Goal: Task Accomplishment & Management: Manage account settings

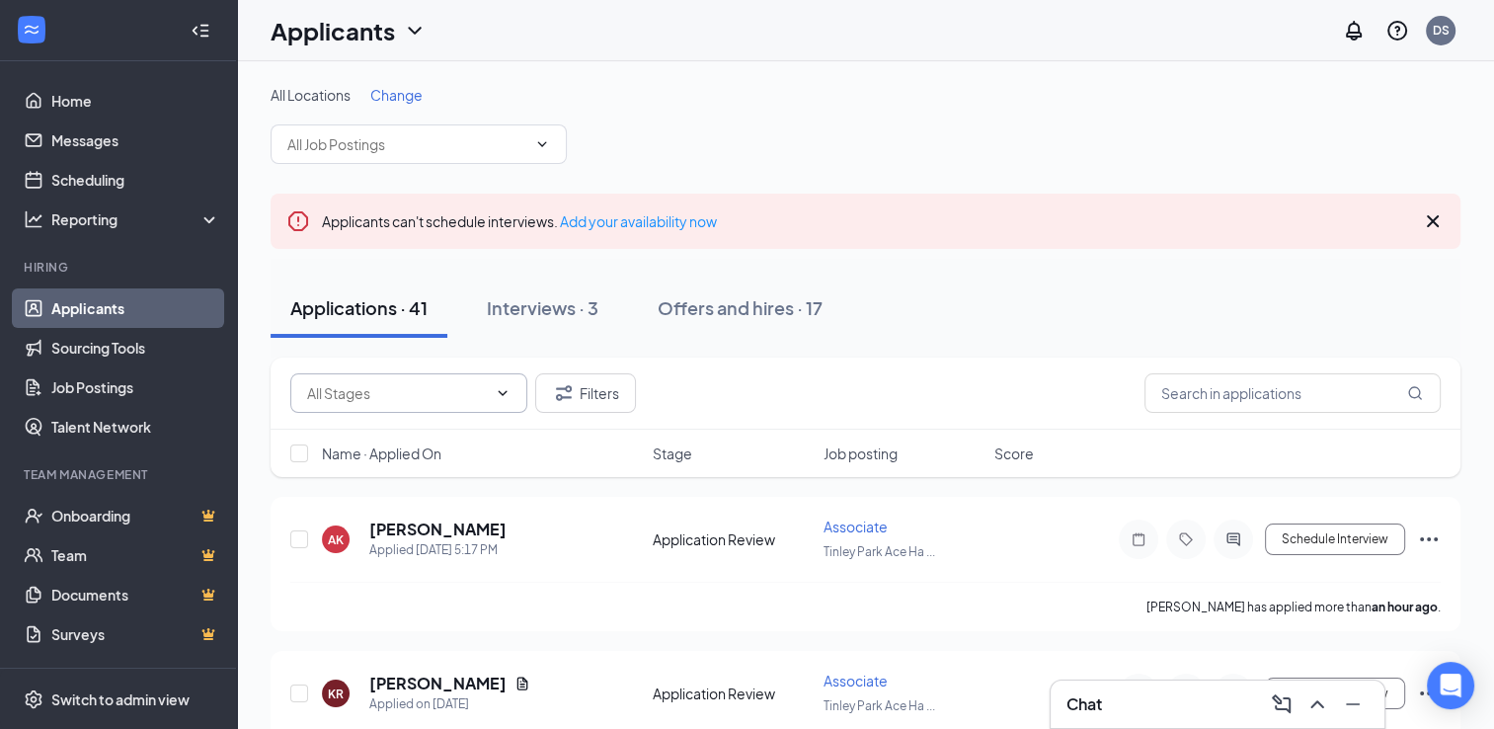
click at [498, 394] on icon "ChevronDown" at bounding box center [503, 393] width 16 height 16
click at [423, 406] on span at bounding box center [408, 393] width 237 height 40
click at [382, 399] on input "text" at bounding box center [397, 393] width 180 height 22
click at [406, 423] on div "Application Review (13)" at bounding box center [396, 431] width 148 height 22
type input "Application Review (13)"
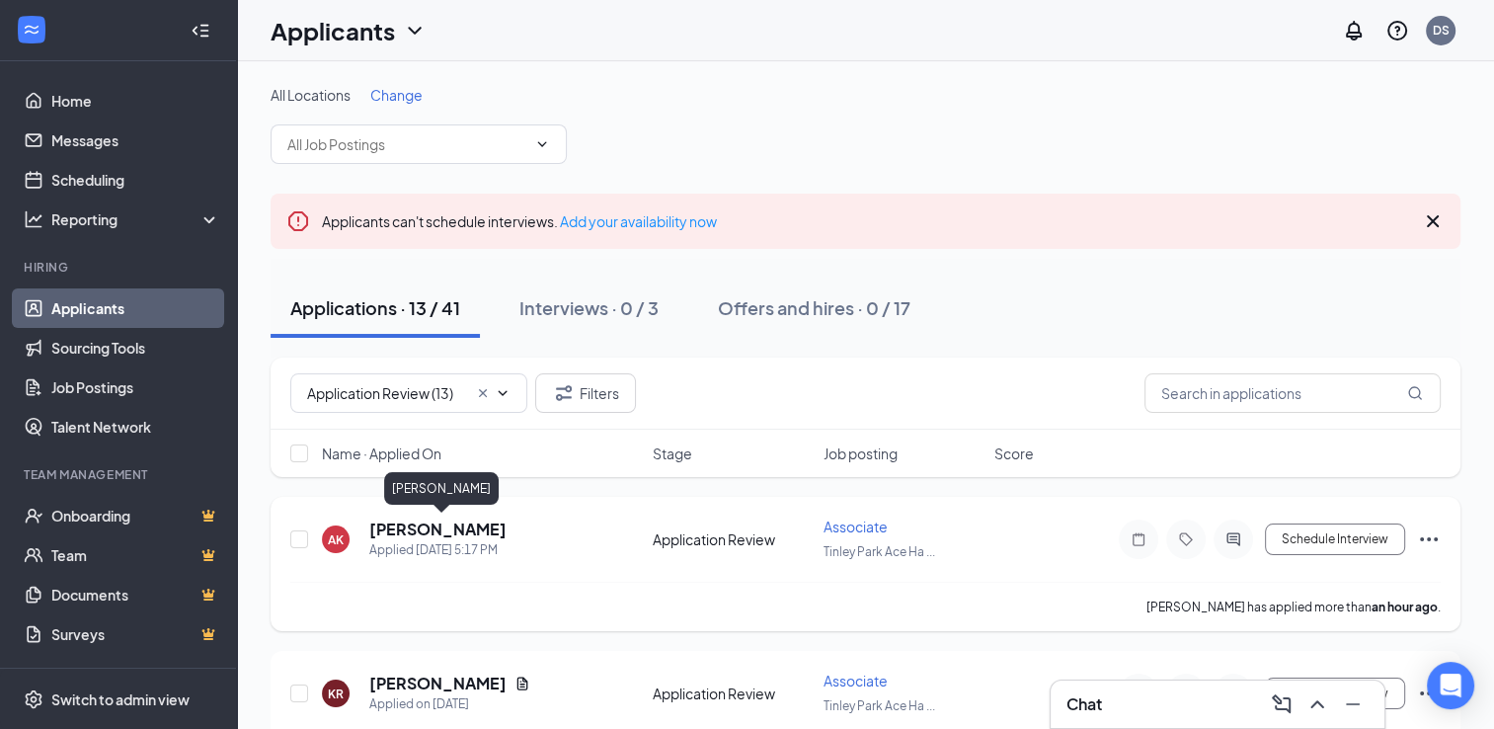
click at [470, 530] on h5 "[PERSON_NAME]" at bounding box center [437, 530] width 137 height 22
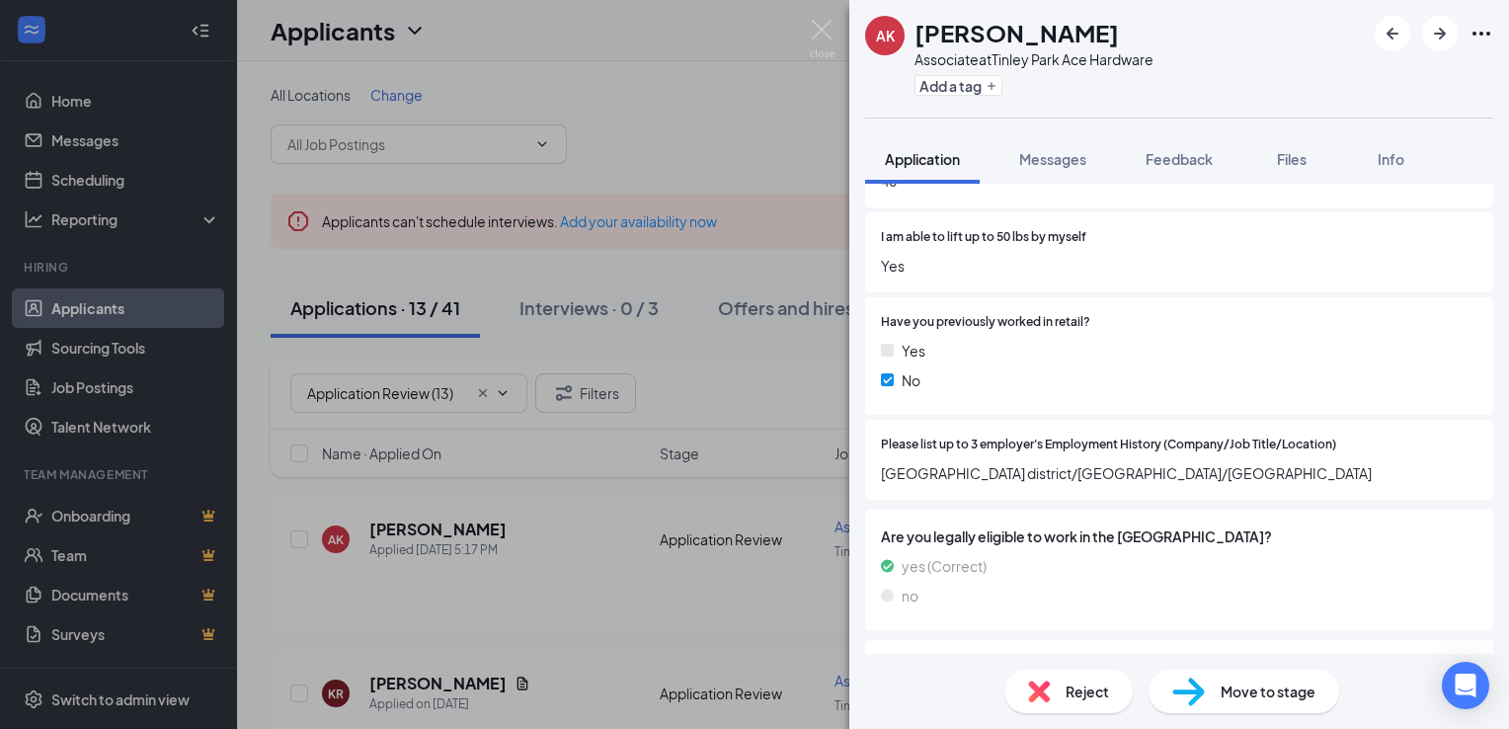
scroll to position [979, 0]
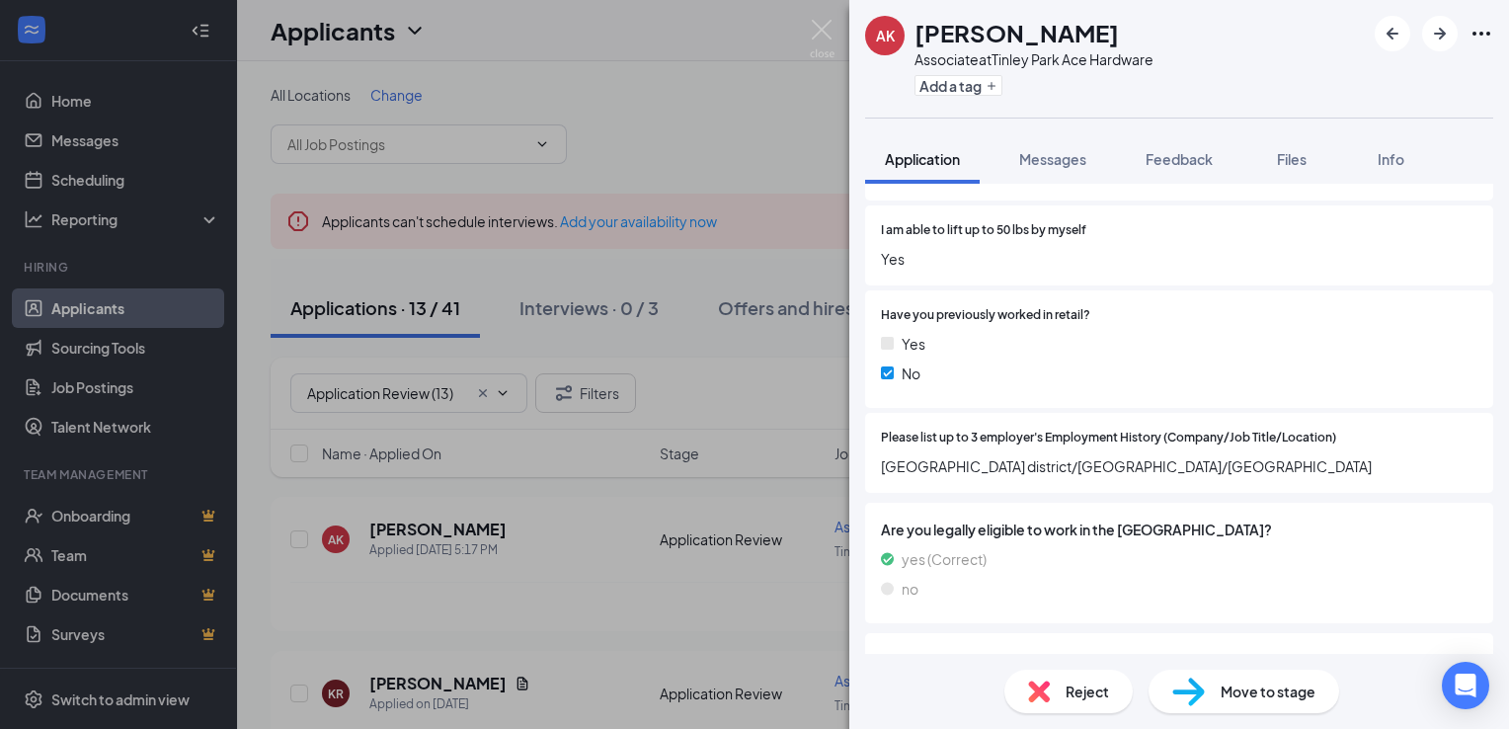
click at [1227, 693] on span "Move to stage" at bounding box center [1268, 692] width 95 height 22
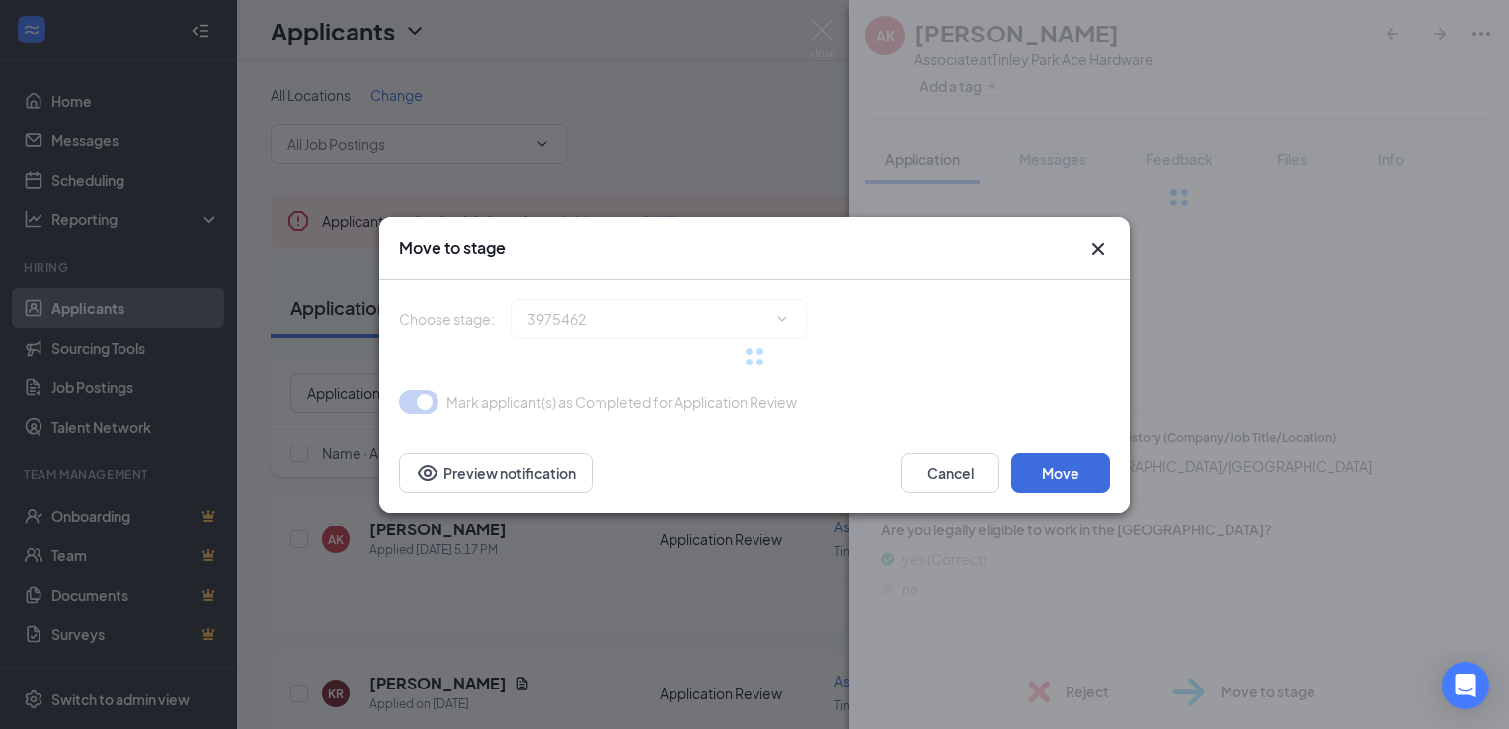
type input "Availability Form (next stage)"
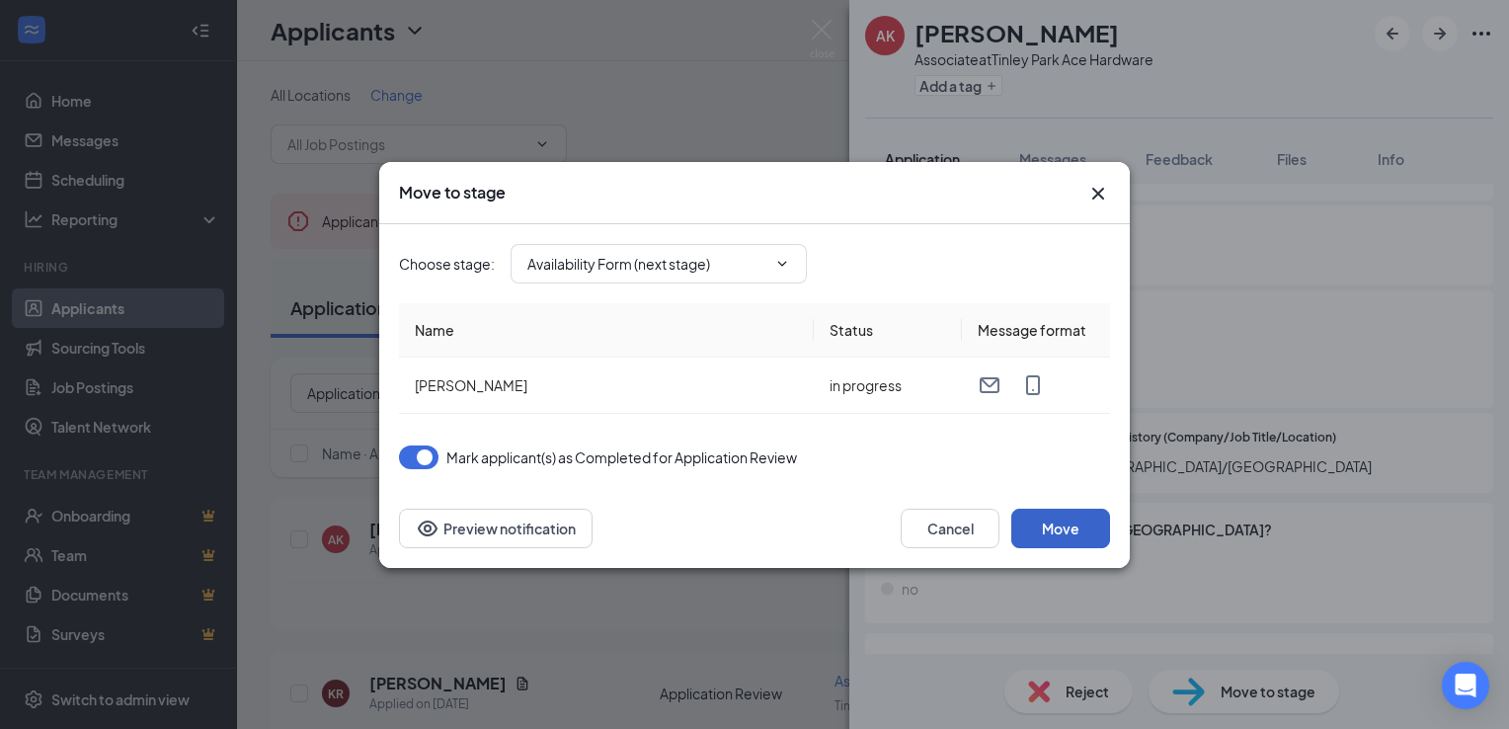
click at [1085, 512] on button "Move" at bounding box center [1060, 529] width 99 height 40
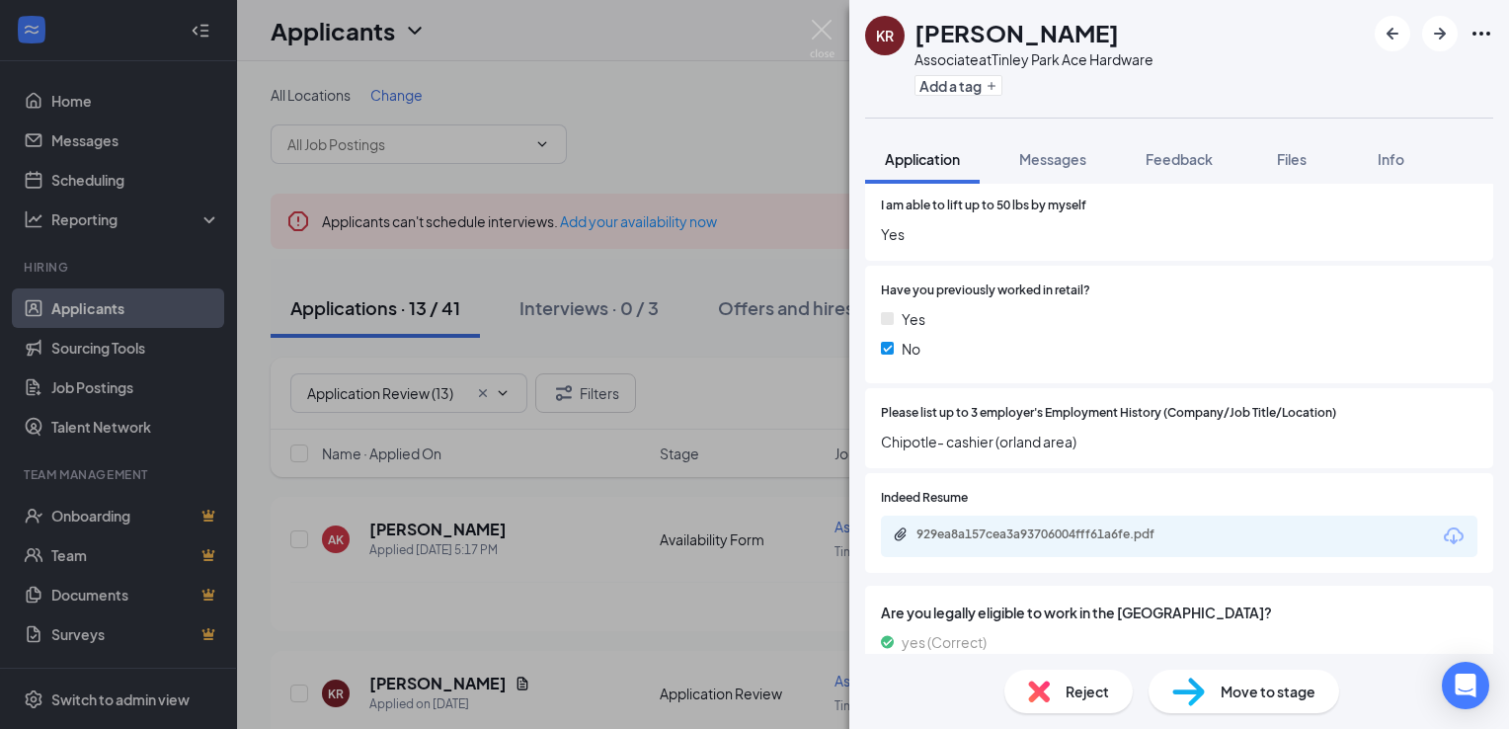
scroll to position [1010, 0]
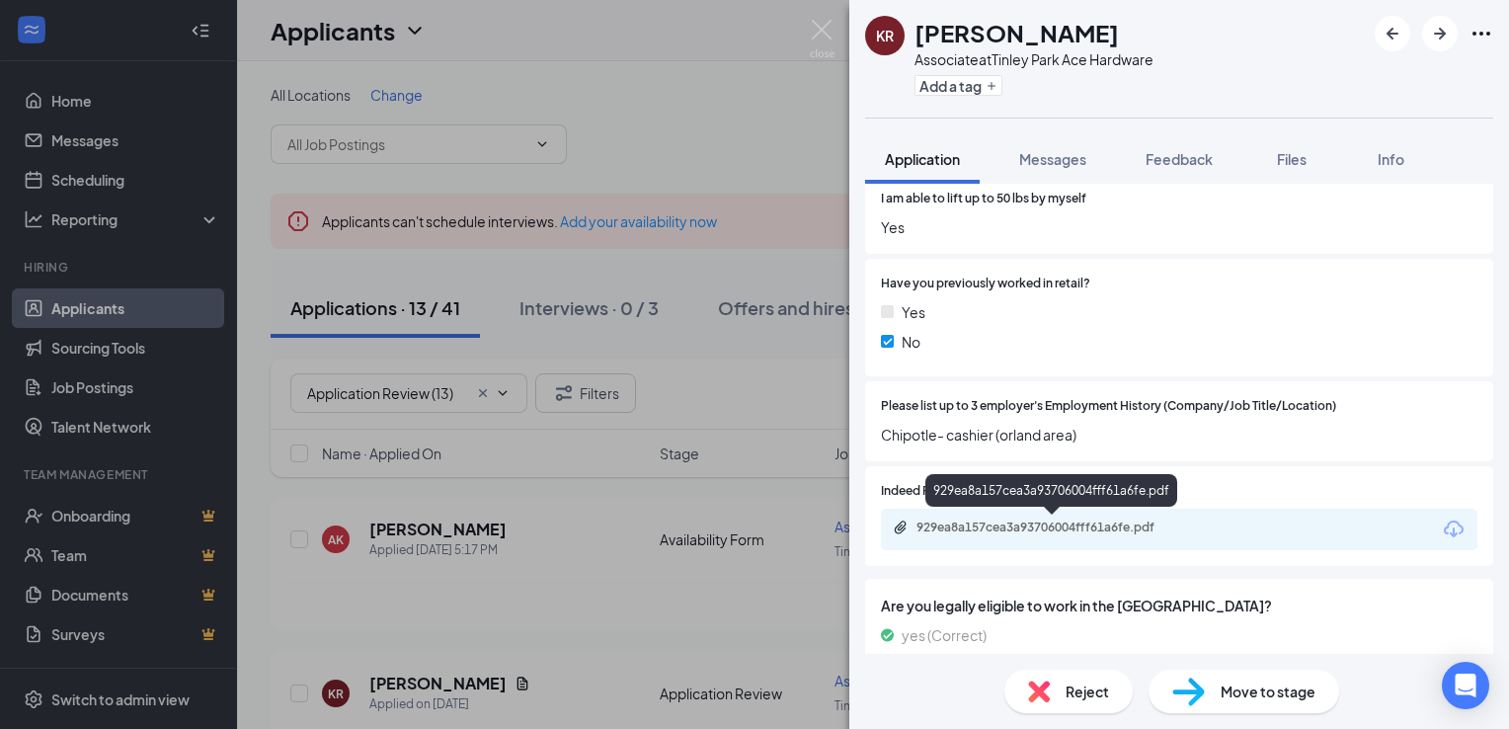
click at [1015, 524] on div "929ea8a157cea3a93706004fff61a6fe.pdf" at bounding box center [1055, 528] width 277 height 16
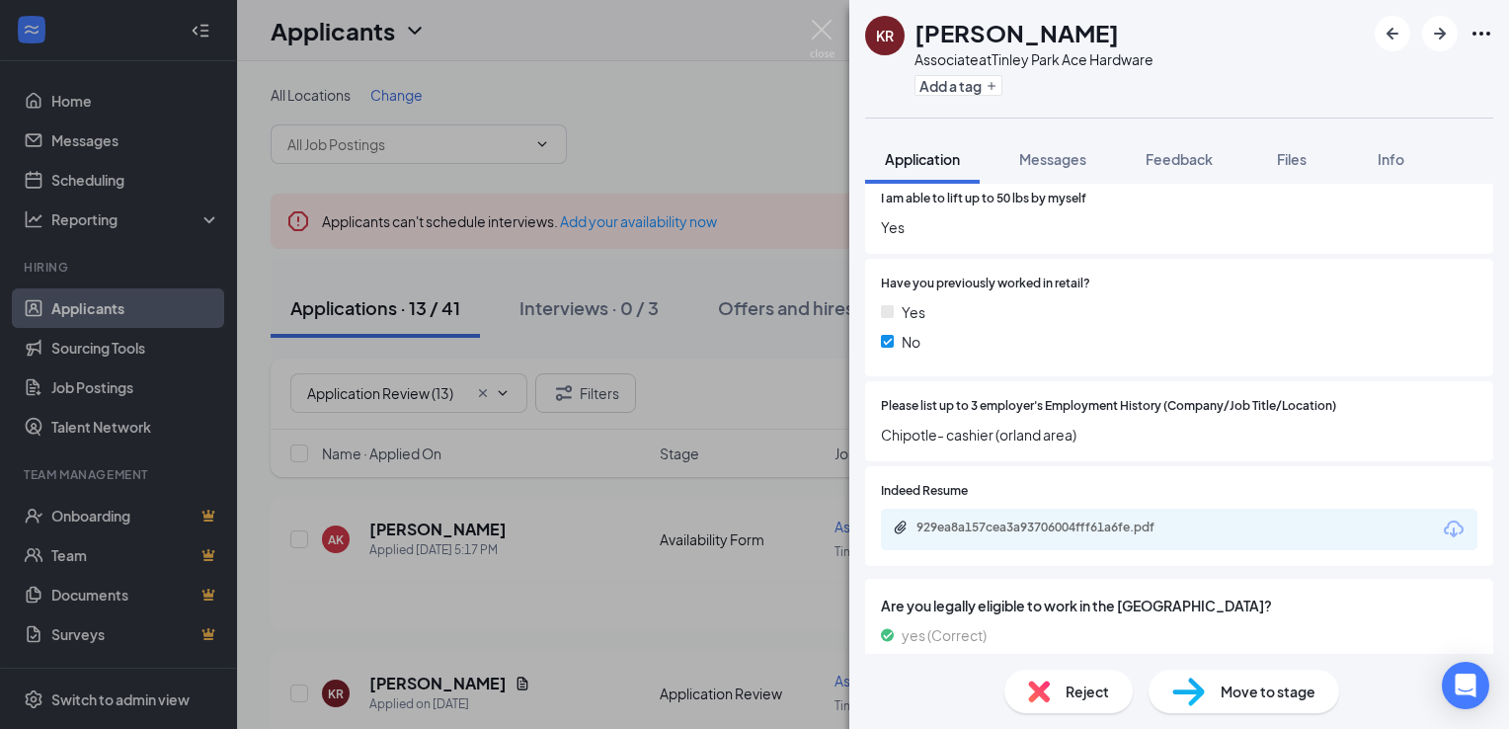
click at [1069, 681] on span "Reject" at bounding box center [1087, 692] width 43 height 22
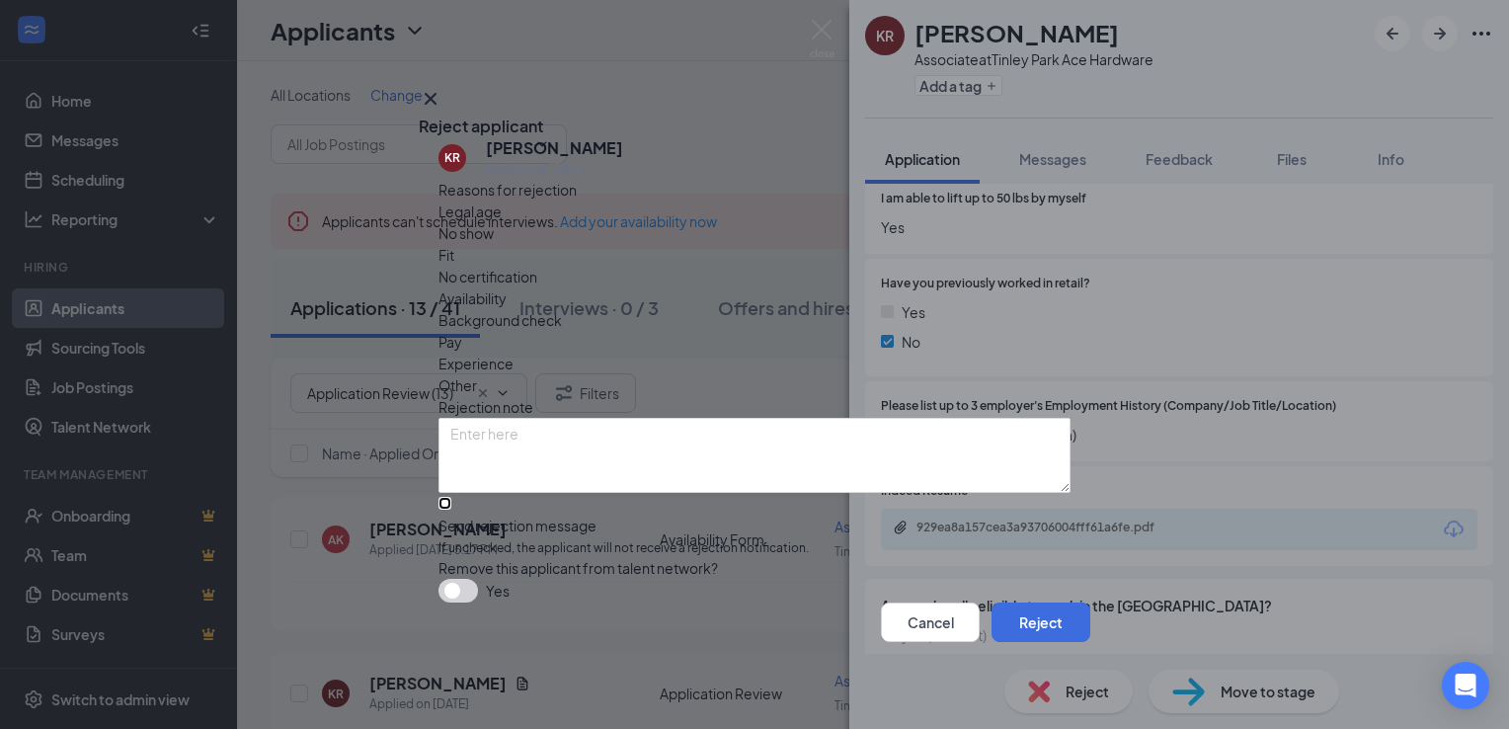
click at [450, 497] on input "Send rejection message If unchecked, the applicant will not receive a rejection…" at bounding box center [445, 503] width 13 height 13
checkbox input "true"
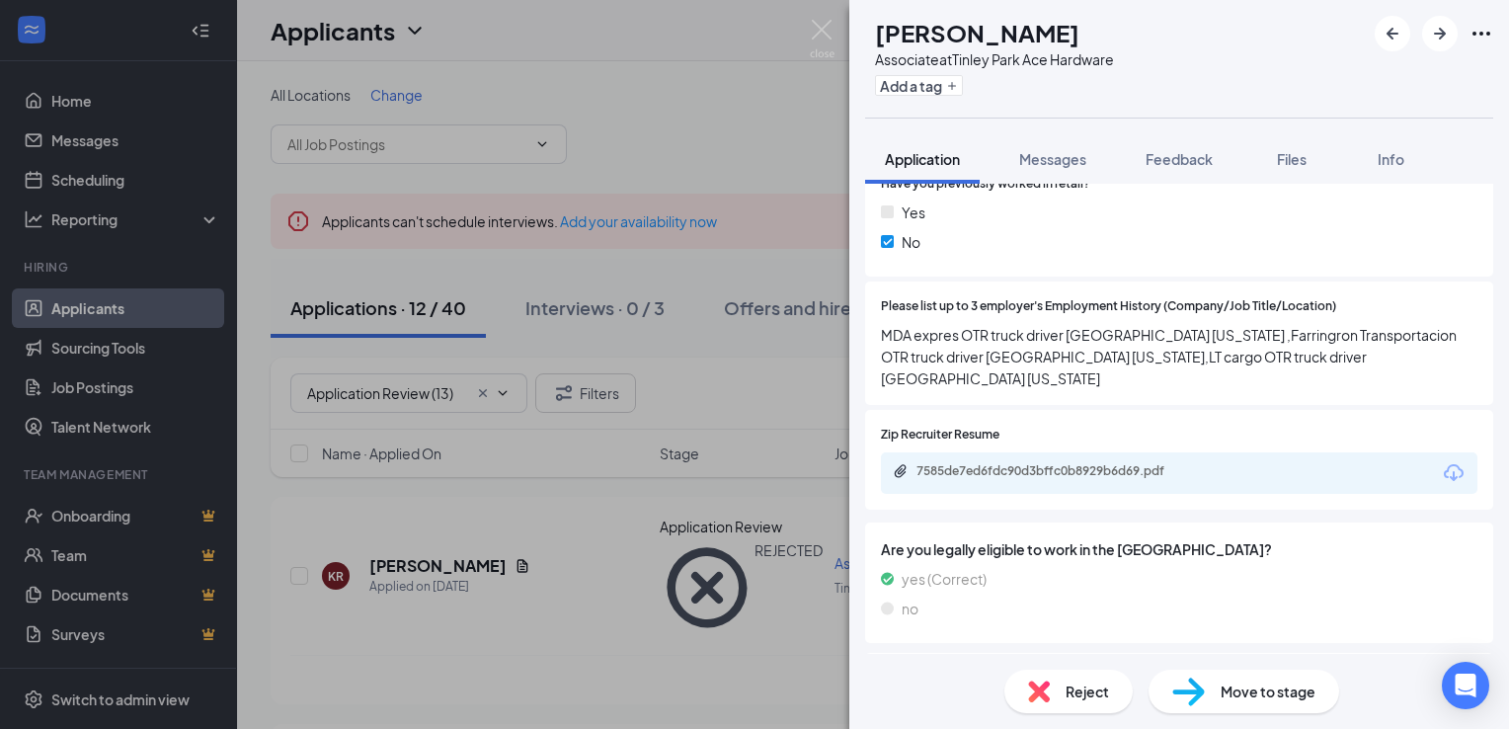
scroll to position [1169, 0]
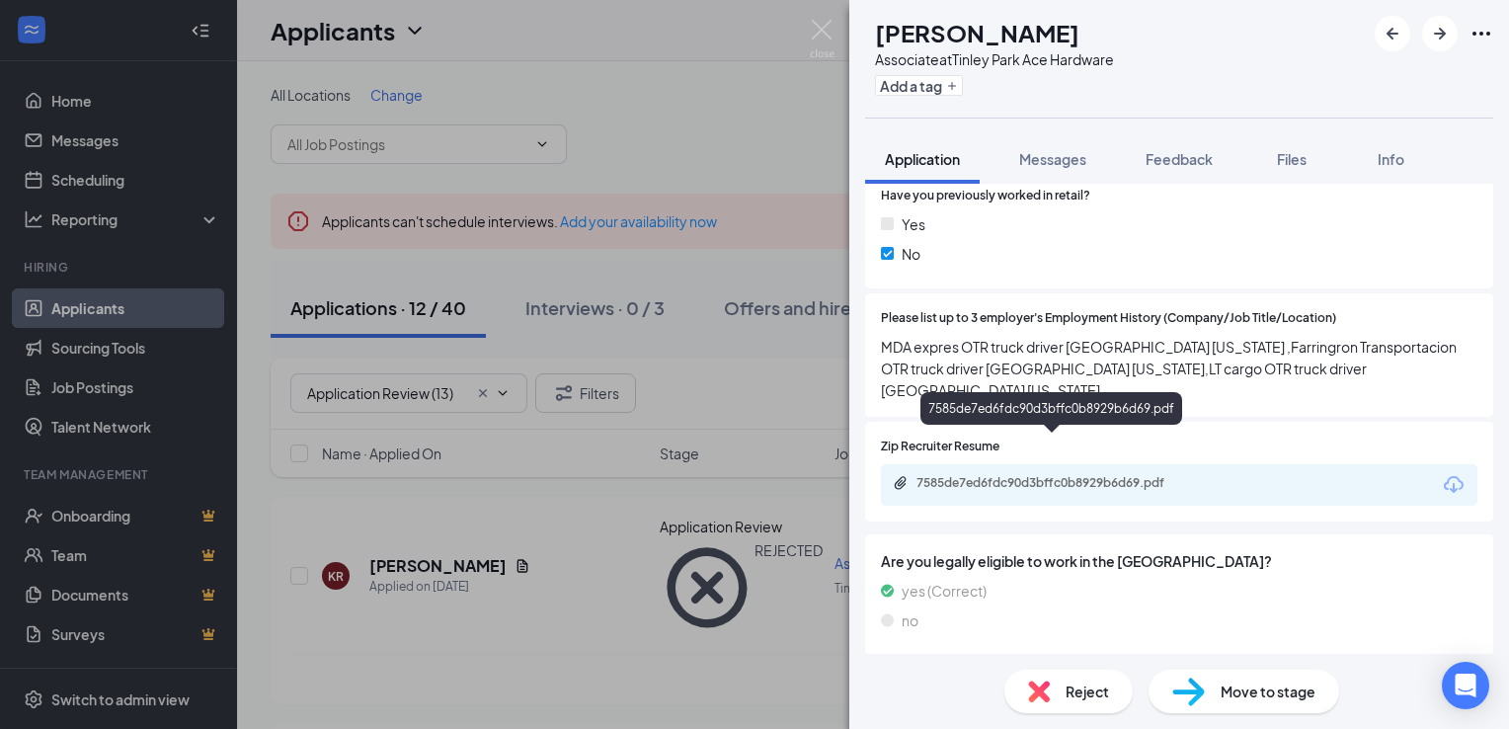
click at [973, 475] on div "7585de7ed6fdc90d3bffc0b8929b6d69.pdf" at bounding box center [1055, 483] width 277 height 16
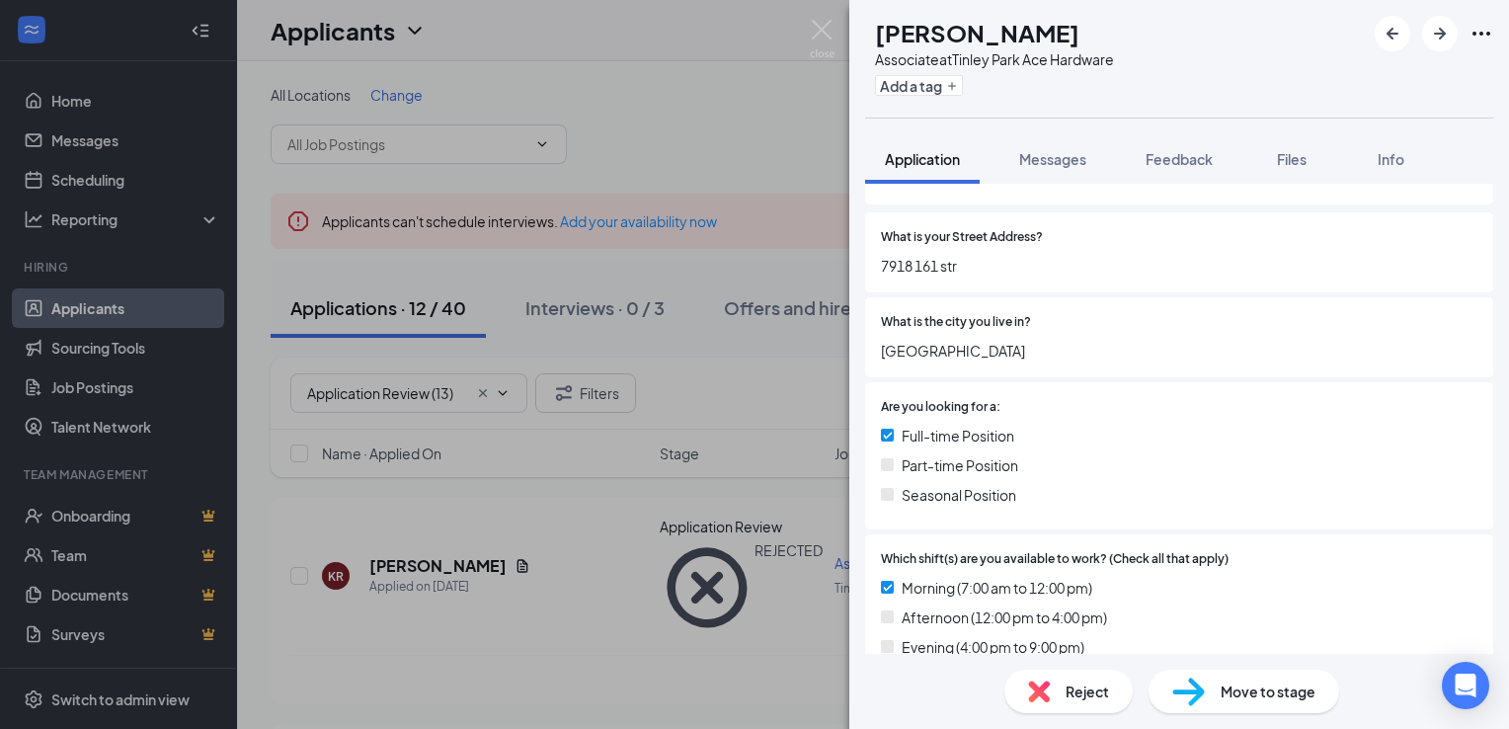
scroll to position [0, 0]
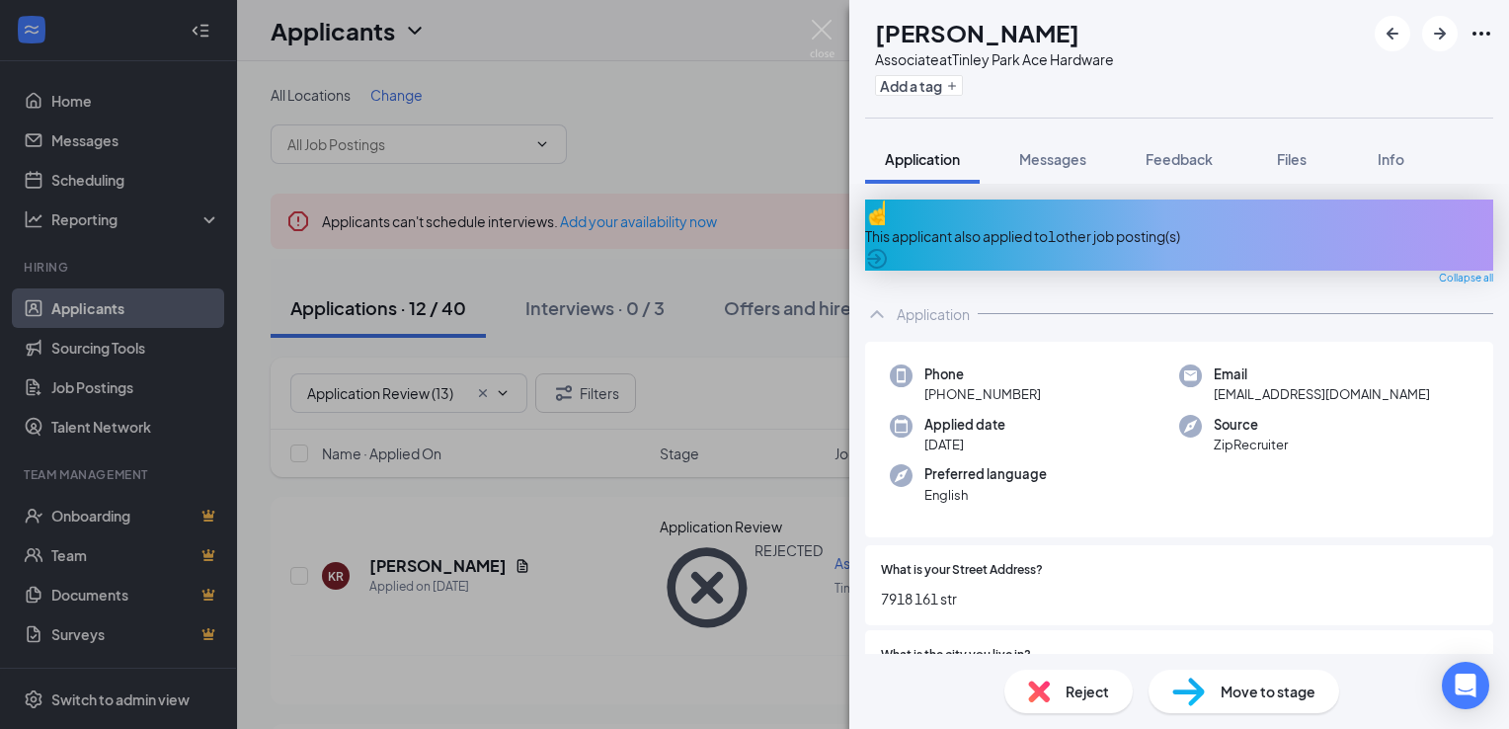
click at [1225, 682] on span "Move to stage" at bounding box center [1268, 692] width 95 height 22
type input "Availability Form (next stage)"
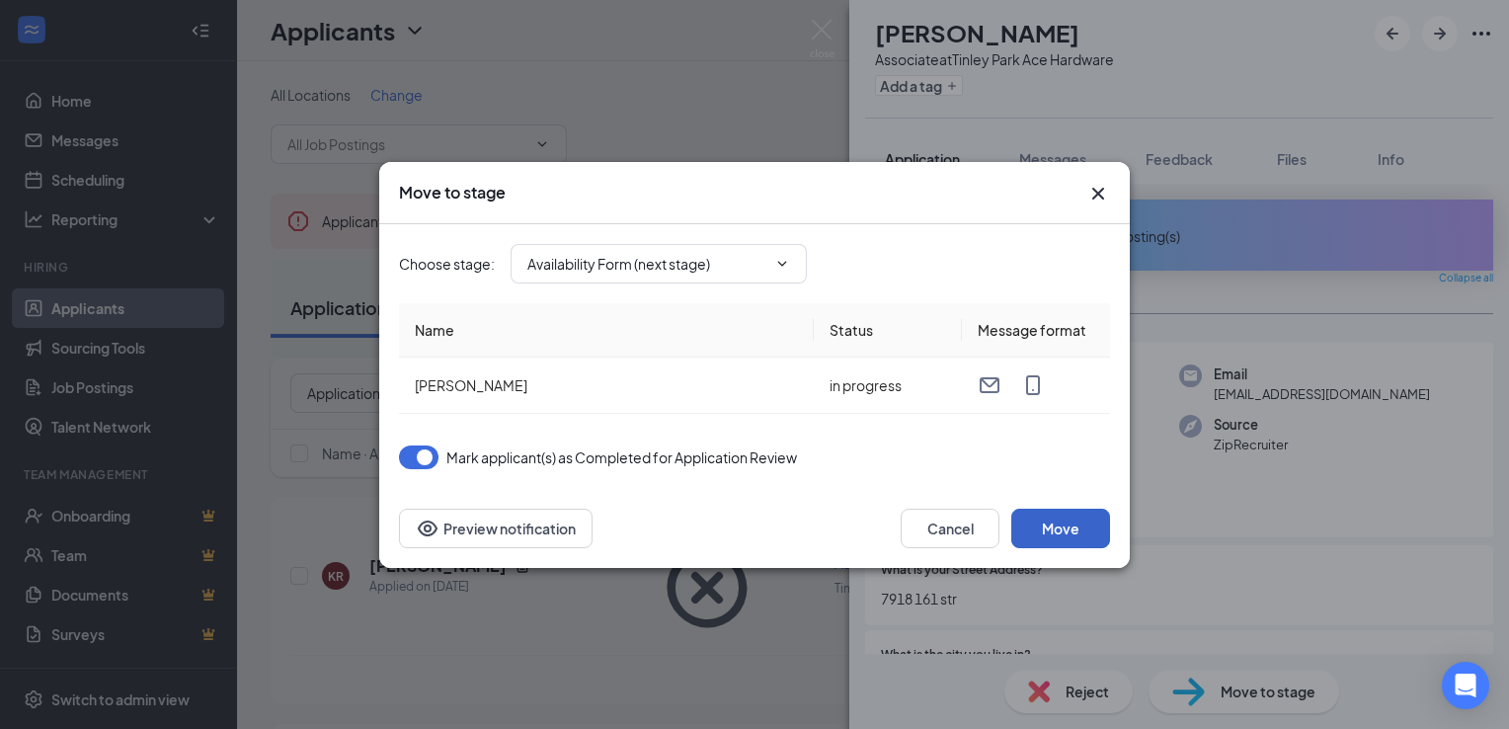
click at [1056, 522] on button "Move" at bounding box center [1060, 529] width 99 height 40
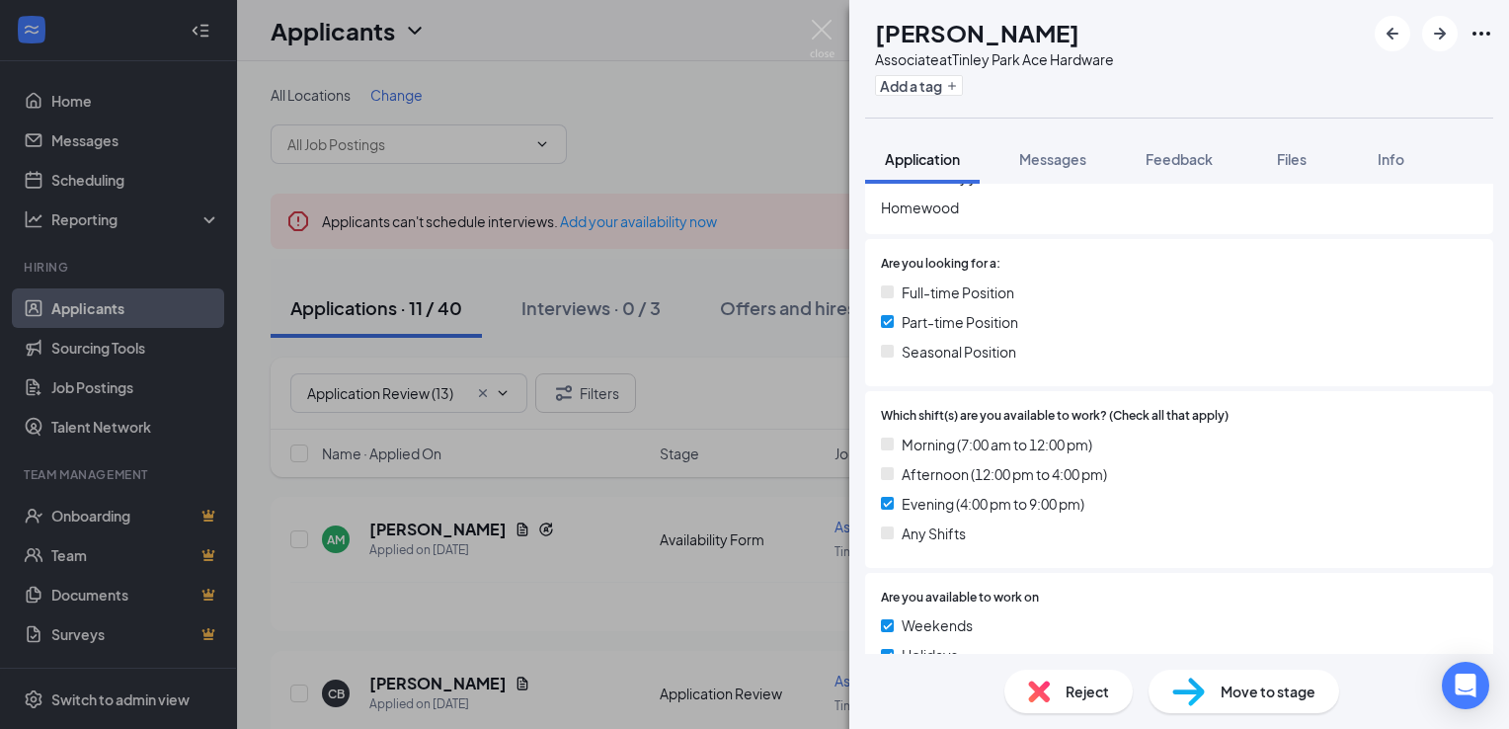
scroll to position [409, 0]
click at [1069, 689] on span "Reject" at bounding box center [1087, 692] width 43 height 22
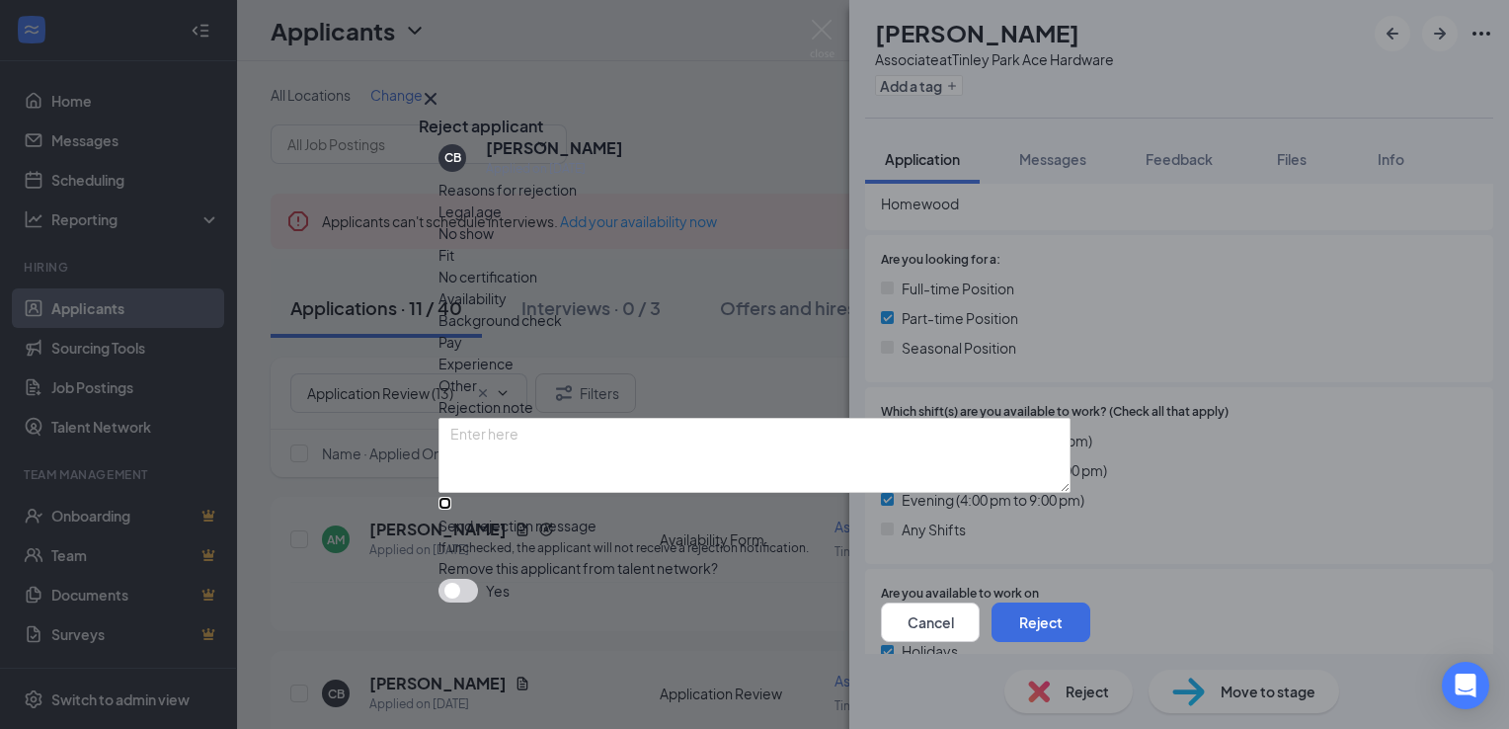
click at [448, 497] on input "Send rejection message If unchecked, the applicant will not receive a rejection…" at bounding box center [445, 503] width 13 height 13
checkbox input "true"
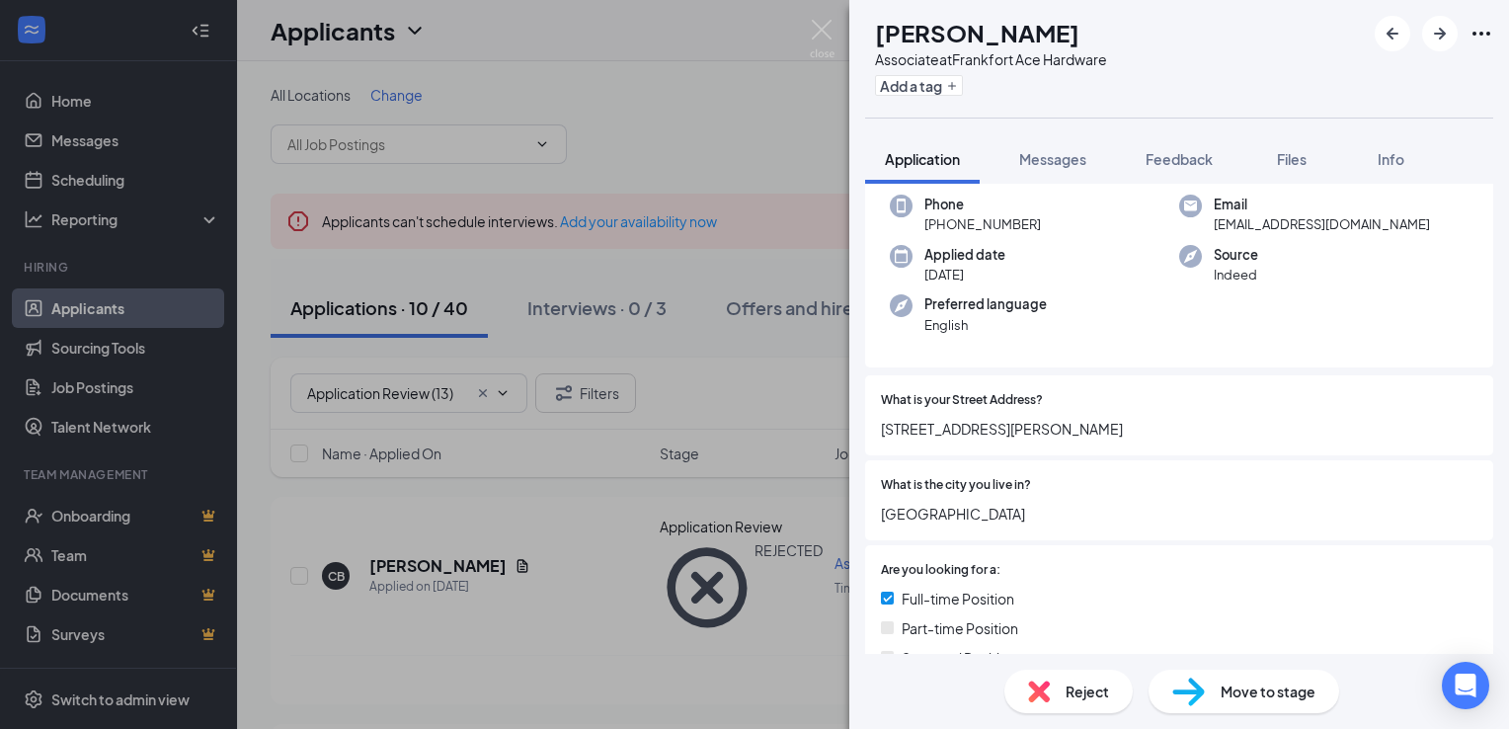
scroll to position [174, 0]
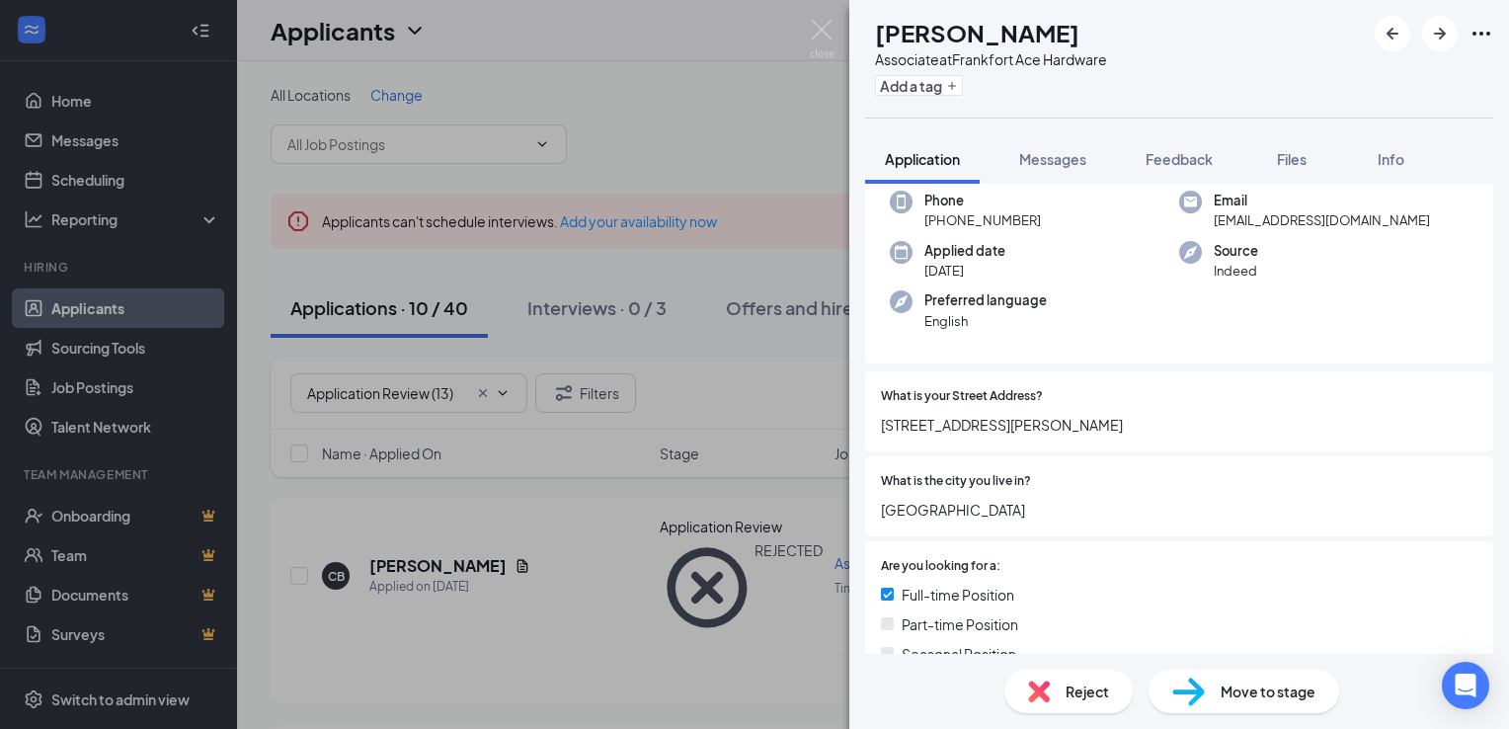
click at [1083, 687] on span "Reject" at bounding box center [1087, 692] width 43 height 22
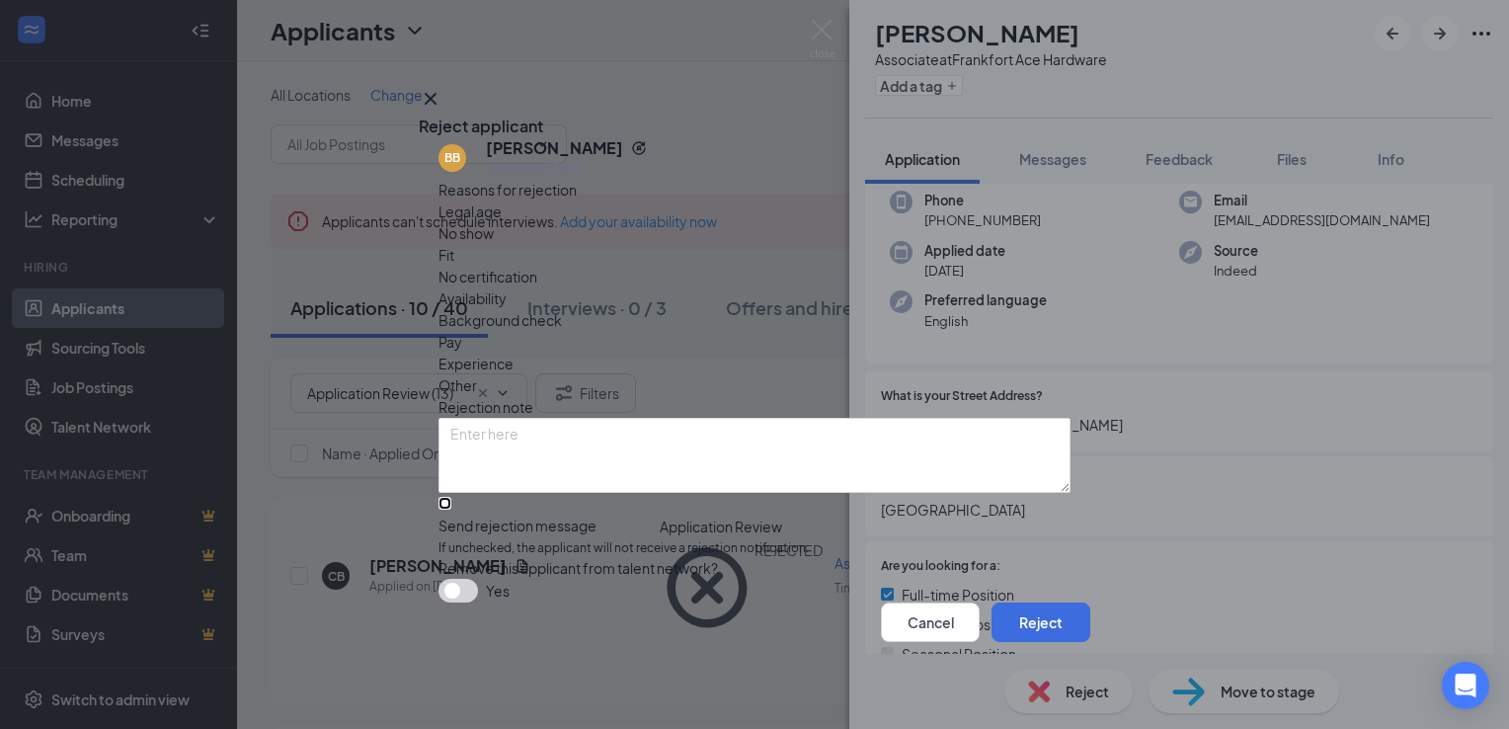
click at [444, 497] on input "Send rejection message If unchecked, the applicant will not receive a rejection…" at bounding box center [445, 503] width 13 height 13
checkbox input "true"
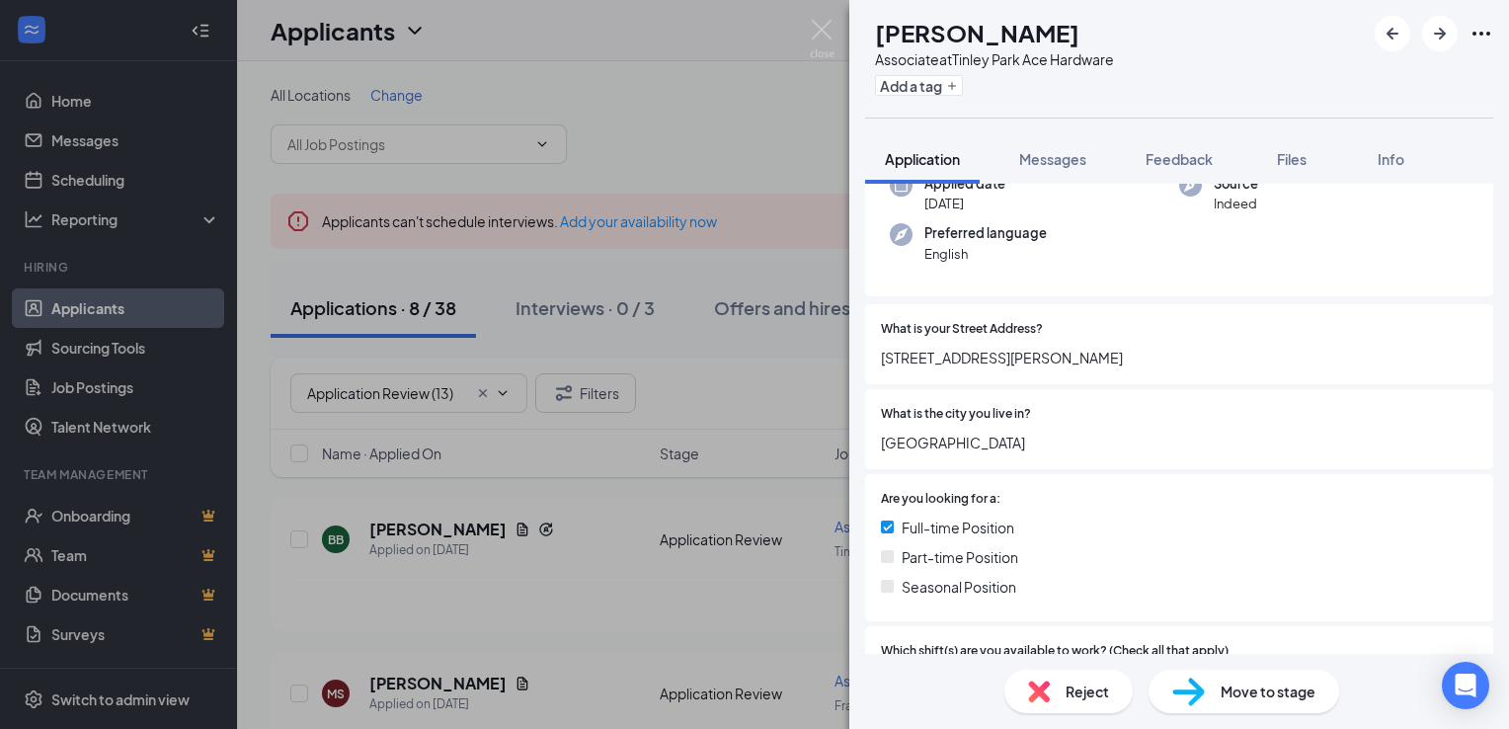
scroll to position [260, 0]
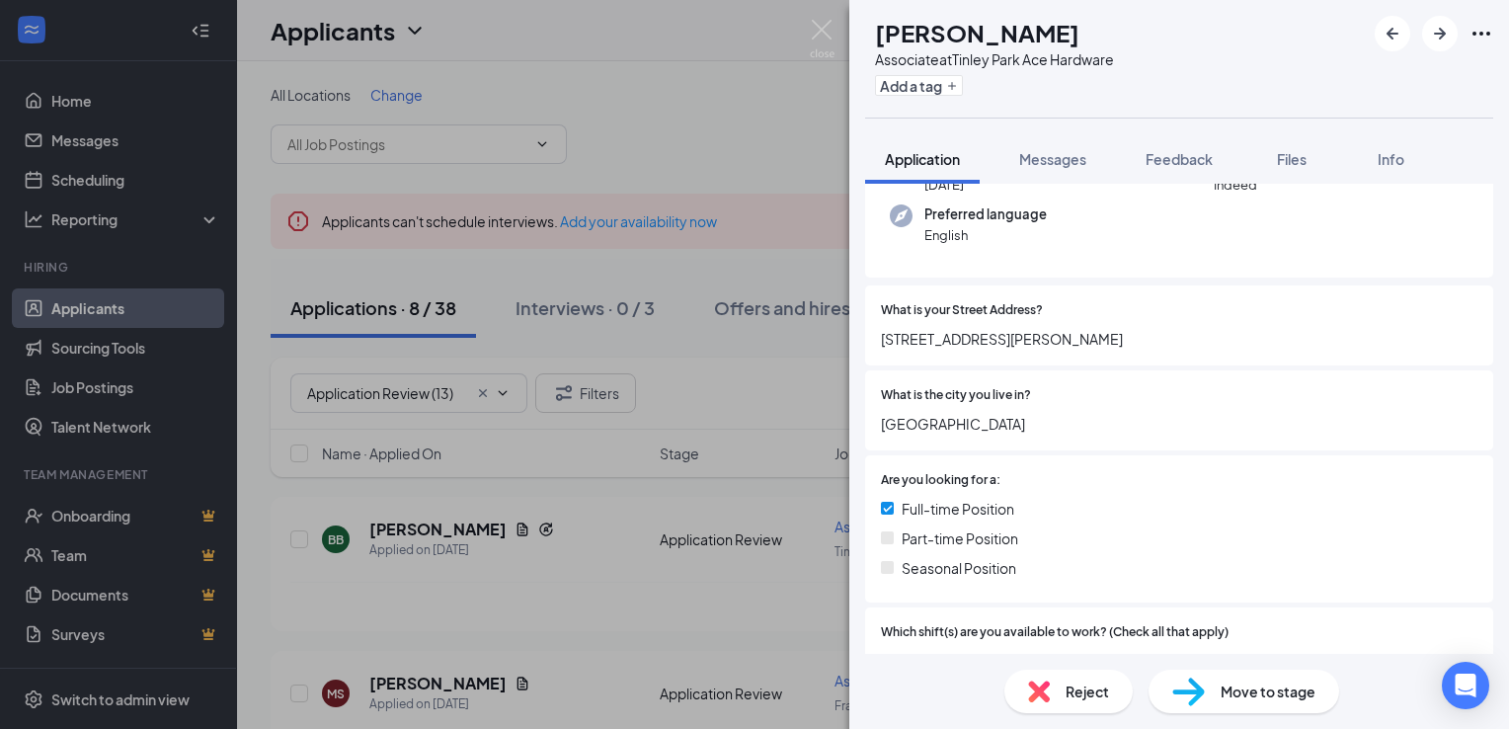
click at [1075, 658] on div "Reject Move to stage" at bounding box center [1179, 691] width 660 height 75
click at [1058, 702] on div "Reject" at bounding box center [1069, 691] width 128 height 43
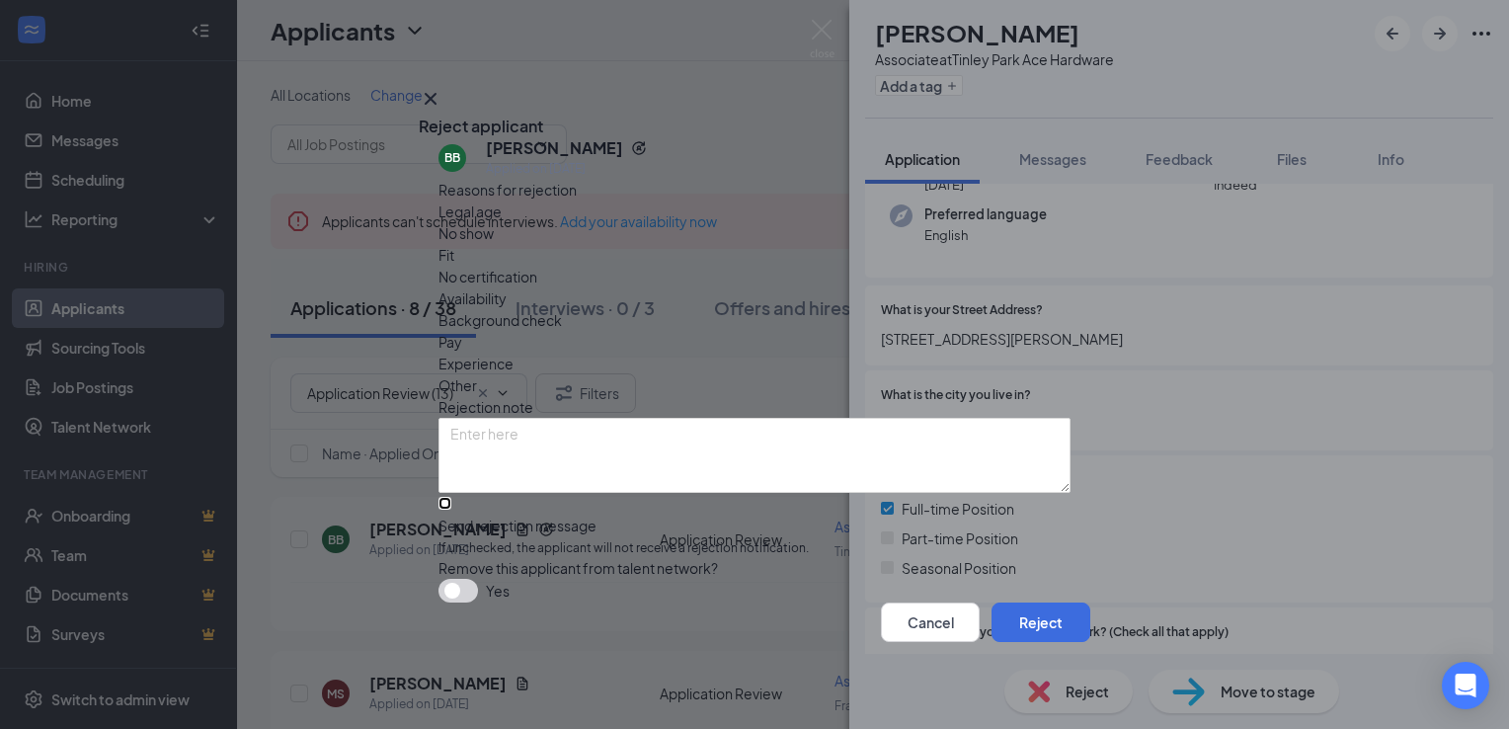
click at [451, 497] on input "Send rejection message If unchecked, the applicant will not receive a rejection…" at bounding box center [445, 503] width 13 height 13
checkbox input "true"
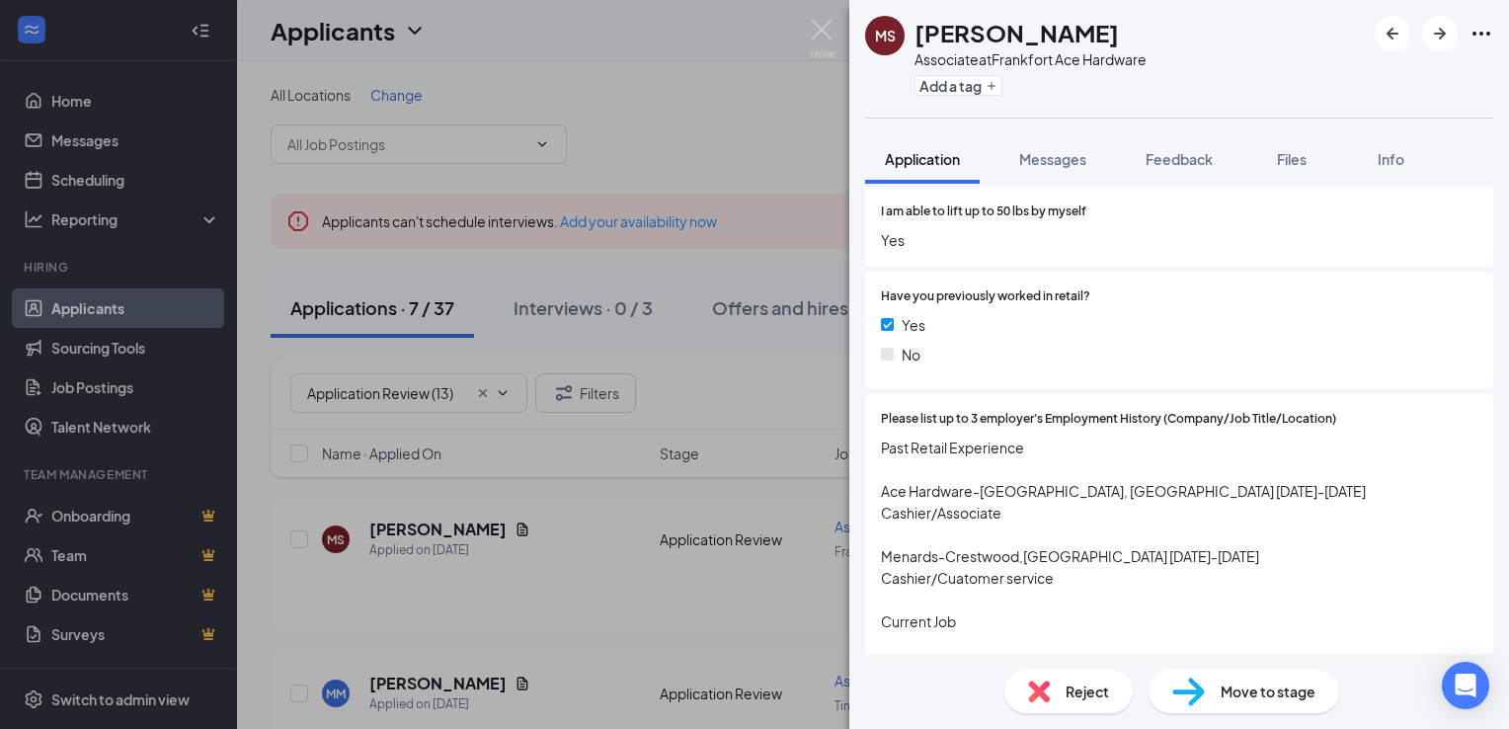
scroll to position [1002, 0]
click at [1244, 685] on span "Move to stage" at bounding box center [1268, 692] width 95 height 22
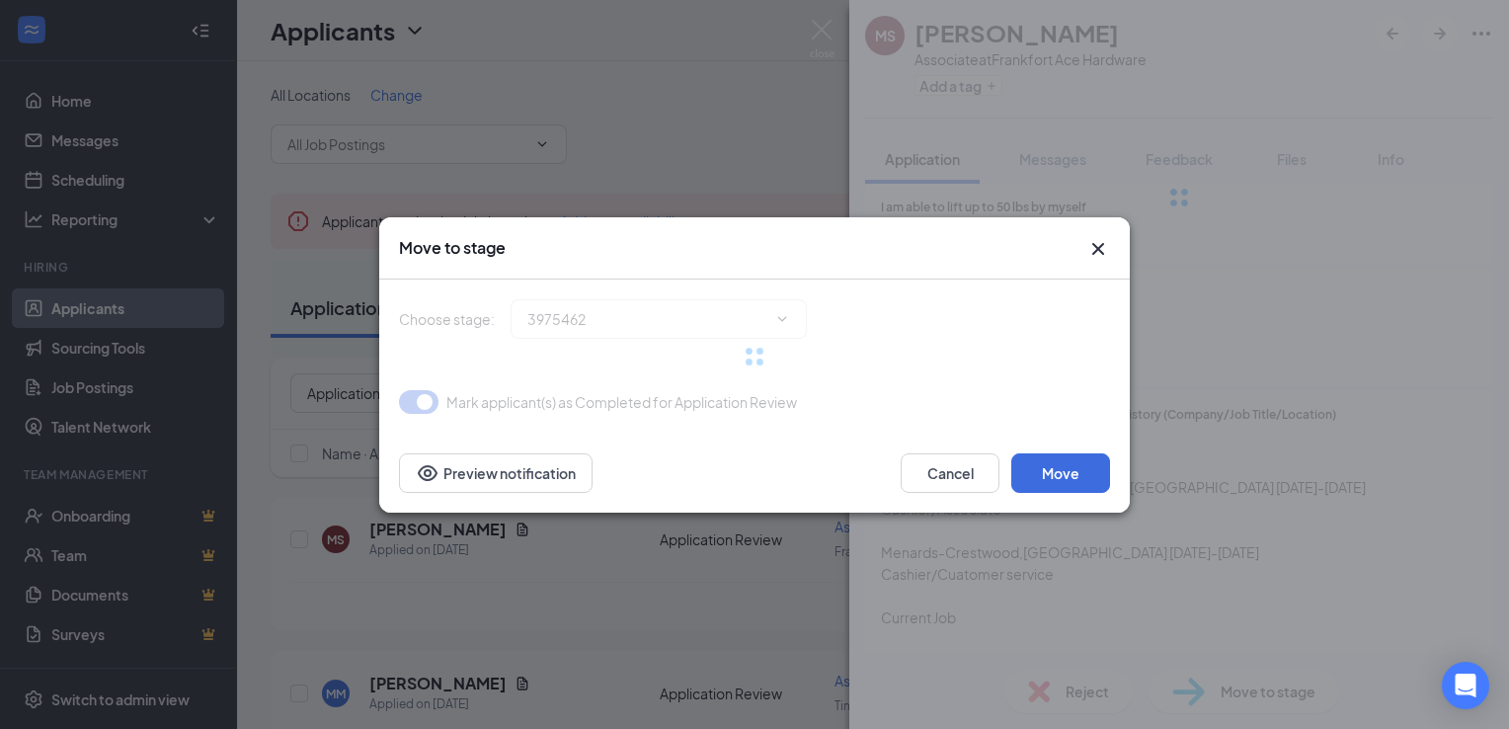
type input "Availability Form (next stage)"
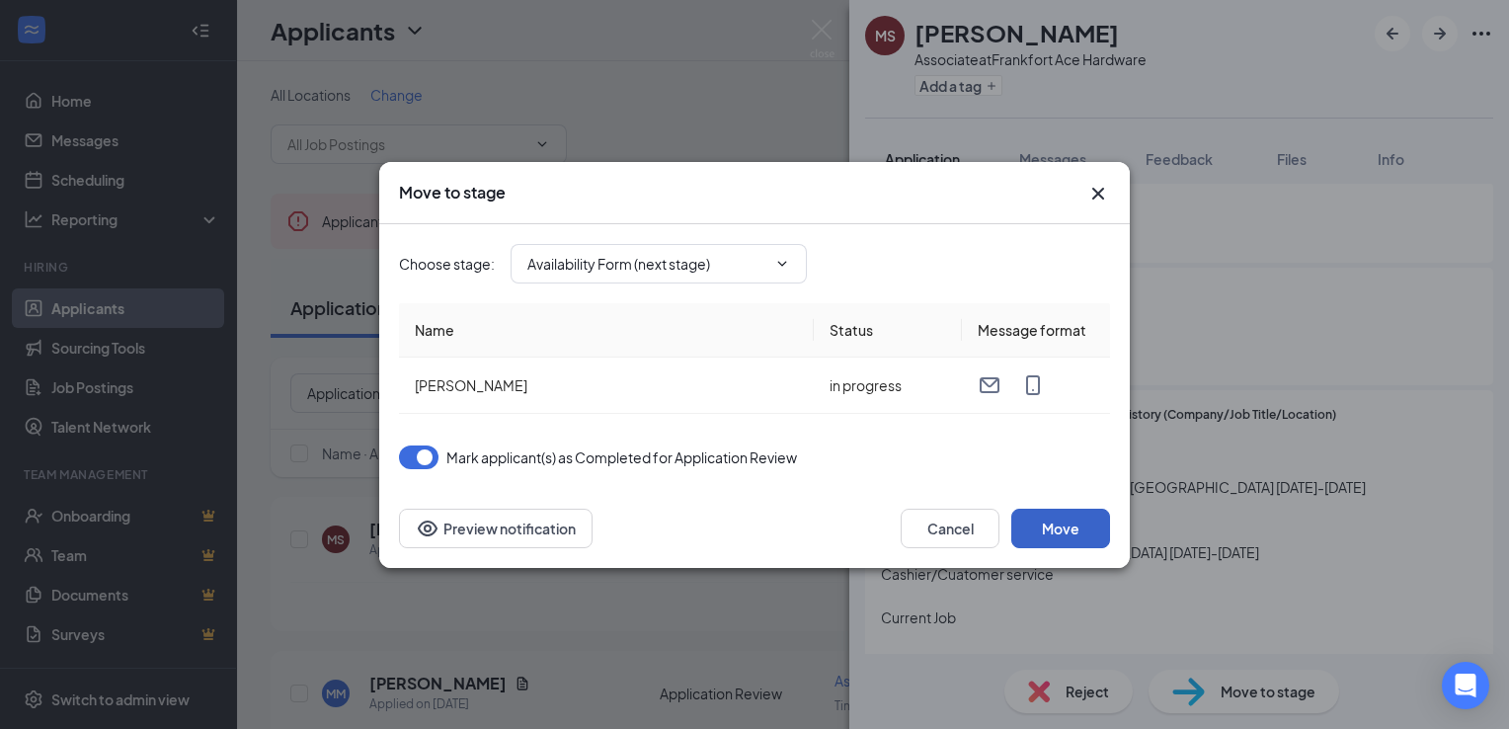
click at [1055, 520] on button "Move" at bounding box center [1060, 529] width 99 height 40
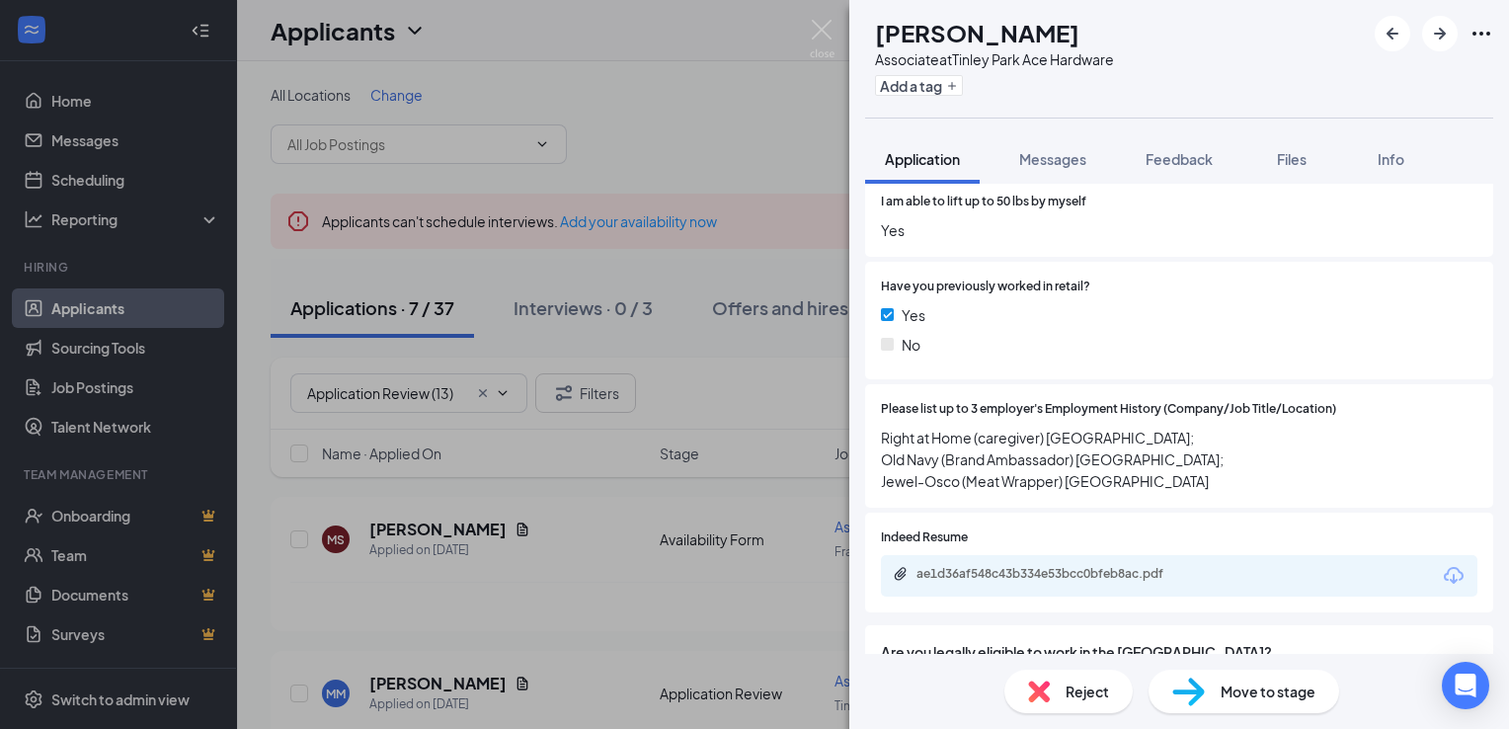
scroll to position [1018, 0]
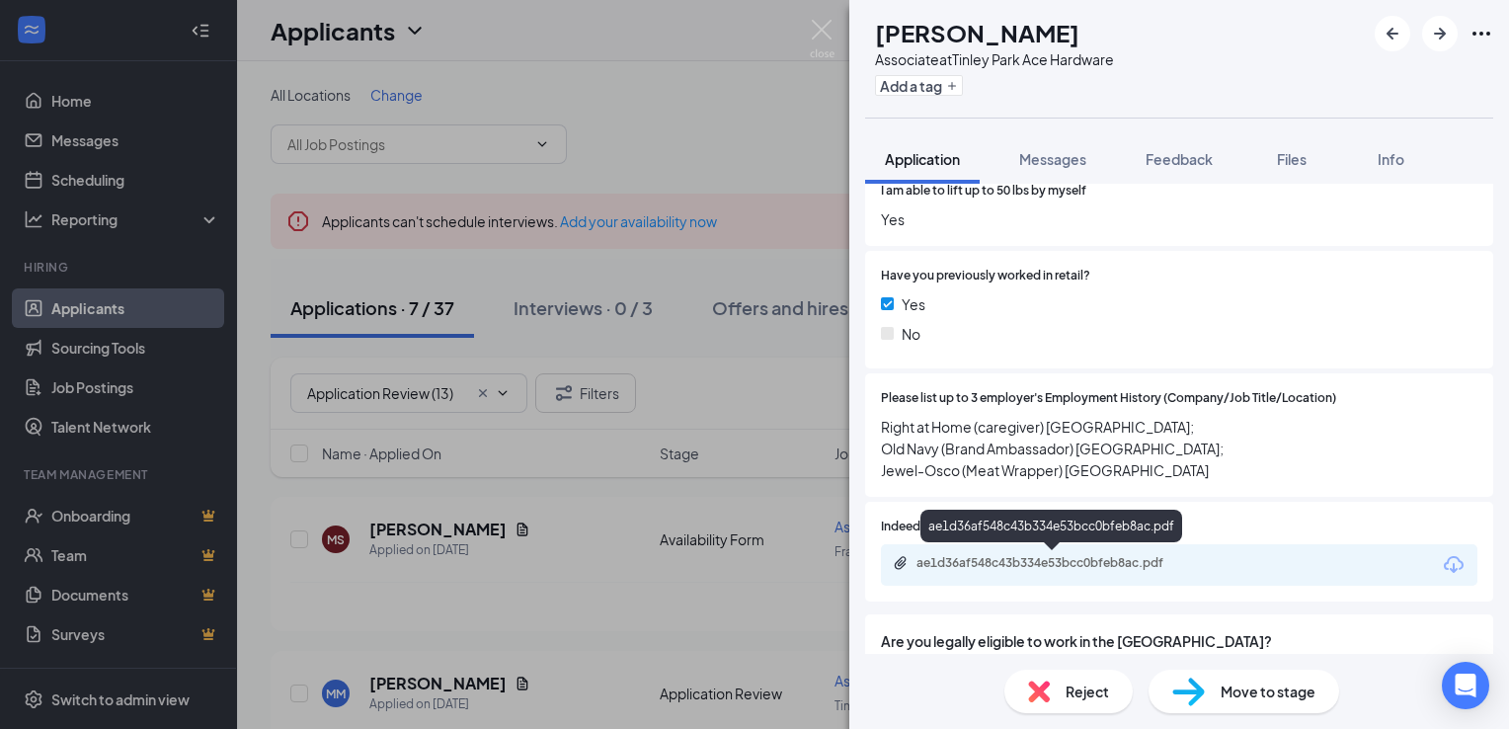
click at [985, 571] on div "ae1d36af548c43b334e53bcc0bfeb8ac.pdf" at bounding box center [1053, 564] width 320 height 19
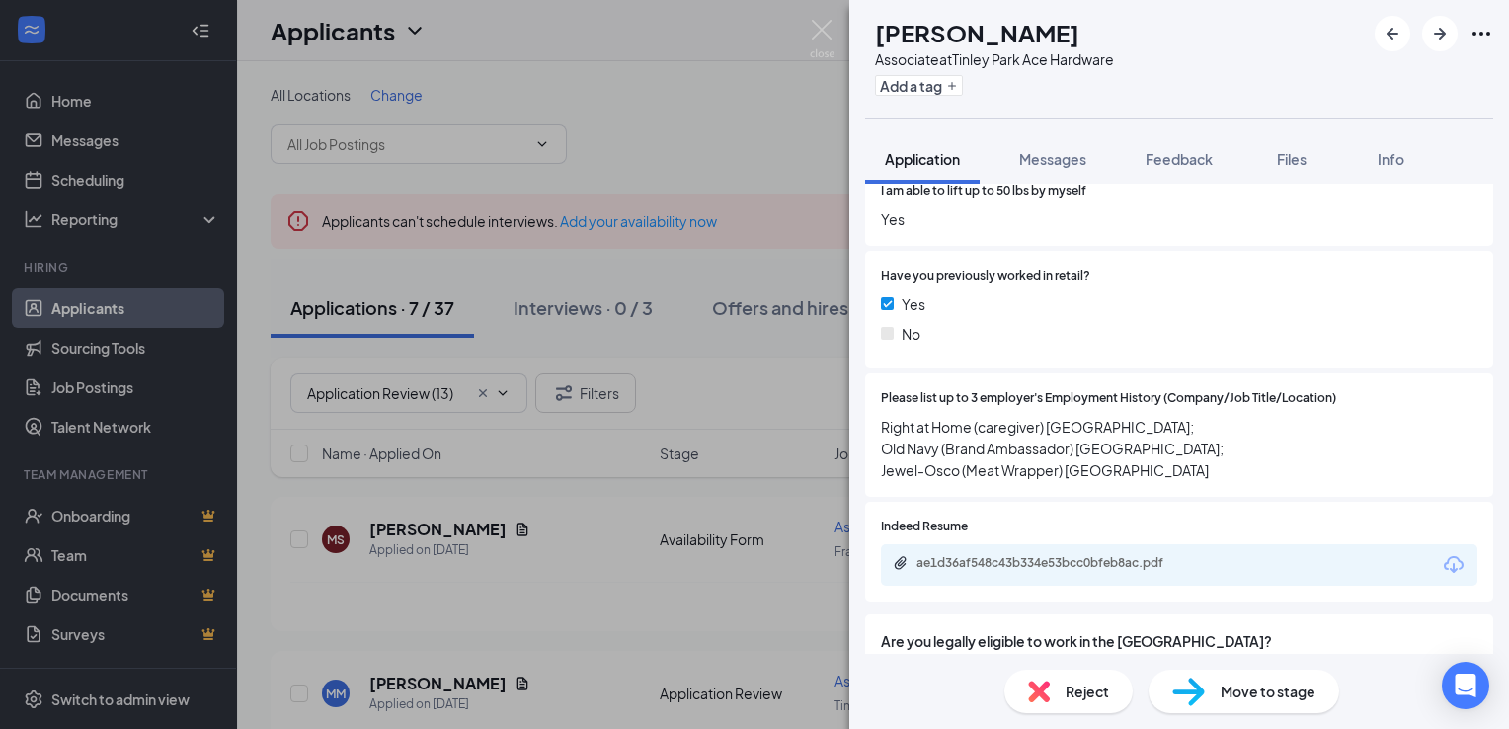
click at [1229, 688] on span "Move to stage" at bounding box center [1268, 692] width 95 height 22
type input "Availability Form (next stage)"
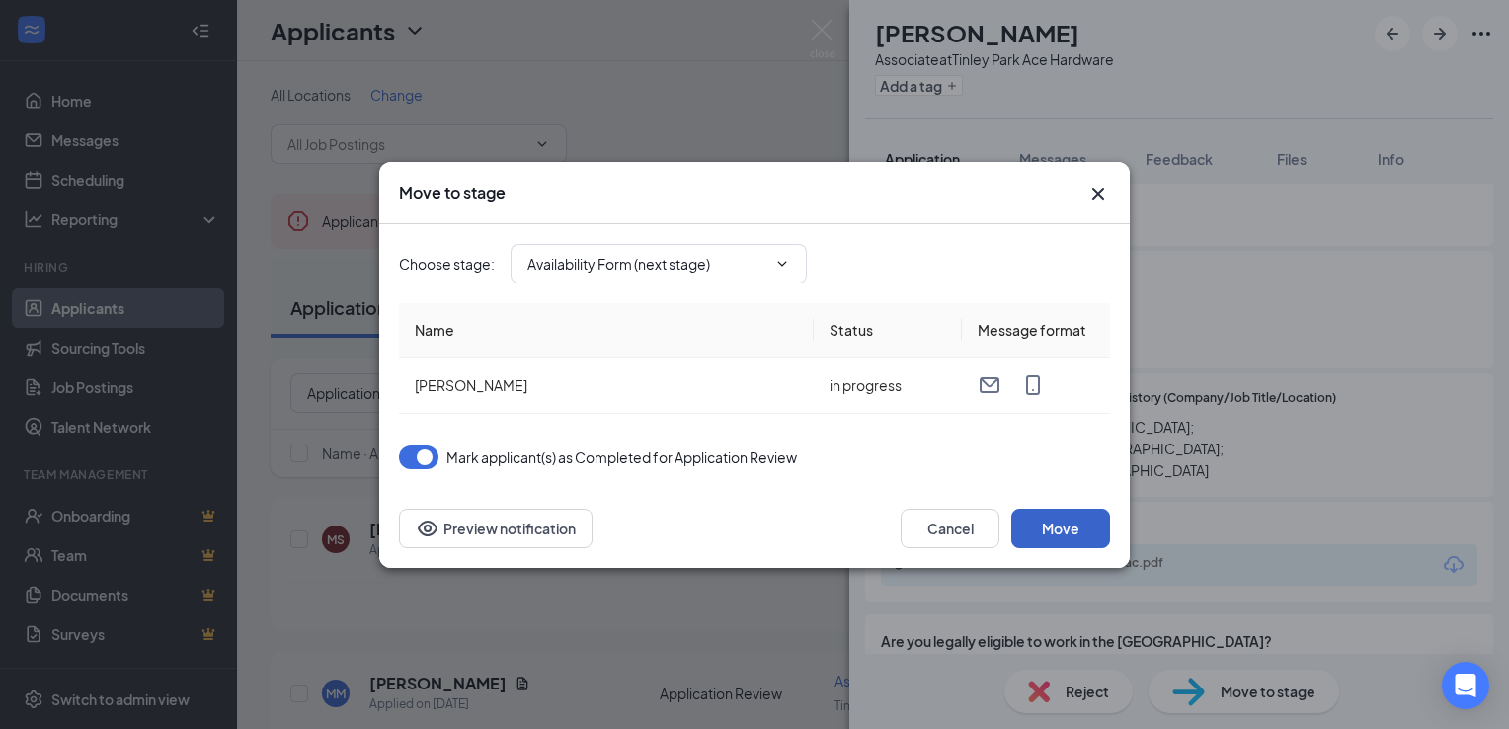
click at [1054, 531] on button "Move" at bounding box center [1060, 529] width 99 height 40
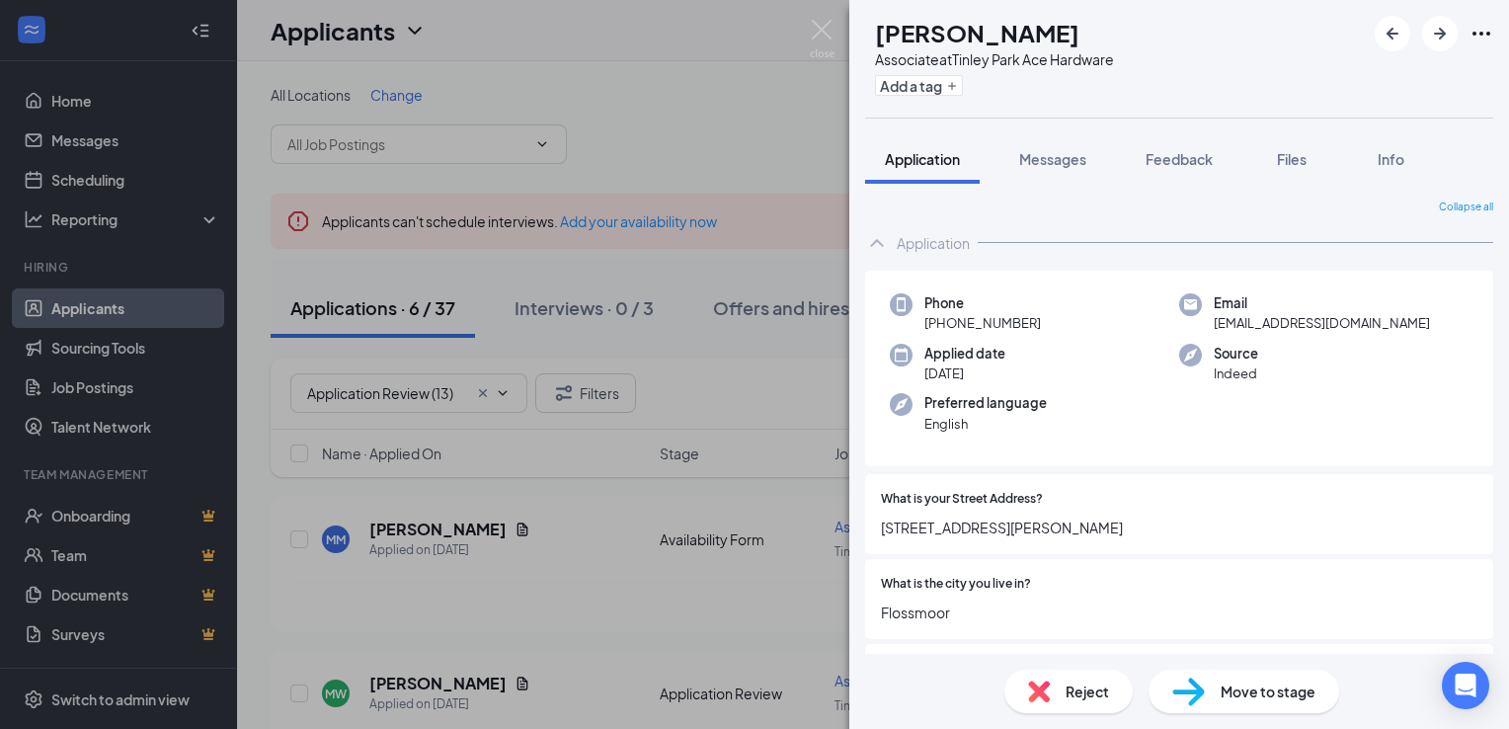
click at [1057, 689] on div "Reject" at bounding box center [1069, 691] width 128 height 43
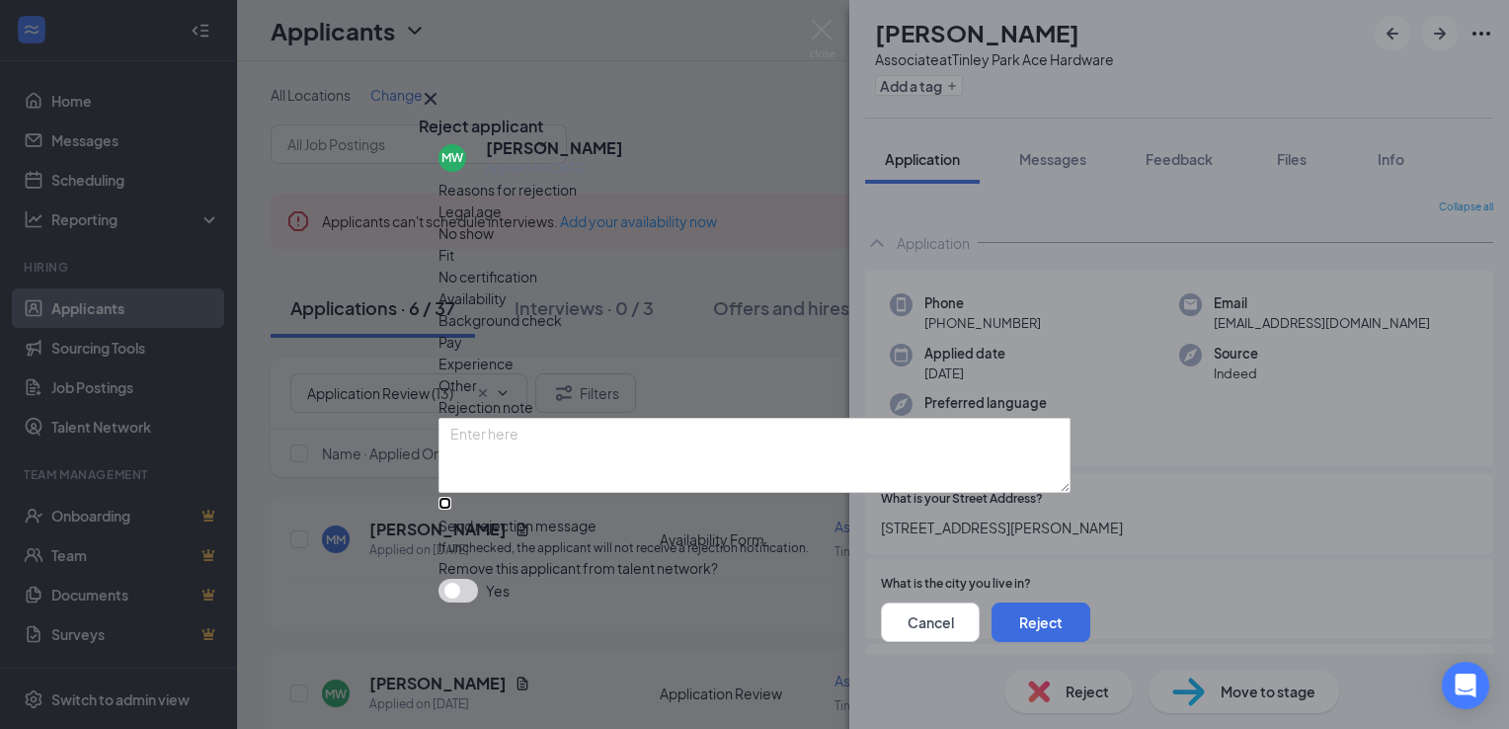
click at [451, 497] on input "Send rejection message If unchecked, the applicant will not receive a rejection…" at bounding box center [445, 503] width 13 height 13
checkbox input "true"
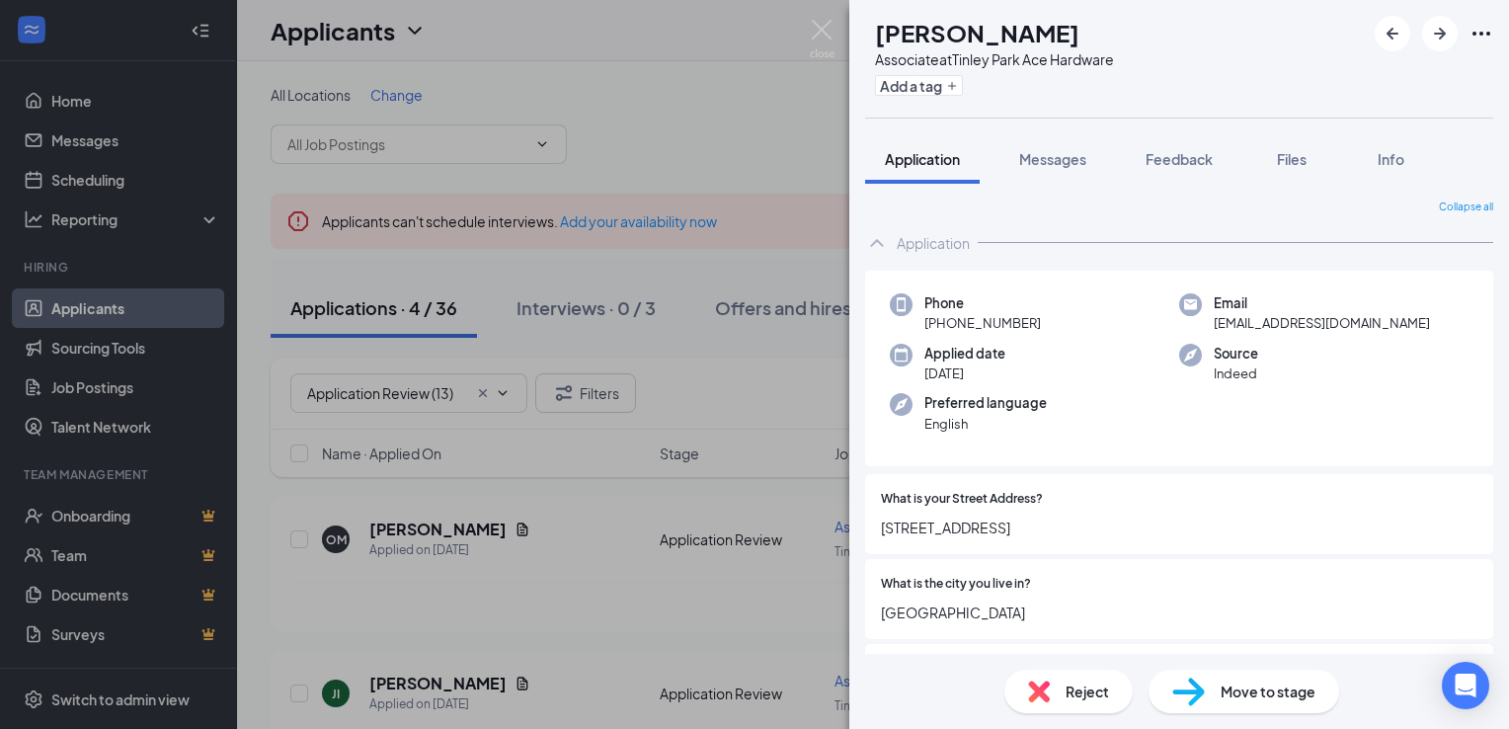
click at [1242, 689] on span "Move to stage" at bounding box center [1268, 692] width 95 height 22
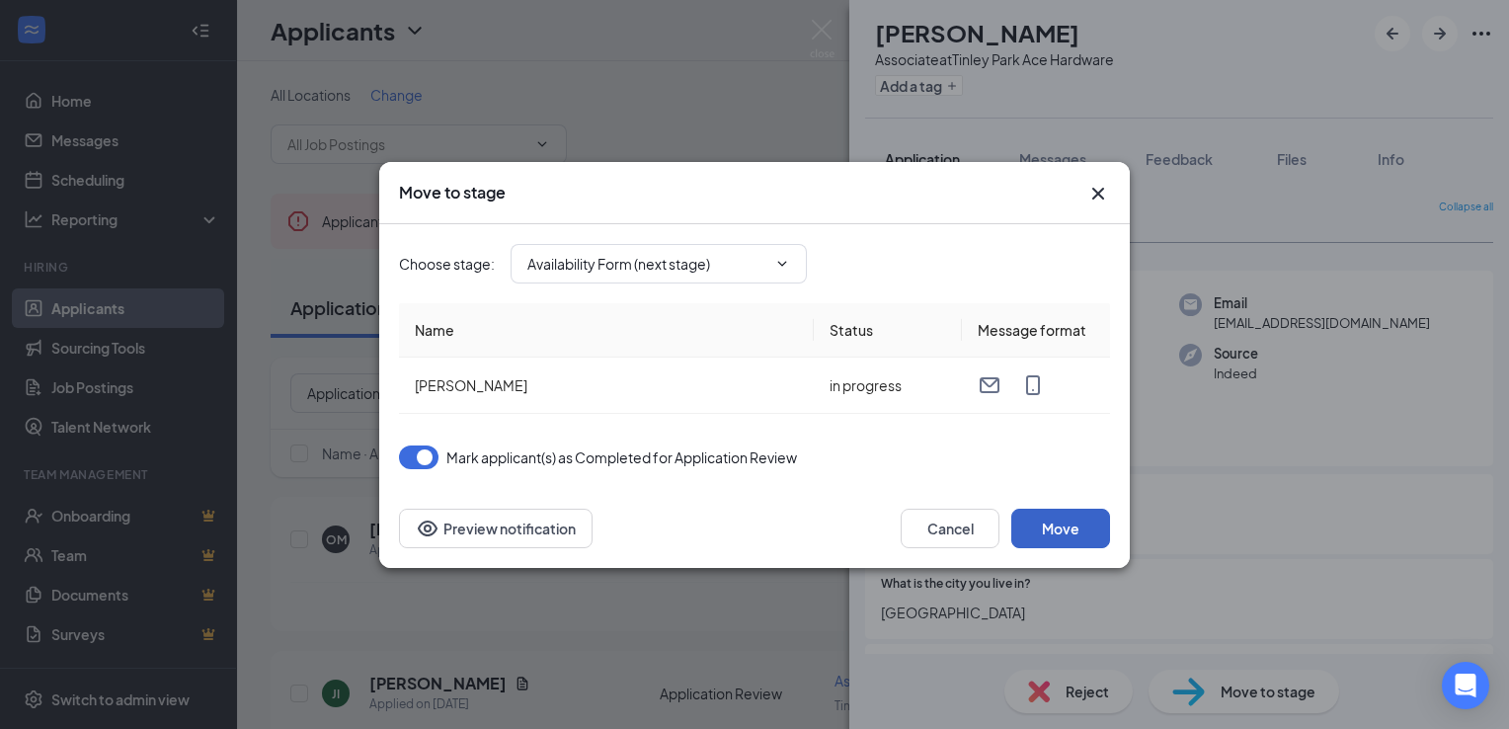
click at [1059, 519] on button "Move" at bounding box center [1060, 529] width 99 height 40
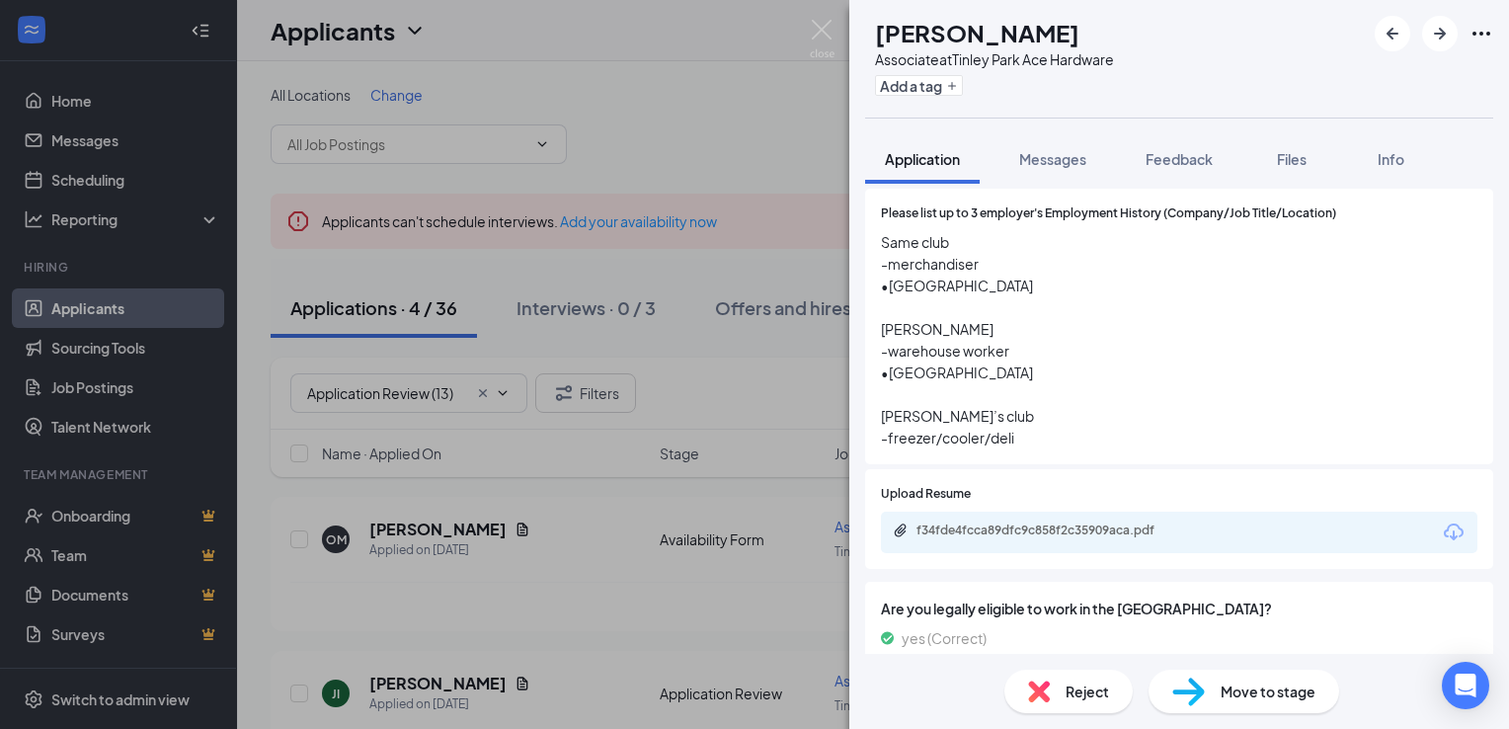
scroll to position [1207, 0]
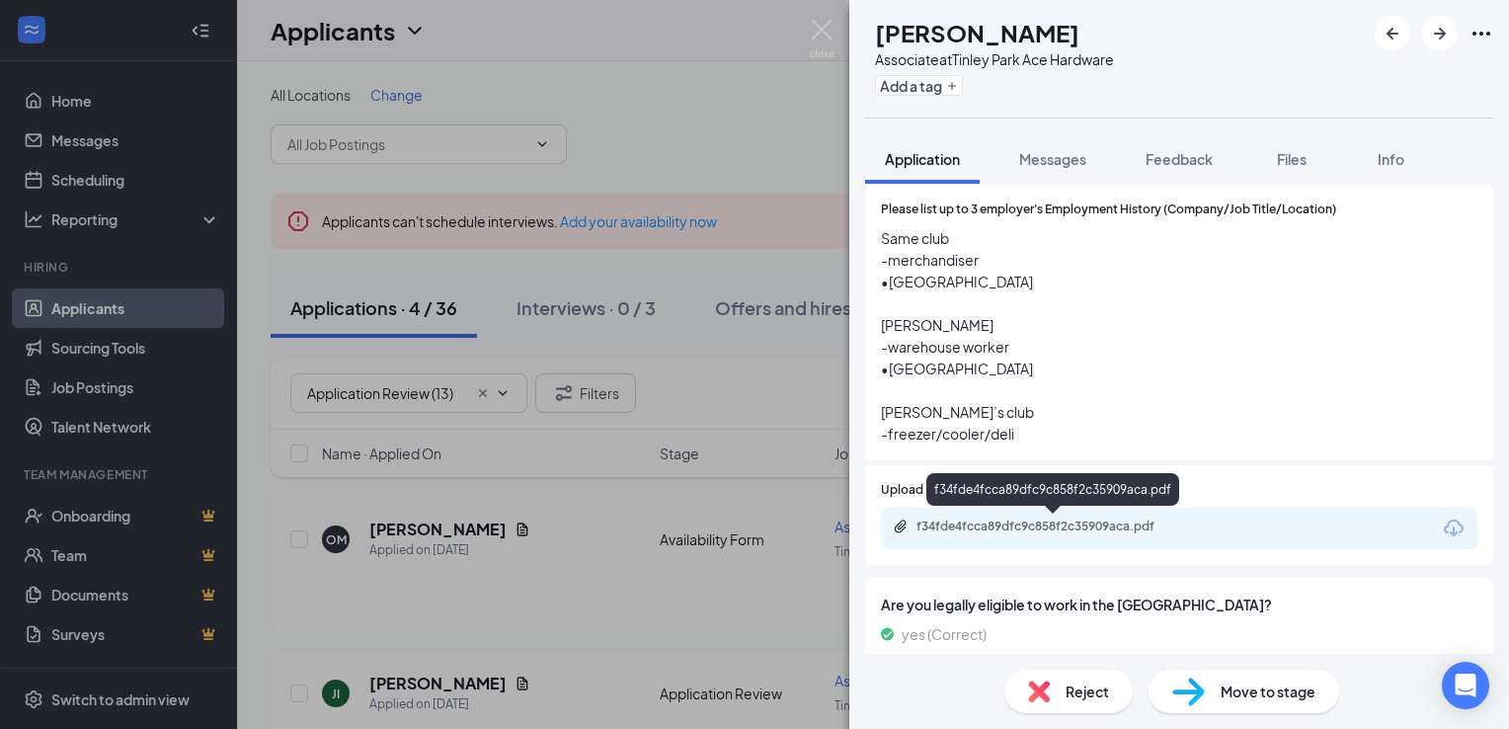
click at [1055, 524] on div "f34fde4fcca89dfc9c858f2c35909aca.pdf" at bounding box center [1055, 527] width 277 height 16
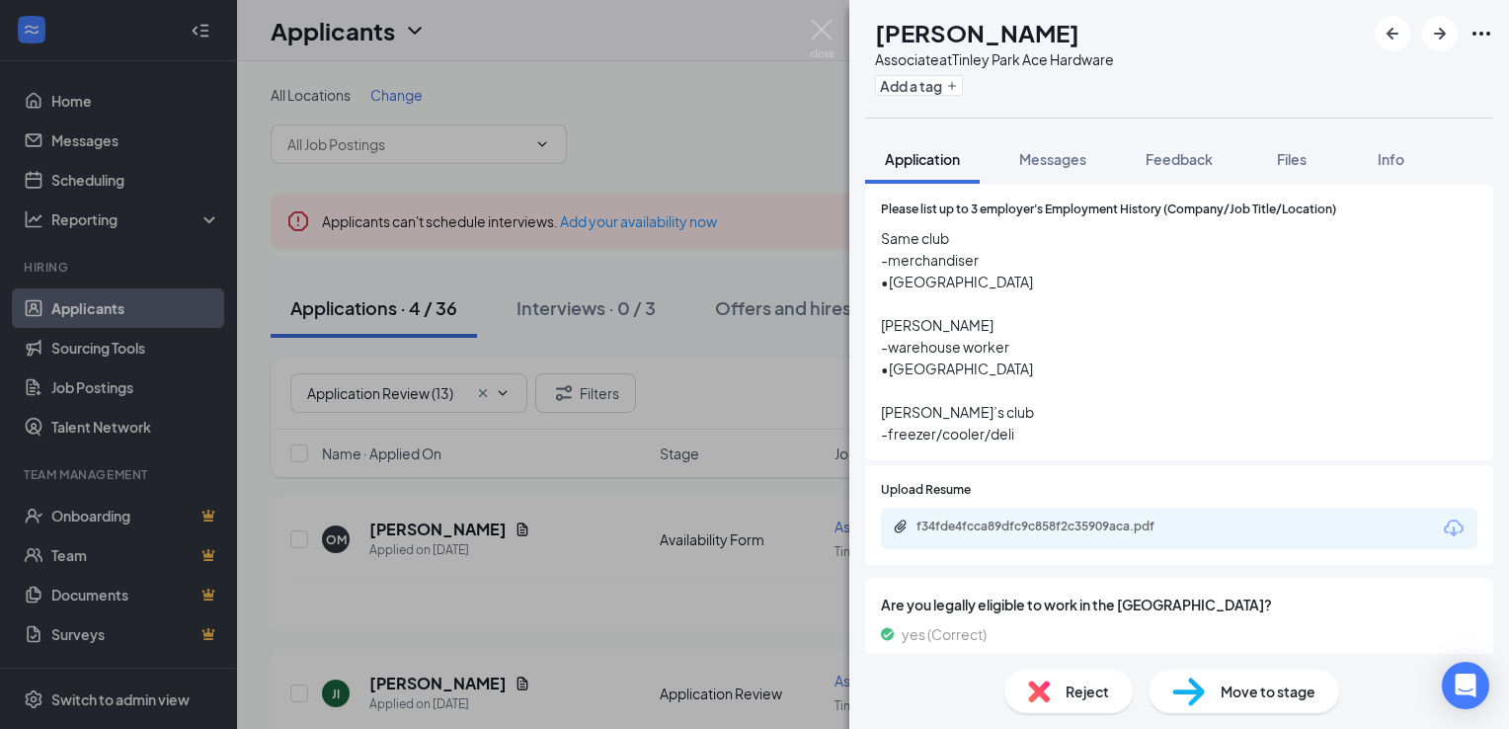
click at [1221, 682] on span "Move to stage" at bounding box center [1268, 692] width 95 height 22
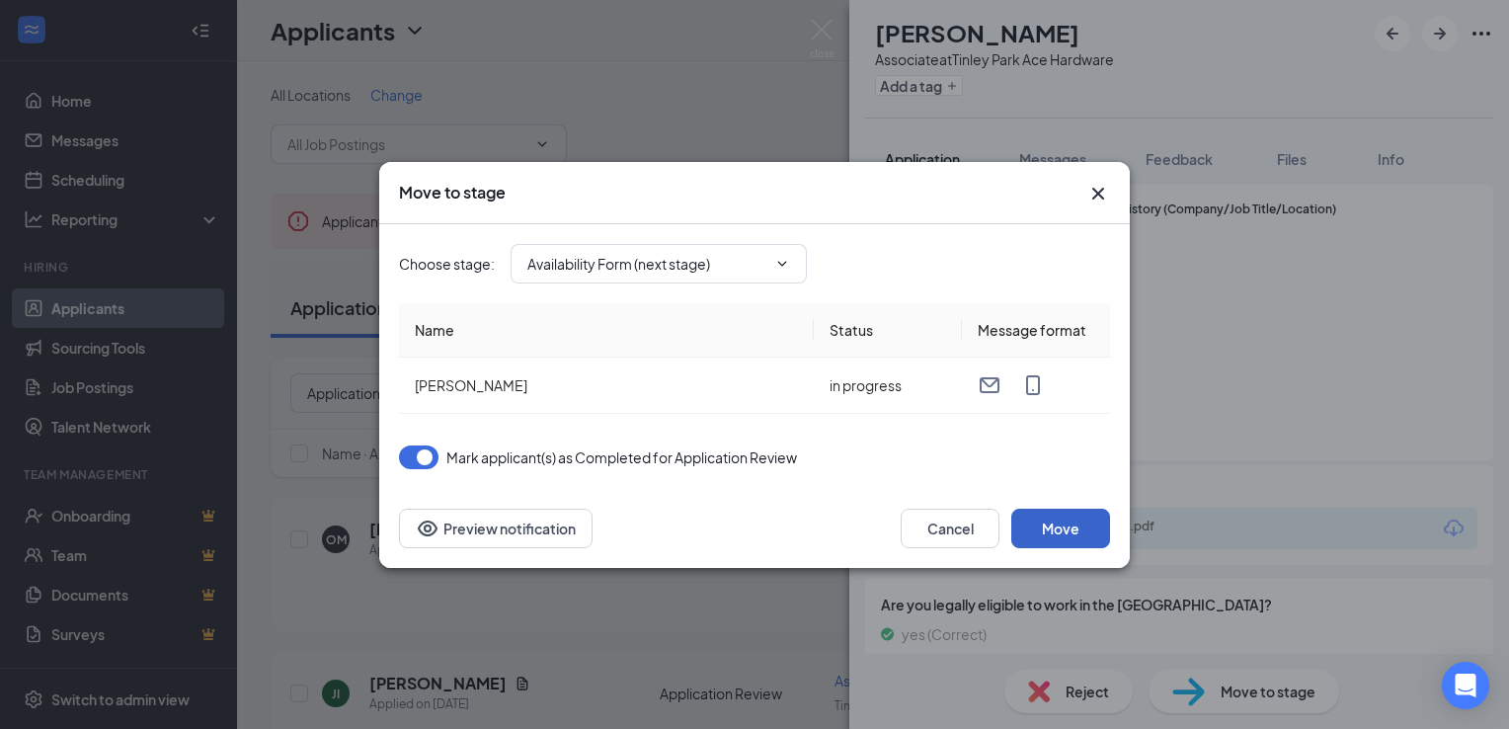
click at [1062, 517] on button "Move" at bounding box center [1060, 529] width 99 height 40
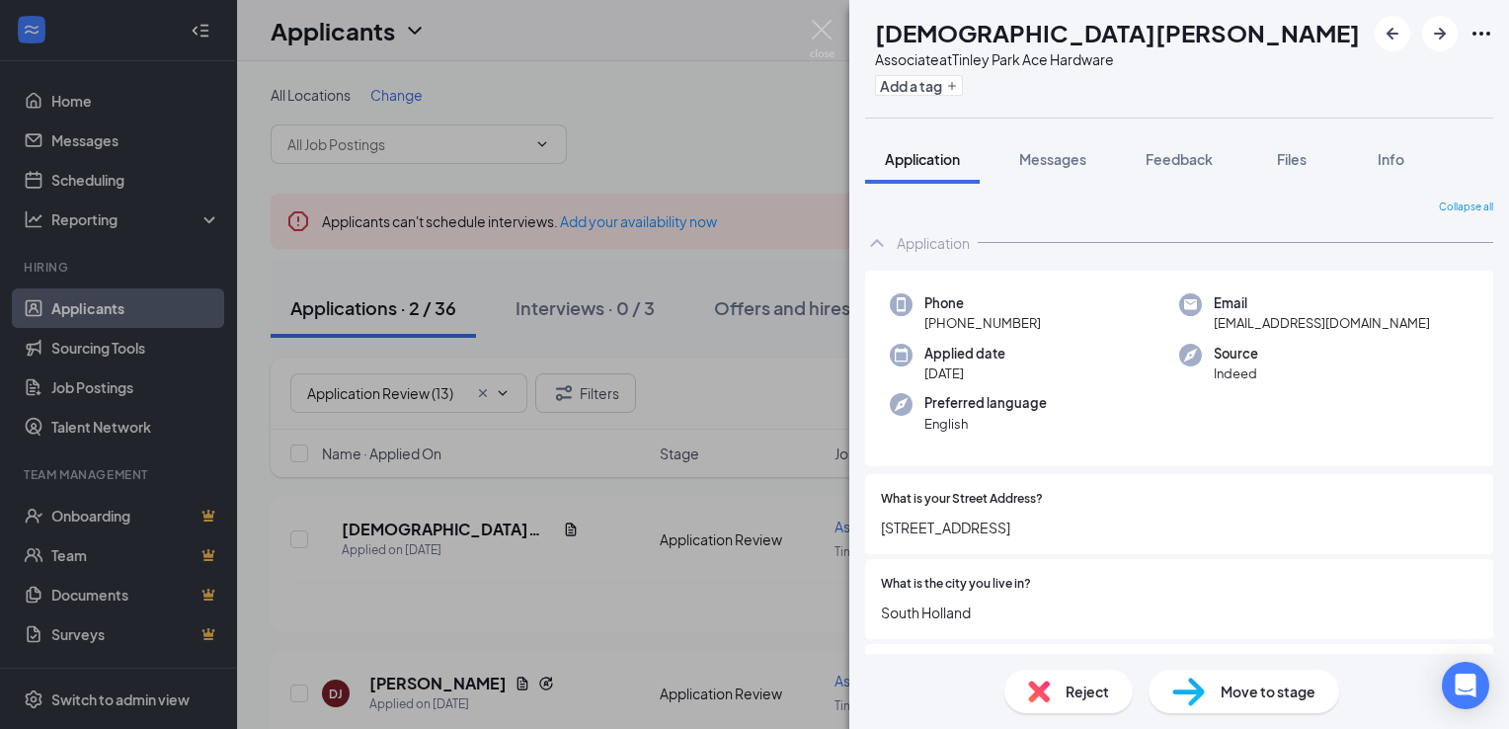
click at [1086, 686] on span "Reject" at bounding box center [1087, 692] width 43 height 22
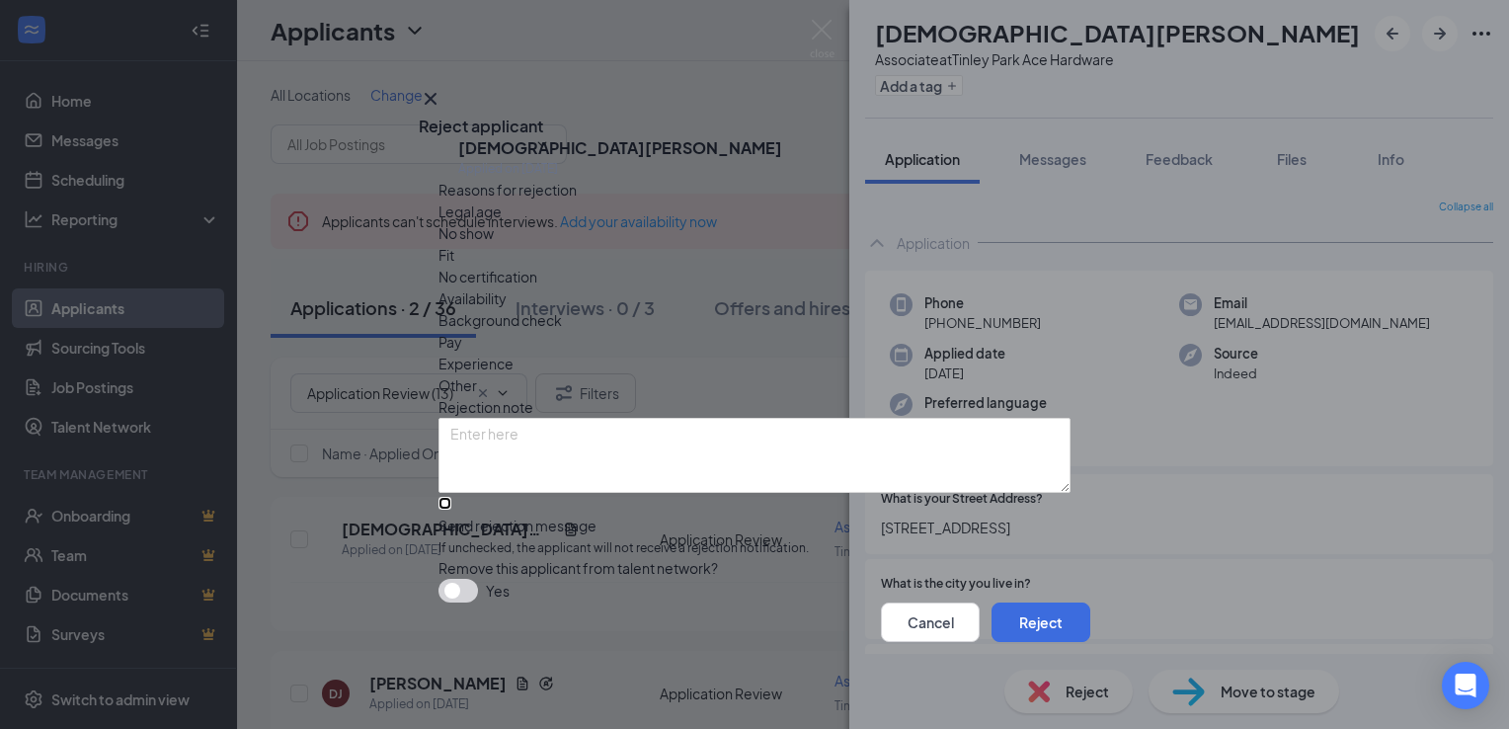
click at [442, 497] on input "Send rejection message If unchecked, the applicant will not receive a rejection…" at bounding box center [445, 503] width 13 height 13
checkbox input "true"
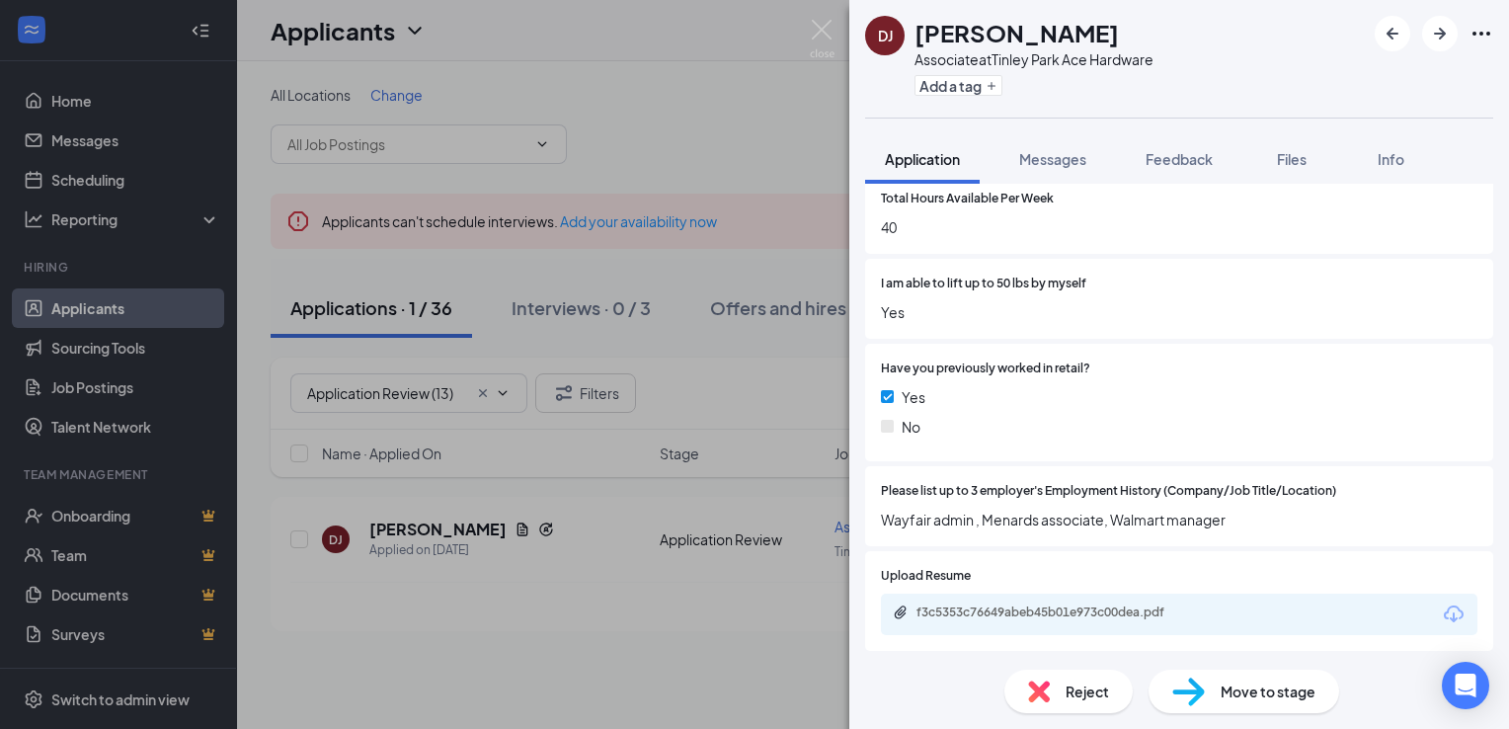
scroll to position [1000, 0]
click at [1125, 602] on div "f3c5353c76649abeb45b01e973c00dea.pdf" at bounding box center [1055, 610] width 277 height 16
click at [1241, 690] on span "Move to stage" at bounding box center [1268, 692] width 95 height 22
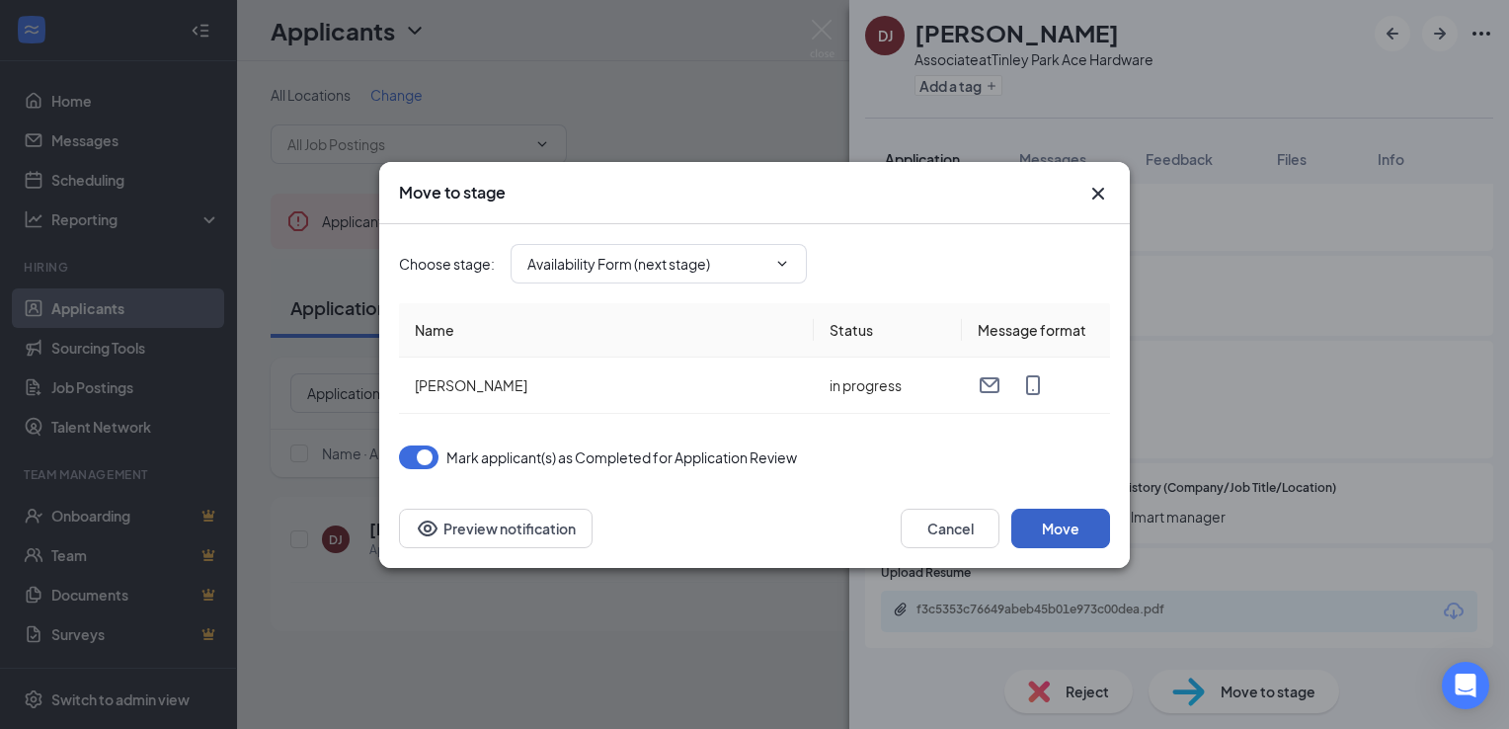
click at [1069, 524] on button "Move" at bounding box center [1060, 529] width 99 height 40
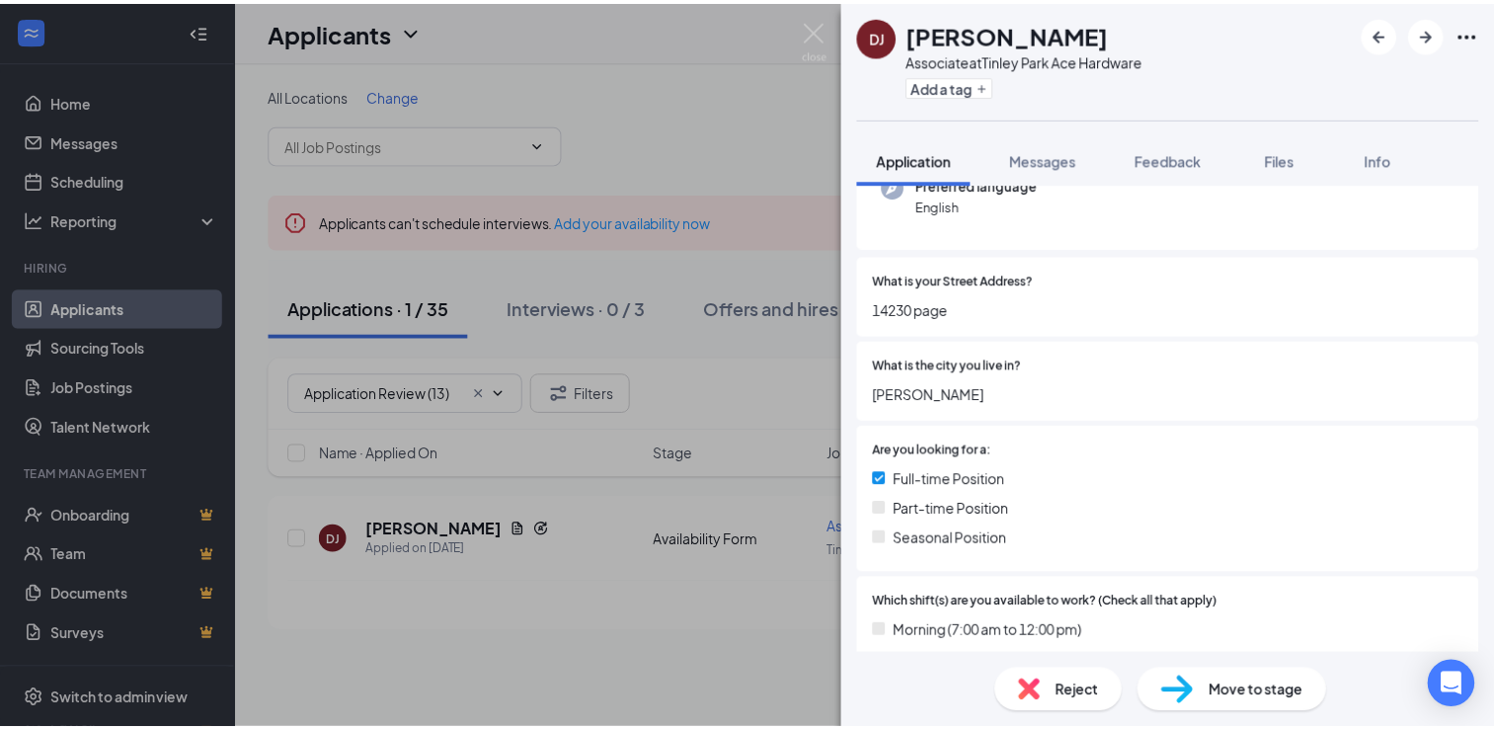
scroll to position [0, 0]
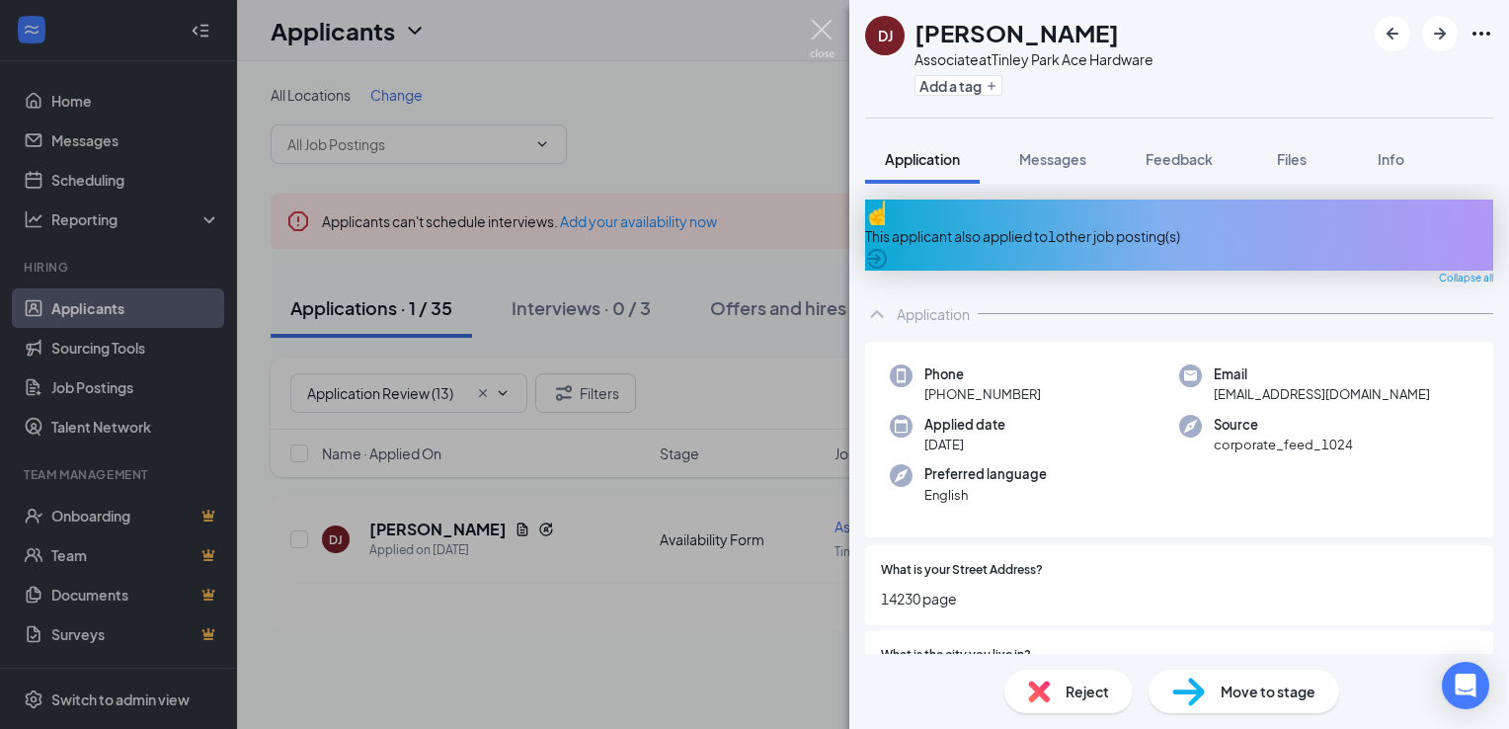
click at [821, 41] on img at bounding box center [822, 39] width 25 height 39
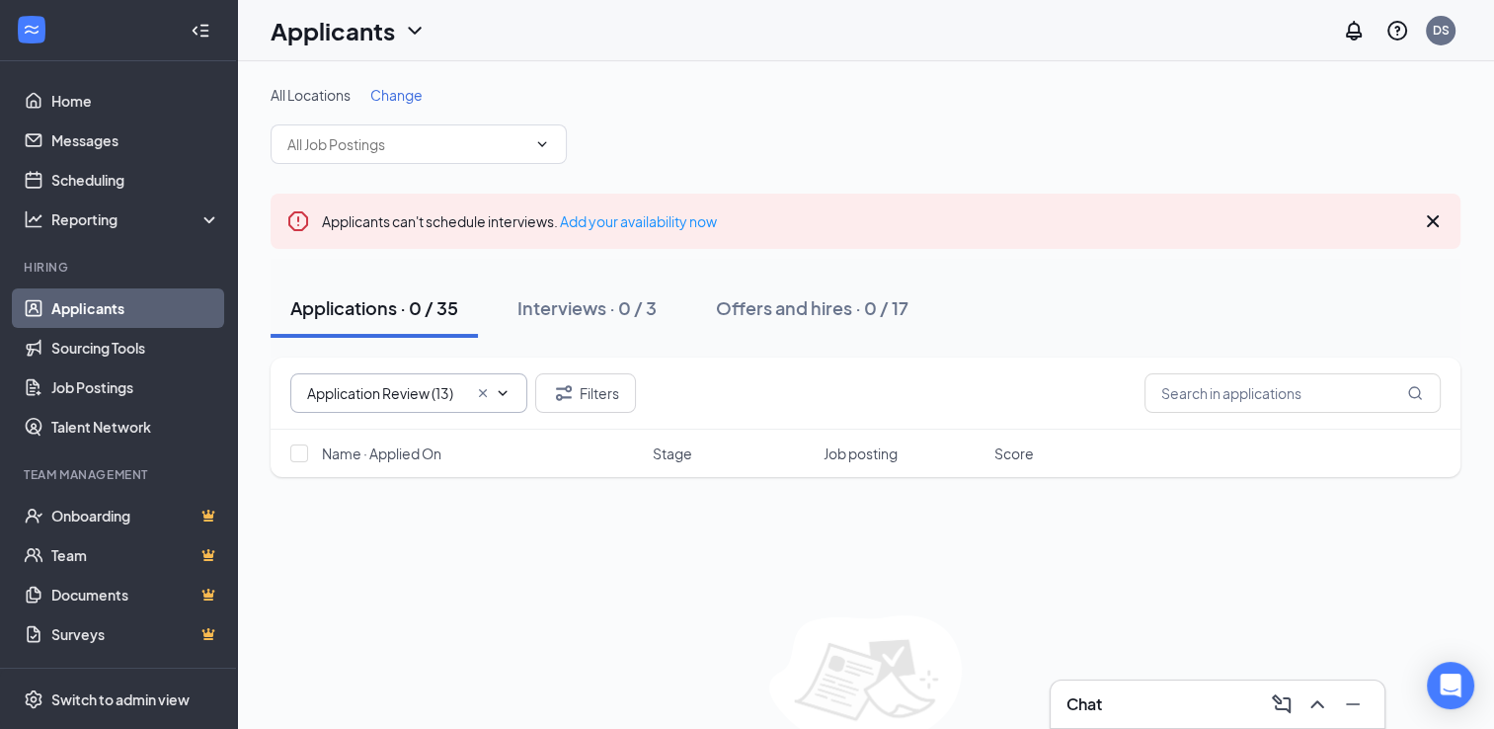
click at [475, 388] on icon "Cross" at bounding box center [483, 393] width 16 height 16
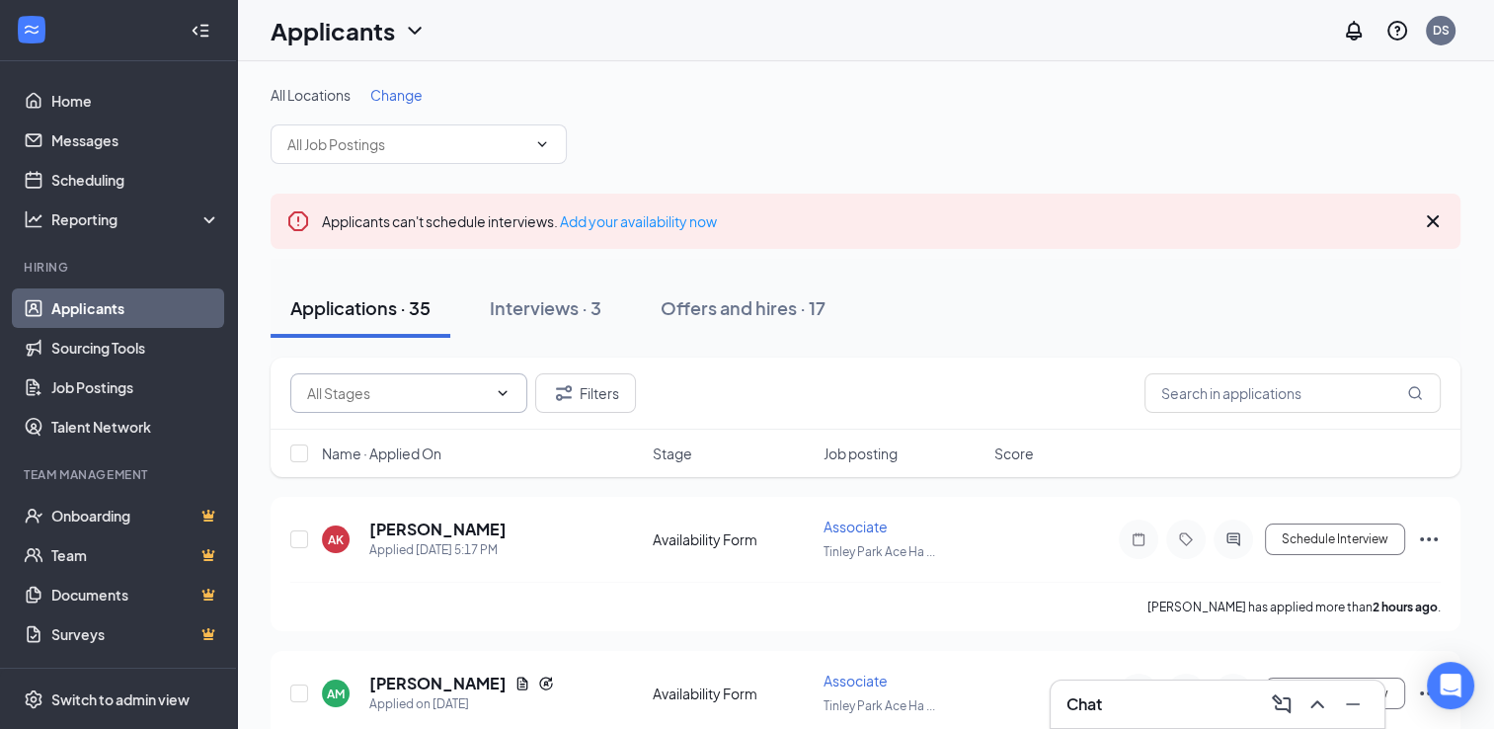
click at [504, 395] on icon "ChevronDown" at bounding box center [503, 393] width 16 height 16
click at [510, 397] on icon "ChevronDown" at bounding box center [503, 393] width 16 height 16
click at [502, 386] on icon "ChevronDown" at bounding box center [503, 393] width 16 height 16
click at [501, 389] on icon "ChevronDown" at bounding box center [503, 393] width 16 height 16
click at [391, 396] on input "text" at bounding box center [397, 393] width 180 height 22
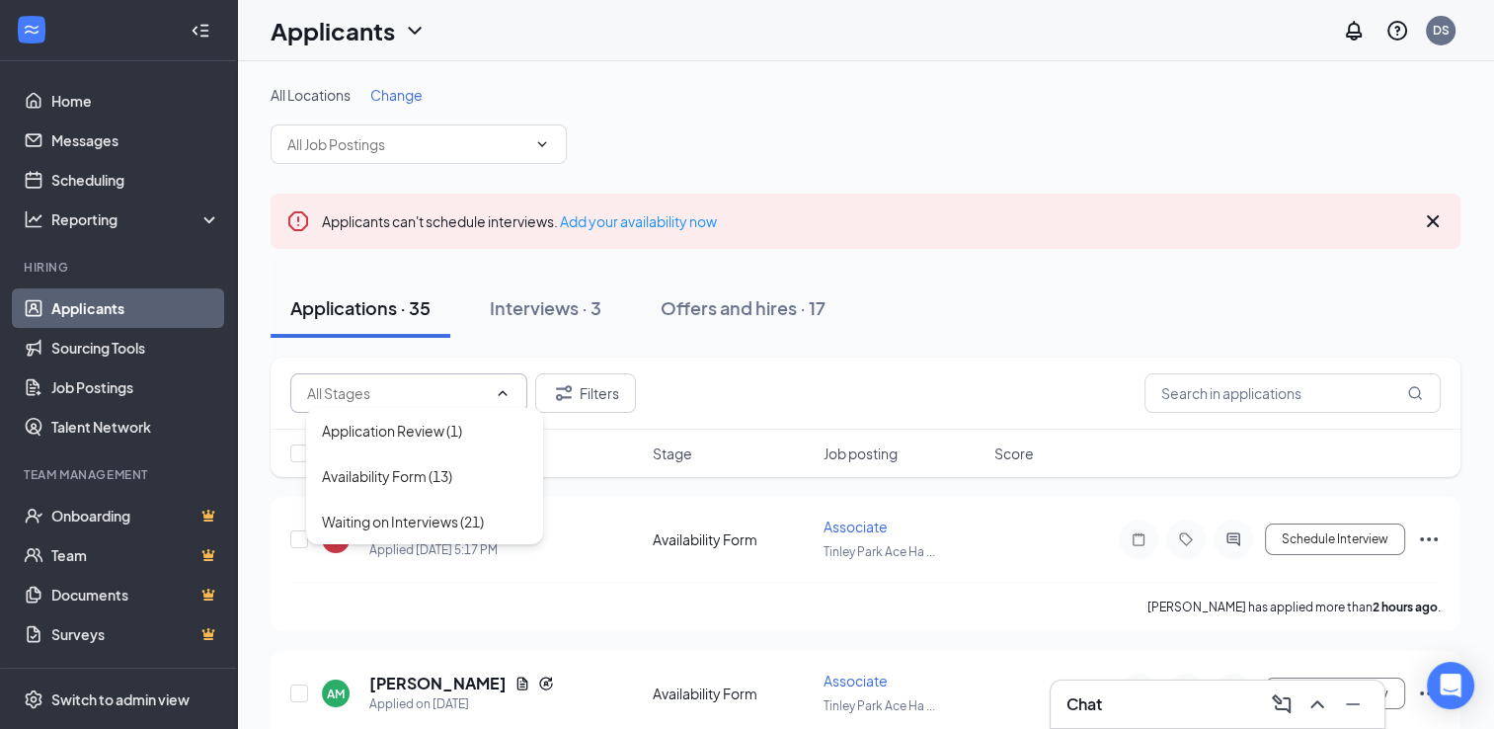
click at [391, 396] on input "text" at bounding box center [397, 393] width 180 height 22
click at [396, 382] on input "text" at bounding box center [397, 393] width 180 height 22
click at [394, 443] on div "Application Review (1)" at bounding box center [424, 430] width 237 height 45
type input "Application Review (1)"
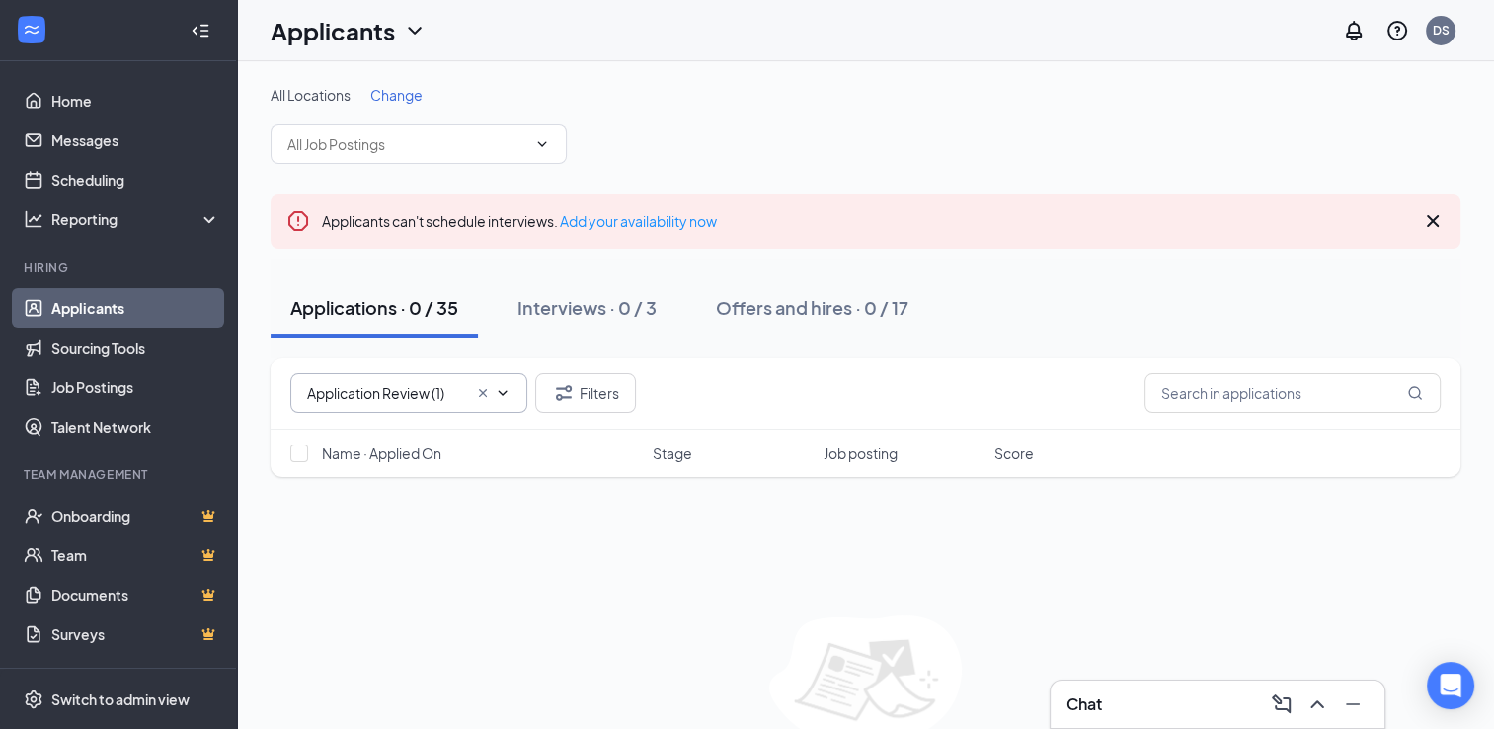
click at [433, 394] on input "Application Review (1)" at bounding box center [387, 393] width 160 height 22
click at [482, 395] on icon "Cross" at bounding box center [483, 393] width 16 height 16
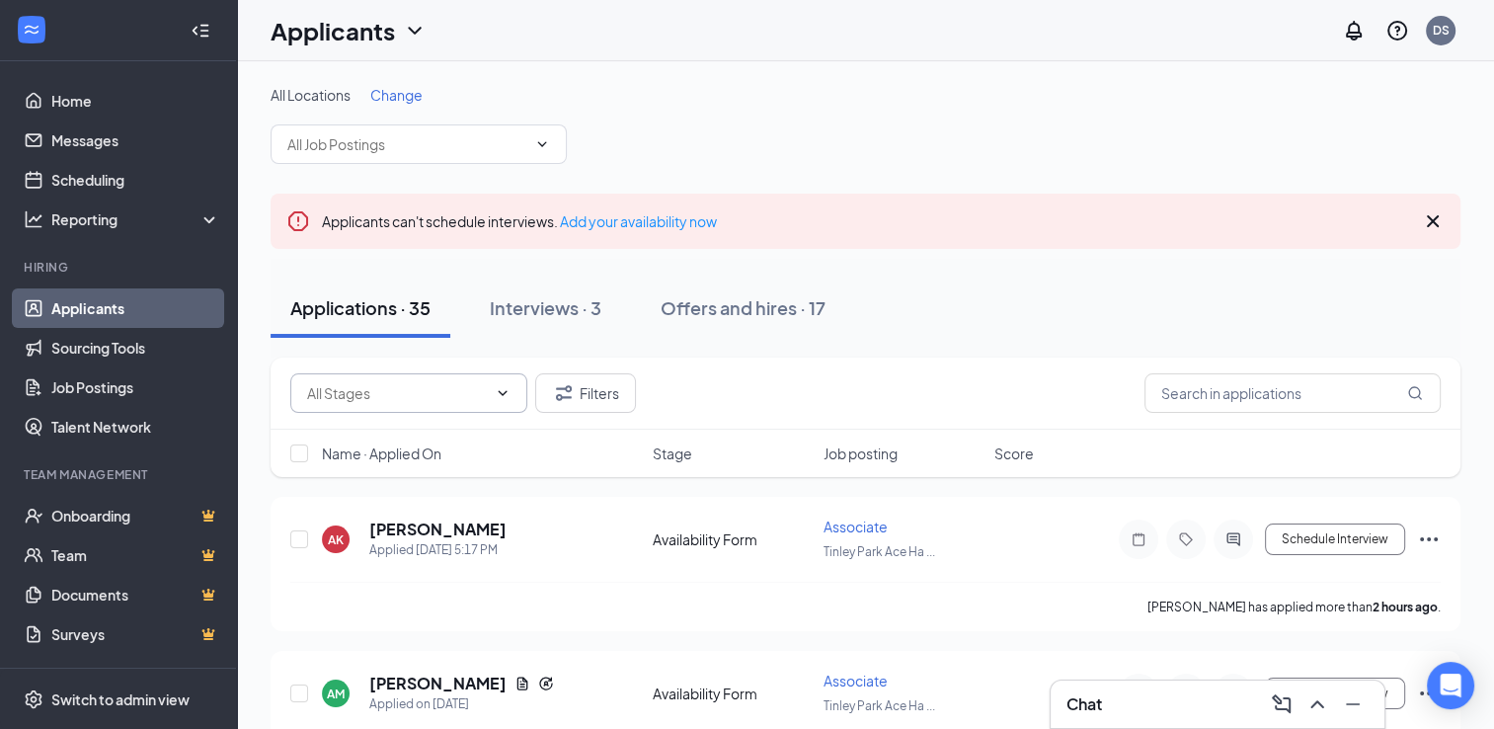
click at [373, 397] on input "text" at bounding box center [397, 393] width 180 height 22
click at [372, 476] on div "Availability Form (13)" at bounding box center [387, 476] width 130 height 22
type input "Availability Form (13)"
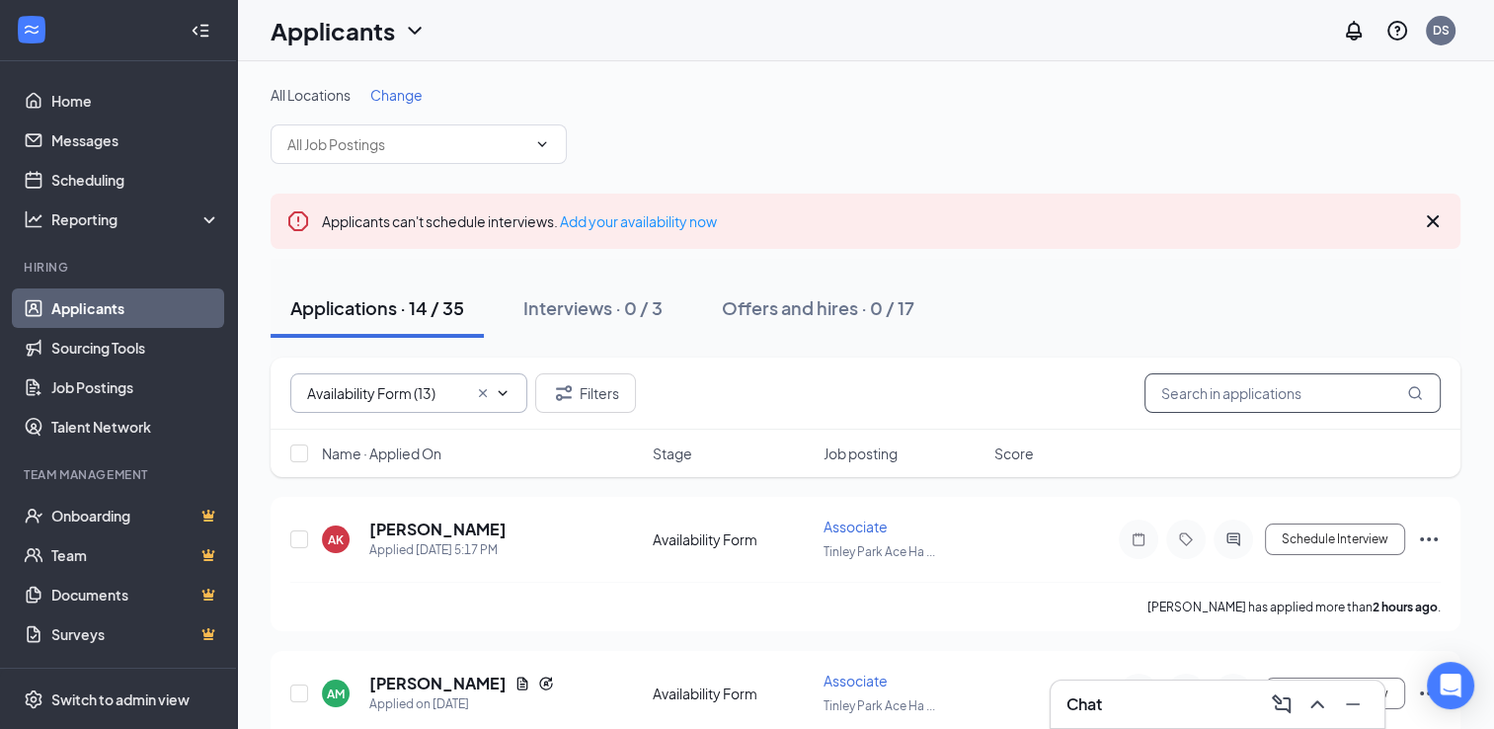
click at [1184, 390] on input "text" at bounding box center [1293, 393] width 296 height 40
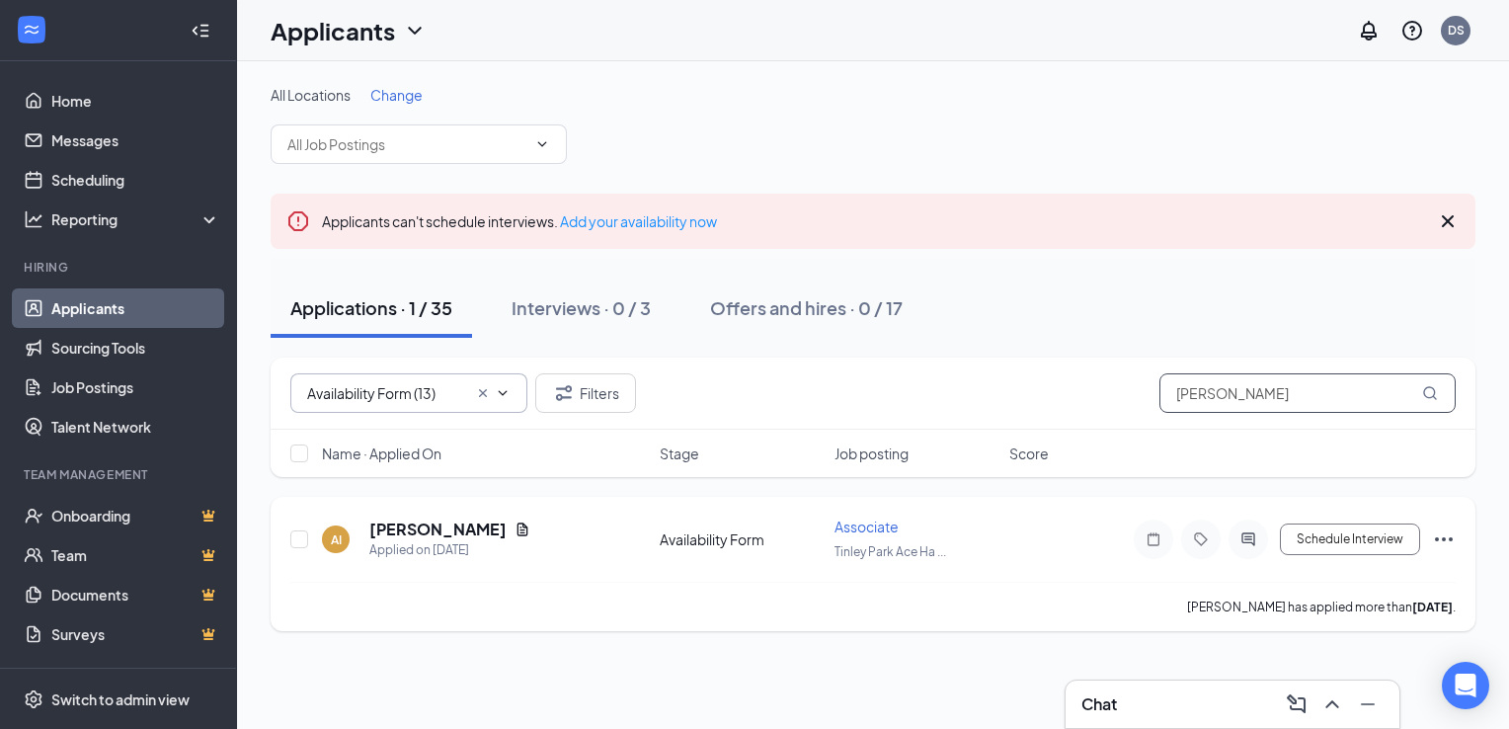
type input "[PERSON_NAME]"
click at [1435, 532] on icon "Ellipses" at bounding box center [1444, 539] width 24 height 24
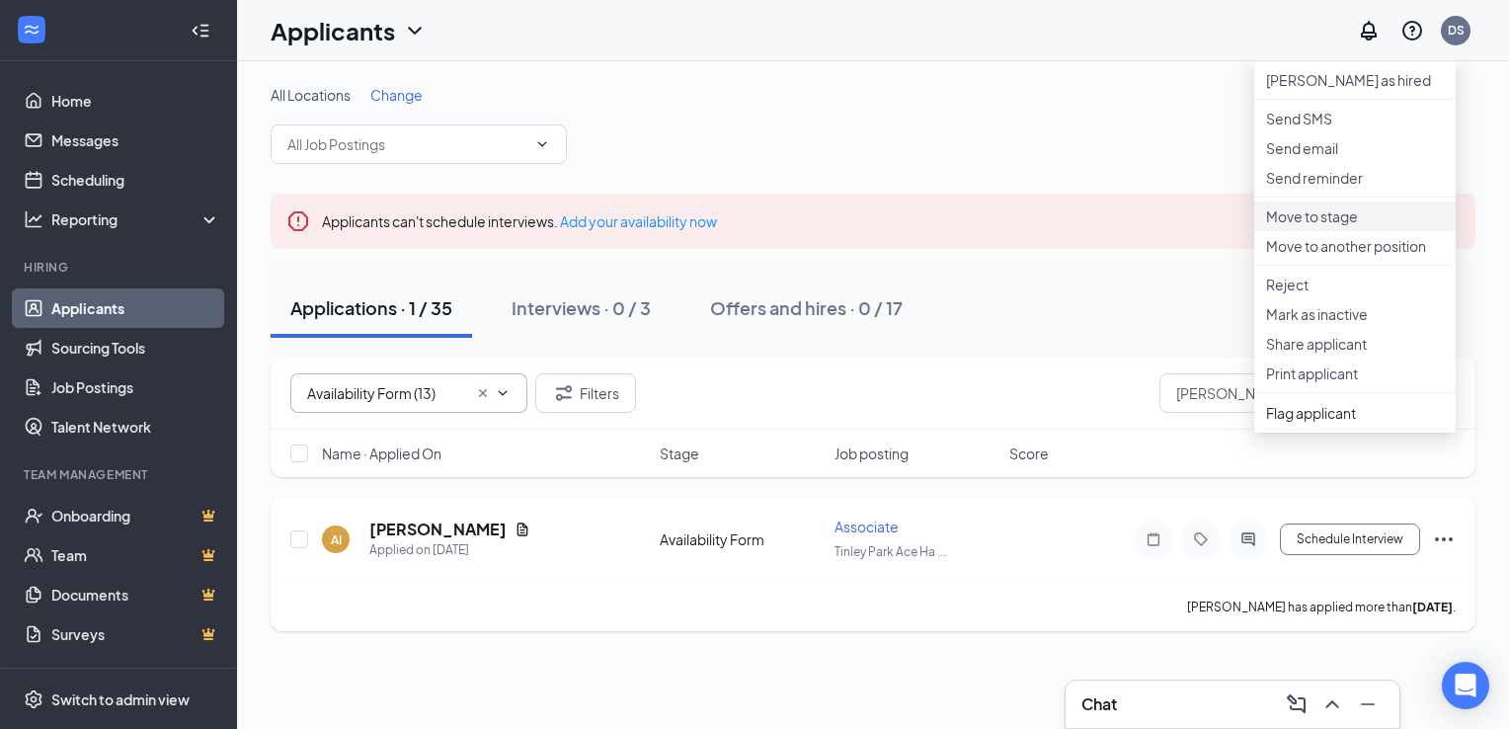
click at [1295, 226] on p "Move to stage" at bounding box center [1355, 216] width 178 height 20
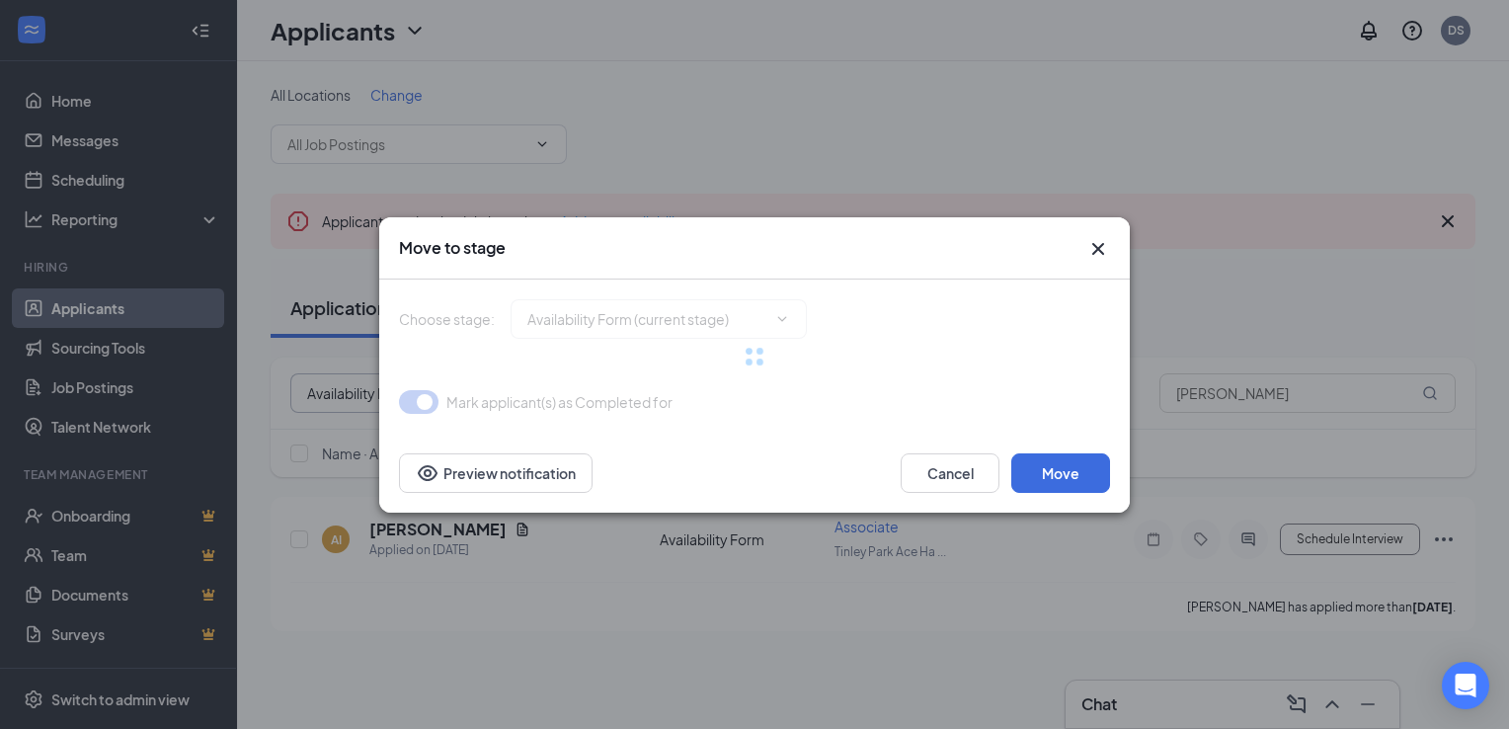
type input "Waiting on Interviews (next stage)"
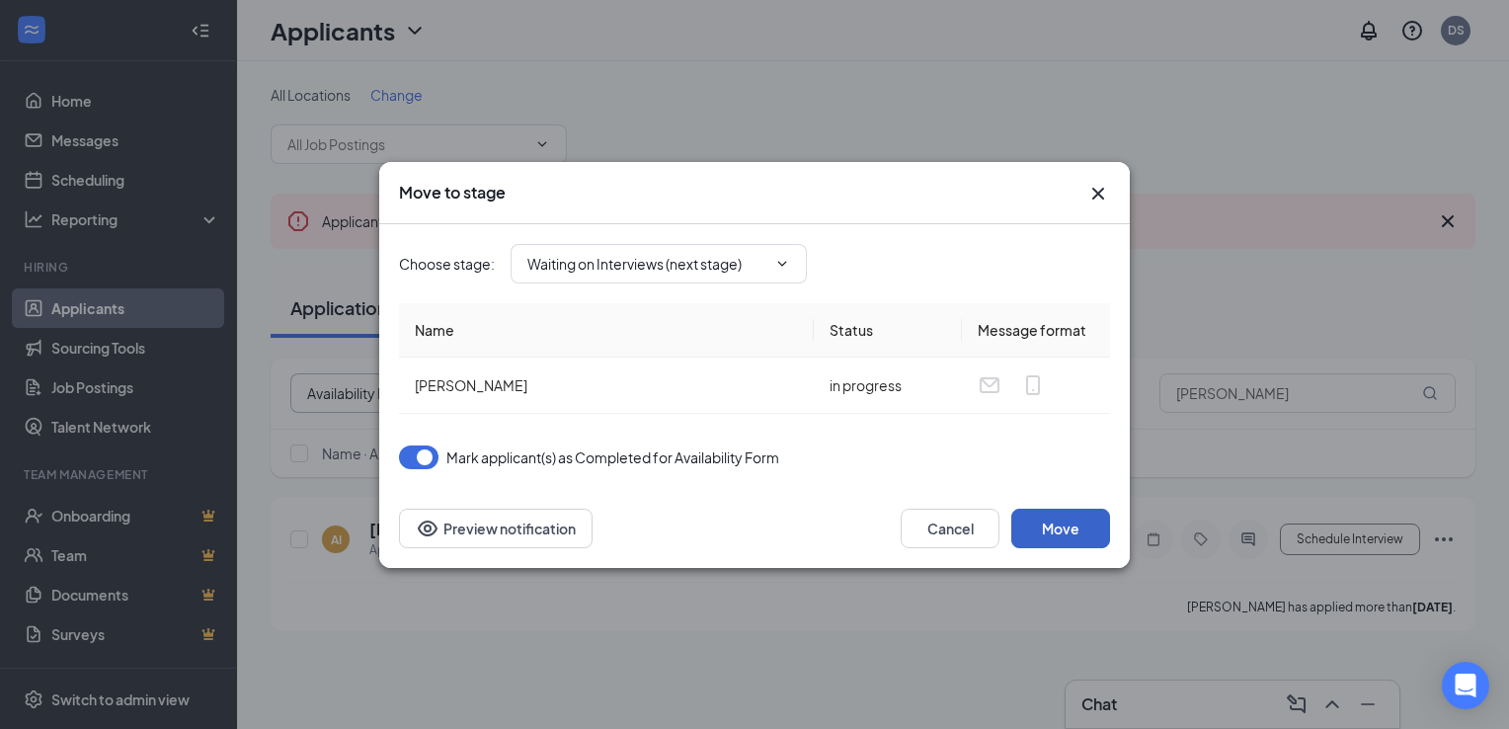
click at [1055, 523] on button "Move" at bounding box center [1060, 529] width 99 height 40
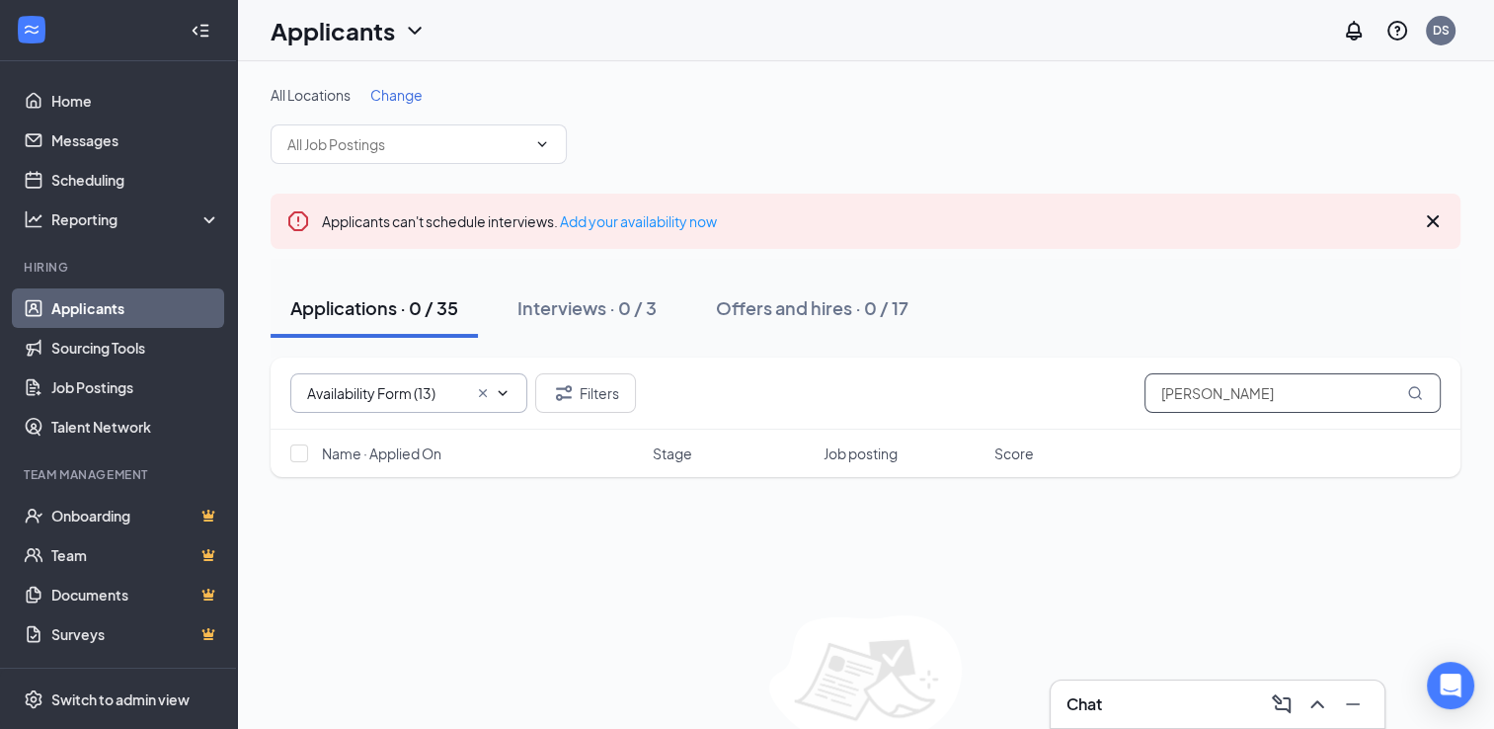
drag, startPoint x: 1225, startPoint y: 405, endPoint x: 1012, endPoint y: 394, distance: 212.6
click at [1012, 394] on div "Availability Form (13) Availability Form (13) Waiting on Interviews (22) Filter…" at bounding box center [865, 393] width 1151 height 40
drag, startPoint x: 1209, startPoint y: 397, endPoint x: 1003, endPoint y: 395, distance: 206.4
click at [1003, 395] on div "Availability Form (13) Availability Form (13) Waiting on Interviews (22) [PERSO…" at bounding box center [865, 393] width 1151 height 40
drag, startPoint x: 1237, startPoint y: 396, endPoint x: 963, endPoint y: 367, distance: 275.1
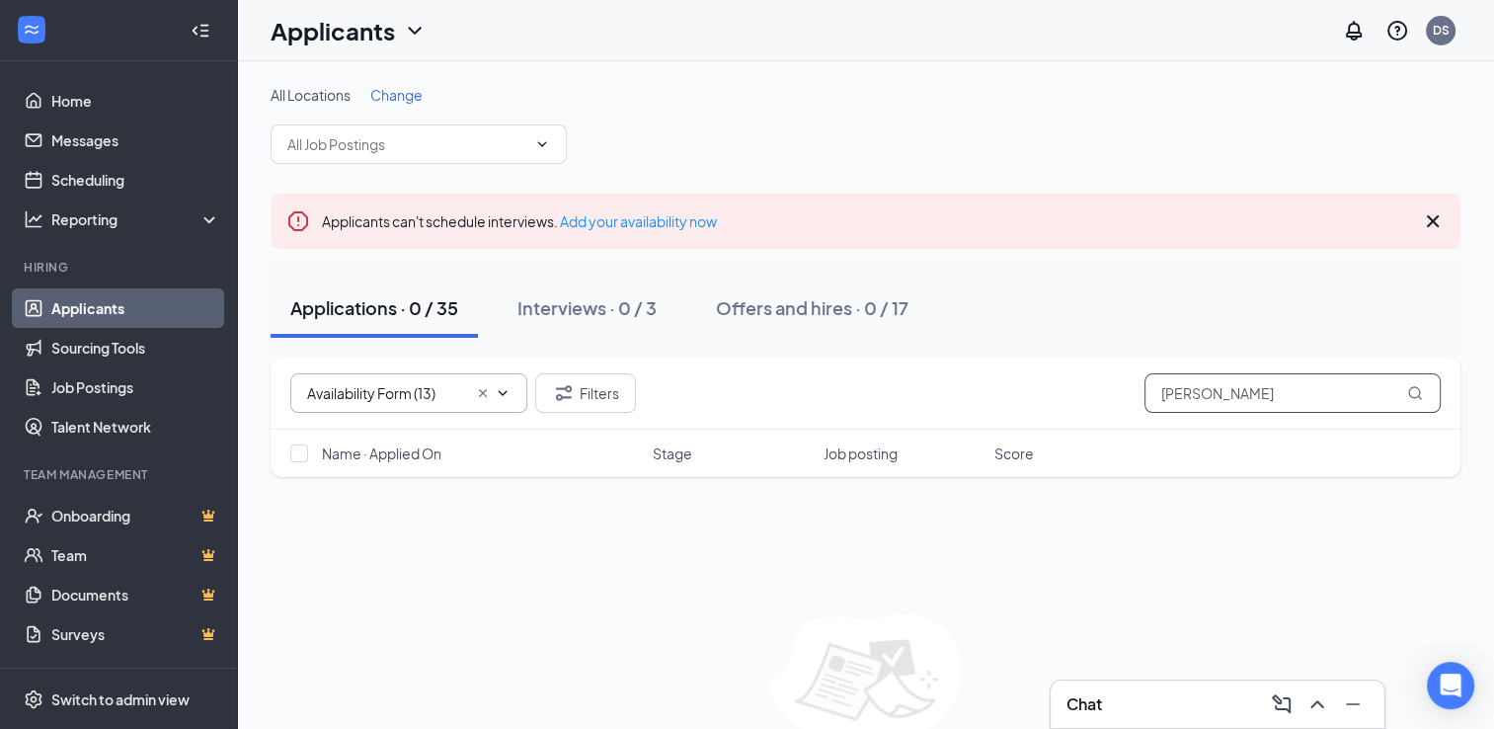
click at [963, 367] on div "Availability Form (13) Availability Form (13) Waiting on Interviews (22) Filter…" at bounding box center [866, 394] width 1190 height 72
type input "[PERSON_NAME]"
click at [94, 306] on link "Applicants" at bounding box center [135, 308] width 169 height 40
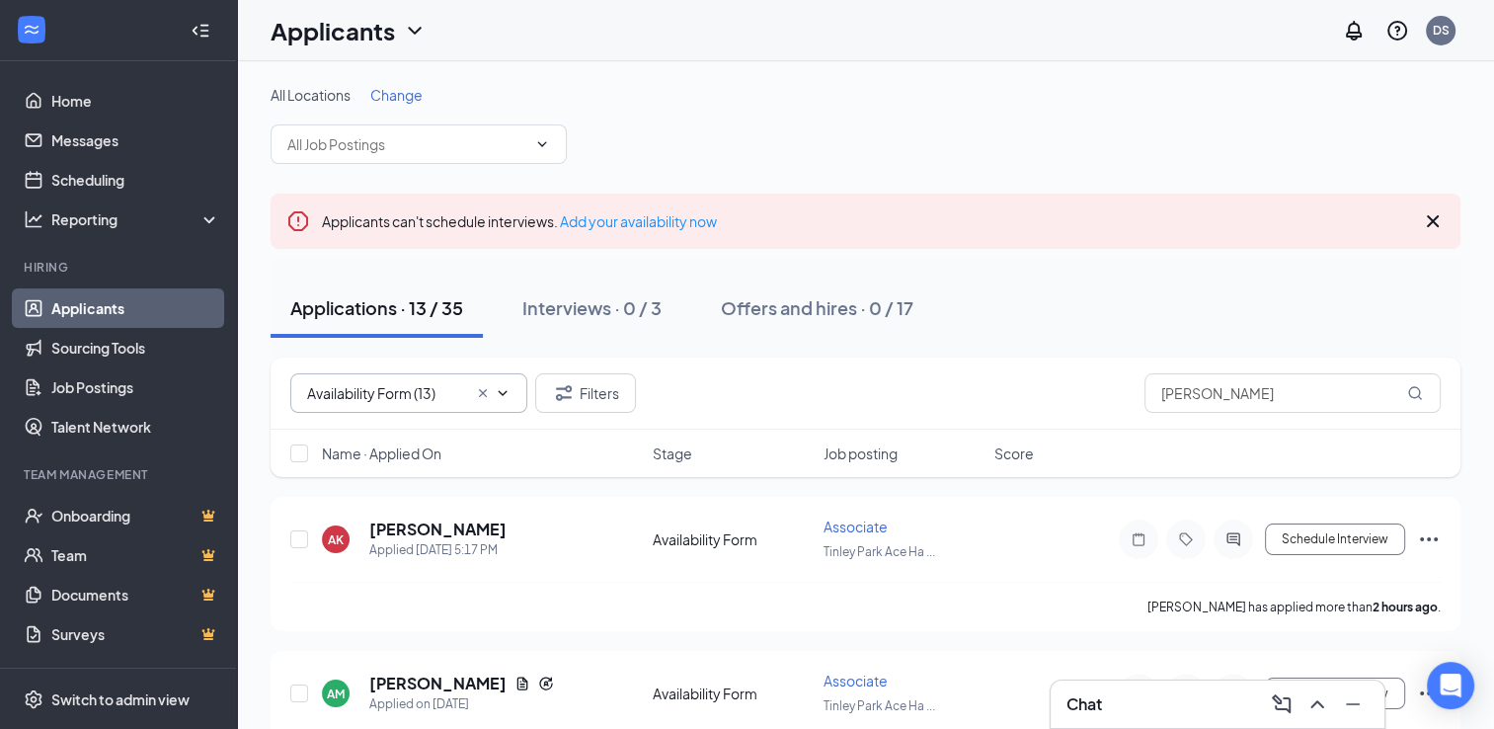
click at [486, 392] on icon "Cross" at bounding box center [483, 393] width 16 height 16
click at [403, 397] on input "text" at bounding box center [397, 393] width 180 height 22
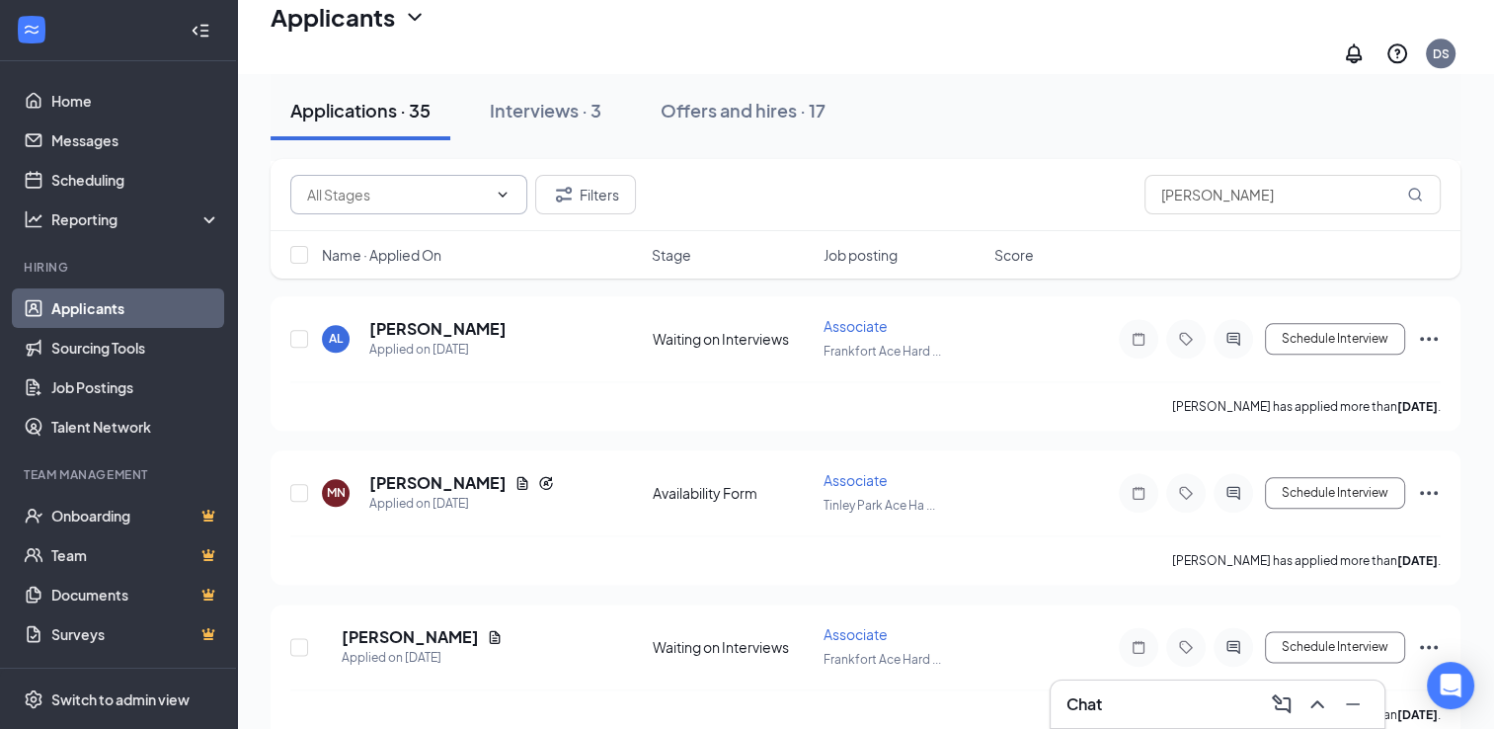
scroll to position [2220, 0]
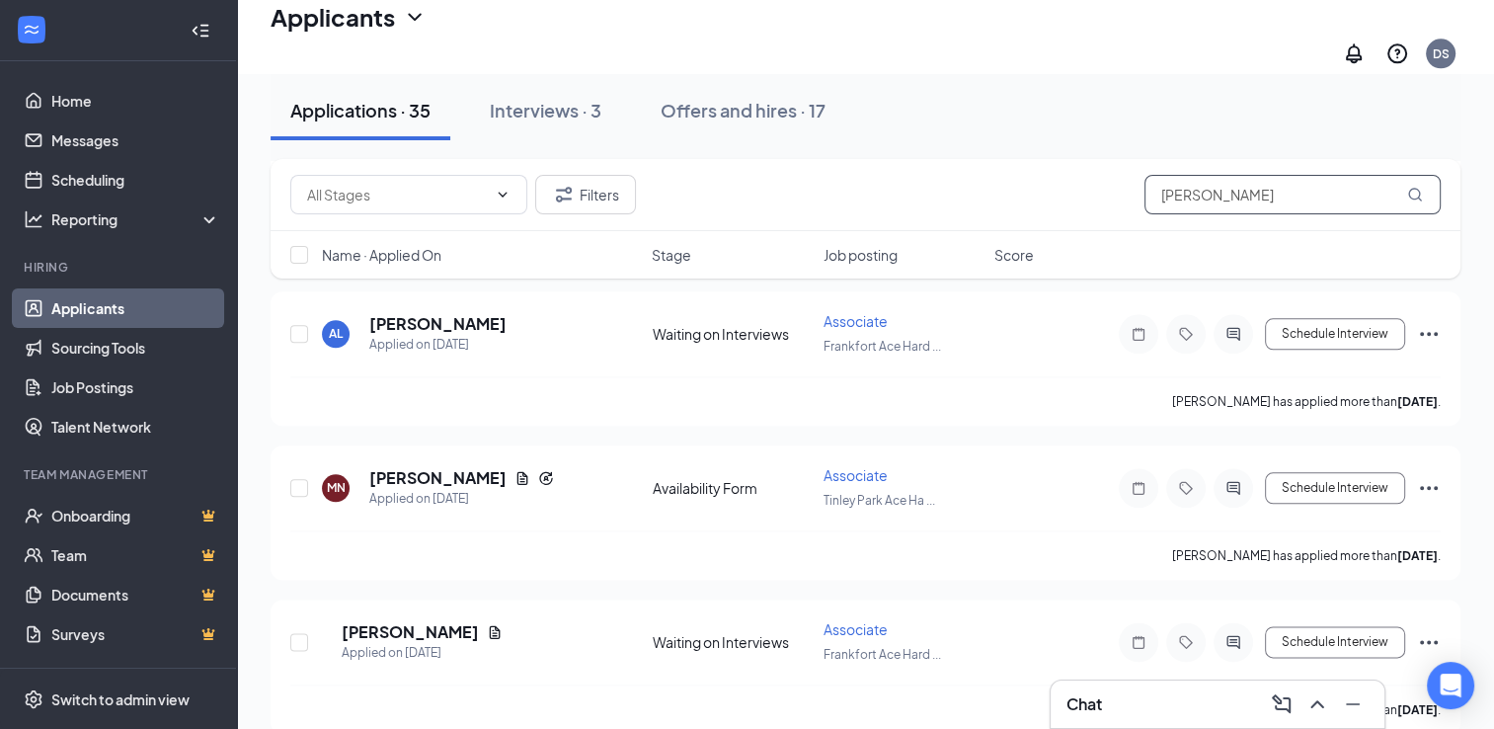
drag, startPoint x: 1251, startPoint y: 192, endPoint x: 1028, endPoint y: 215, distance: 224.5
click at [1028, 215] on div "Availability Form (13) Waiting on Interviews (22) Filters [PERSON_NAME]" at bounding box center [866, 195] width 1190 height 72
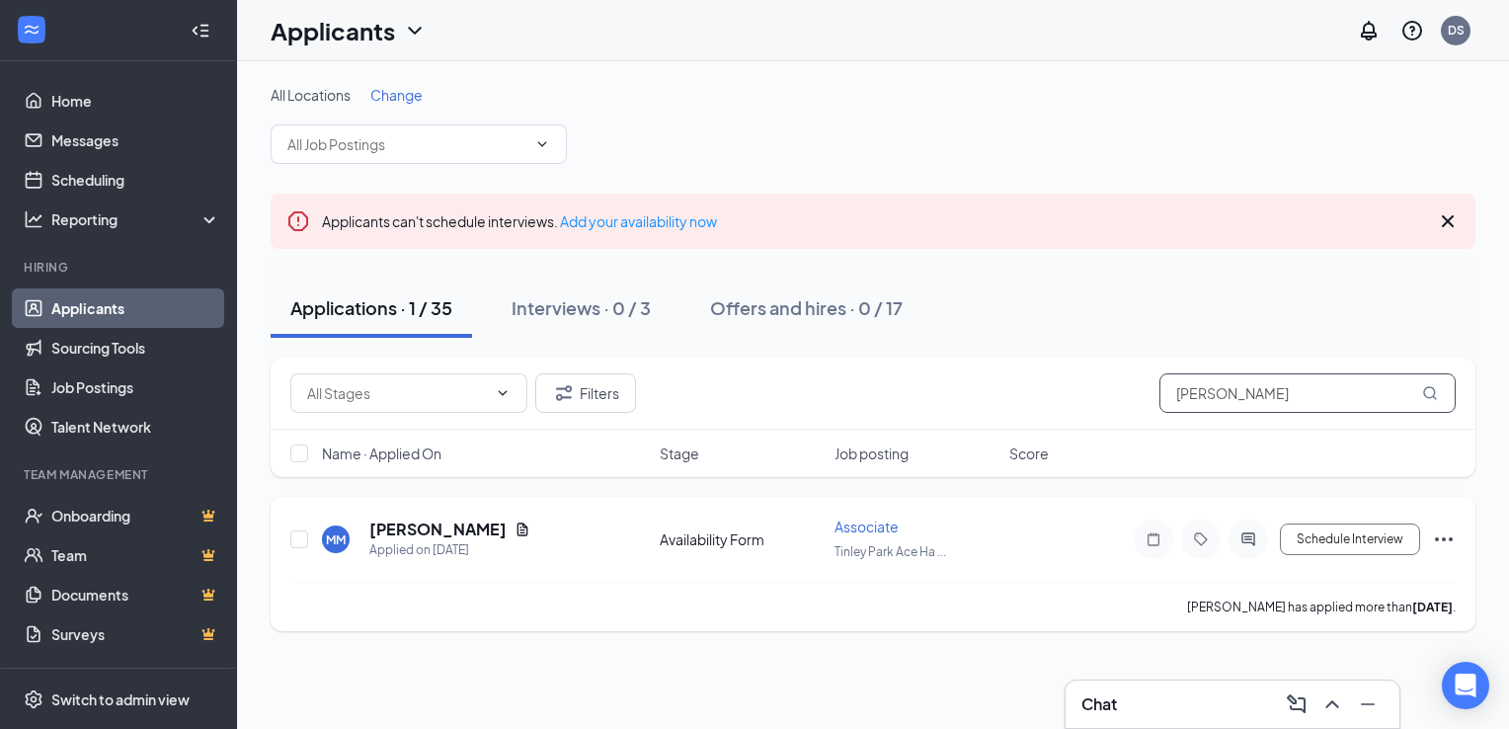
type input "[PERSON_NAME]"
click at [1451, 538] on icon "Ellipses" at bounding box center [1444, 539] width 18 height 4
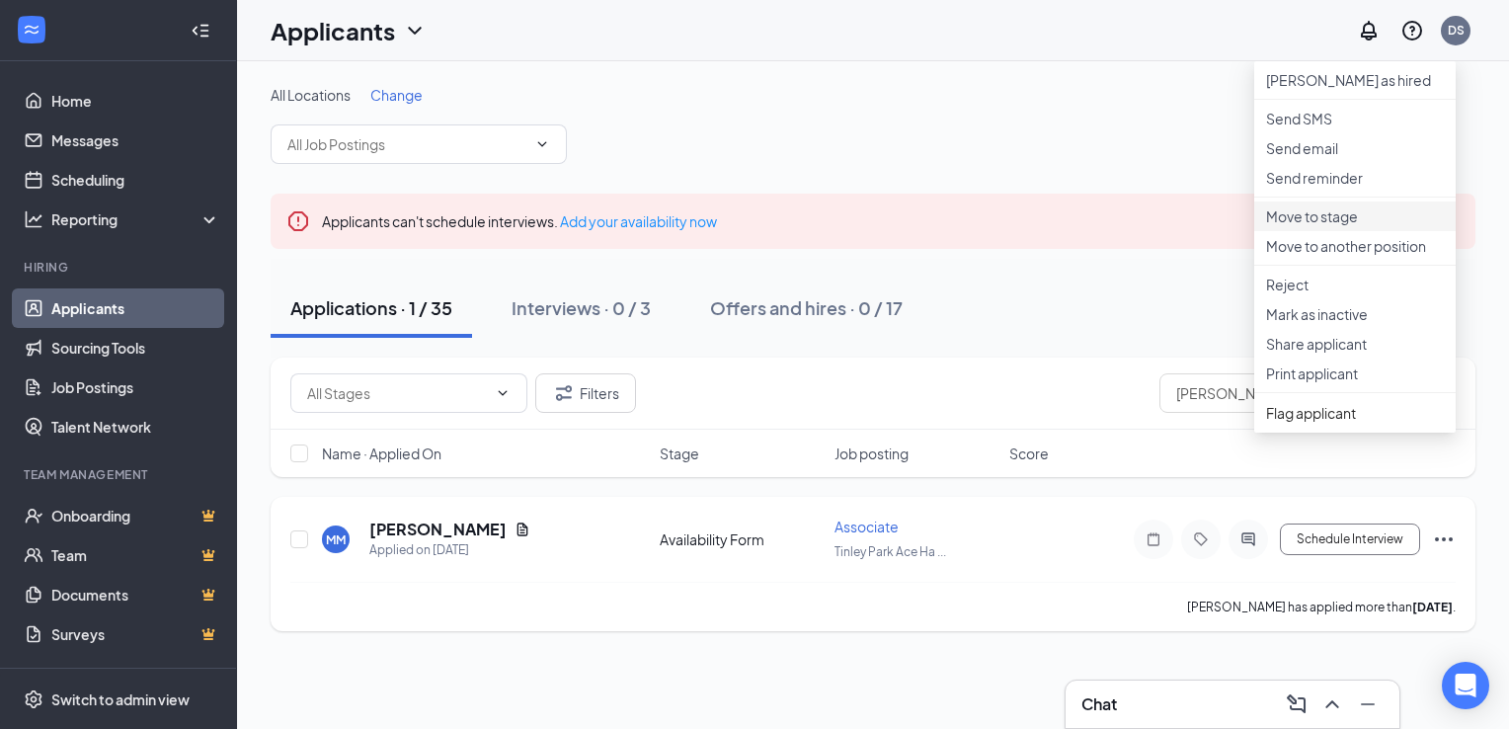
click at [1305, 231] on li "Move to stage" at bounding box center [1354, 216] width 201 height 30
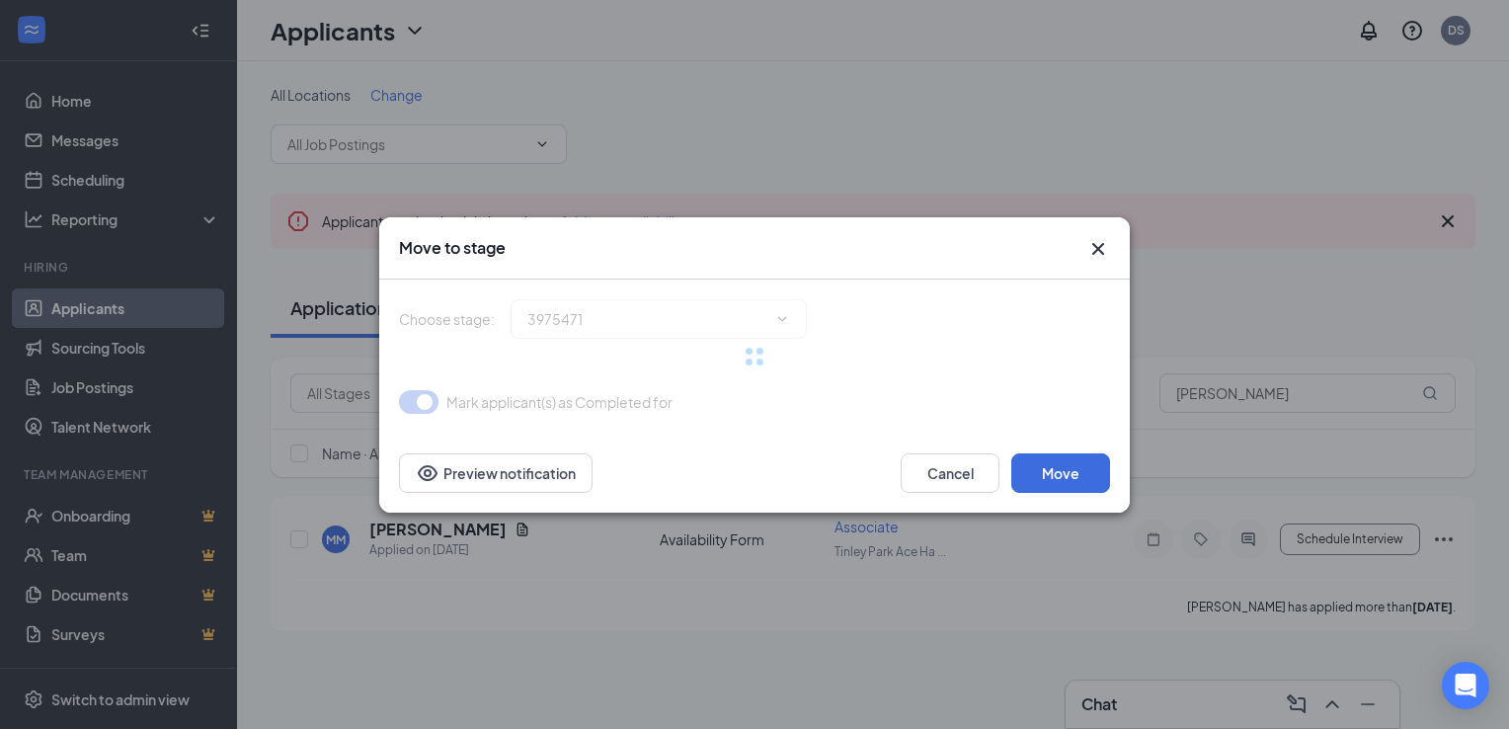
type input "Waiting on Interviews (next stage)"
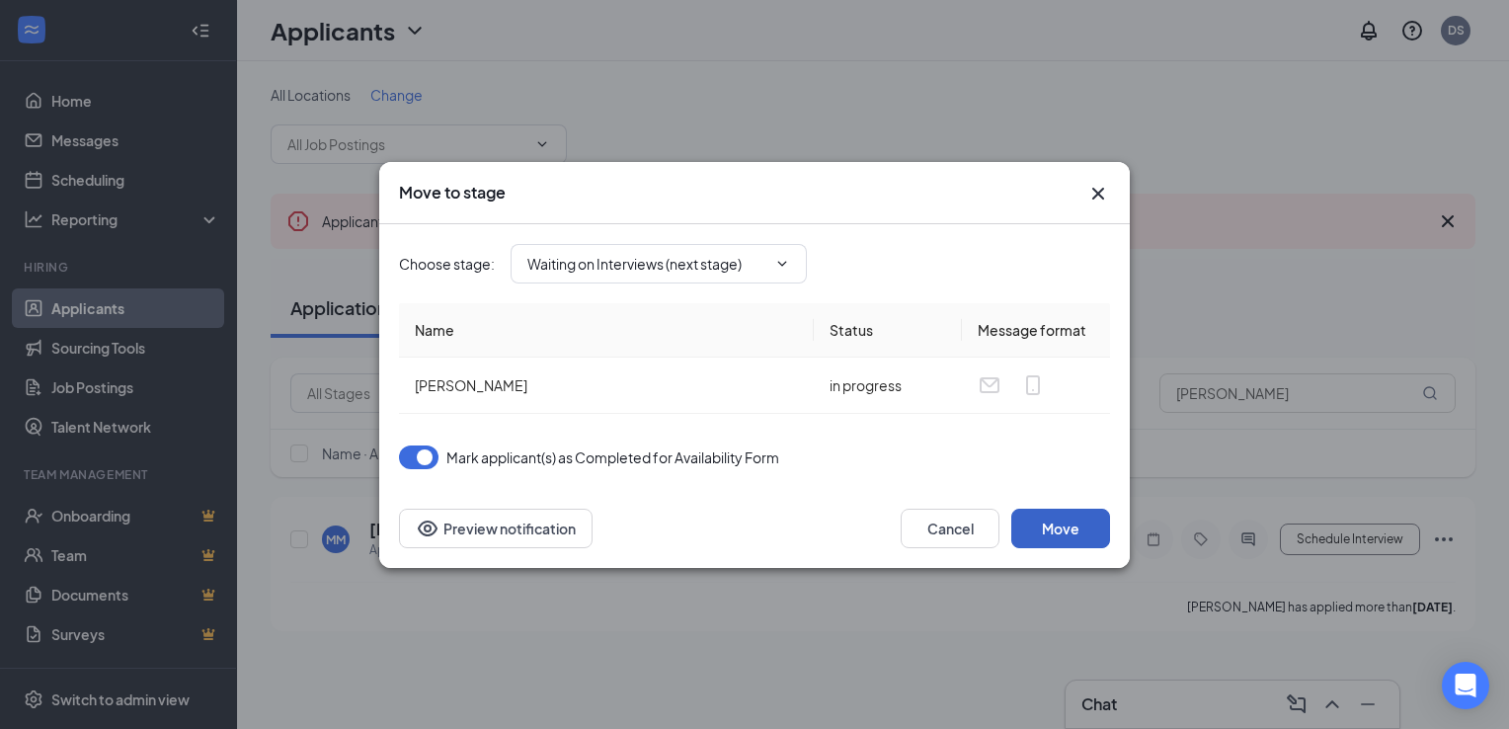
click at [1069, 519] on button "Move" at bounding box center [1060, 529] width 99 height 40
